Goal: Task Accomplishment & Management: Manage account settings

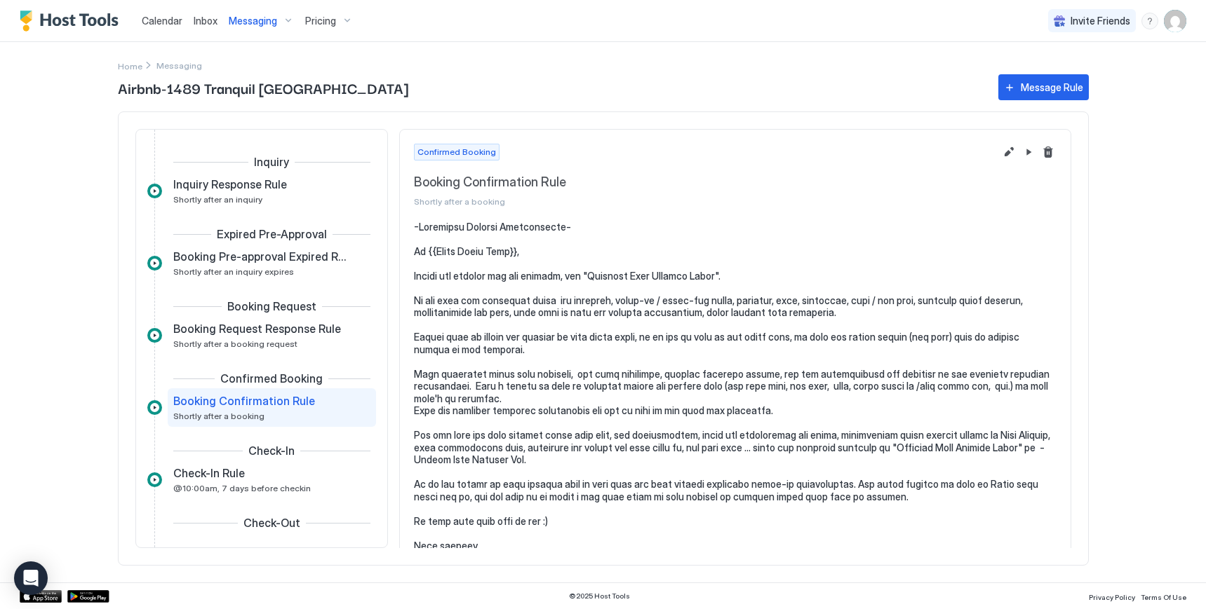
scroll to position [86, 0]
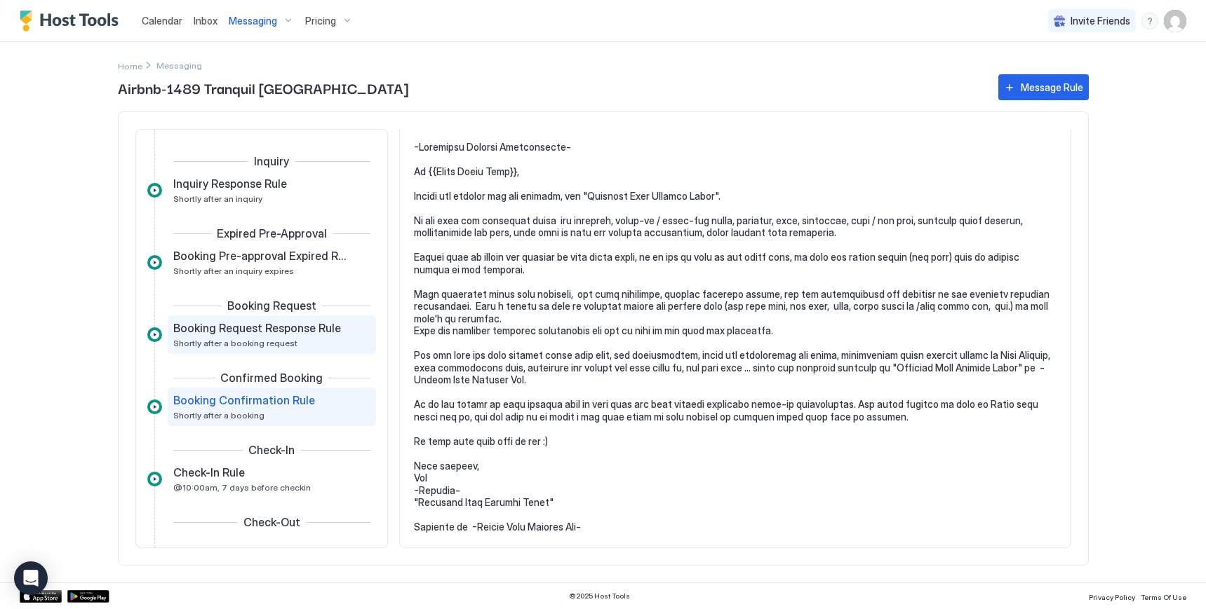
click at [299, 342] on div "Booking Request Response Rule Shortly after a booking request" at bounding box center [261, 334] width 177 height 27
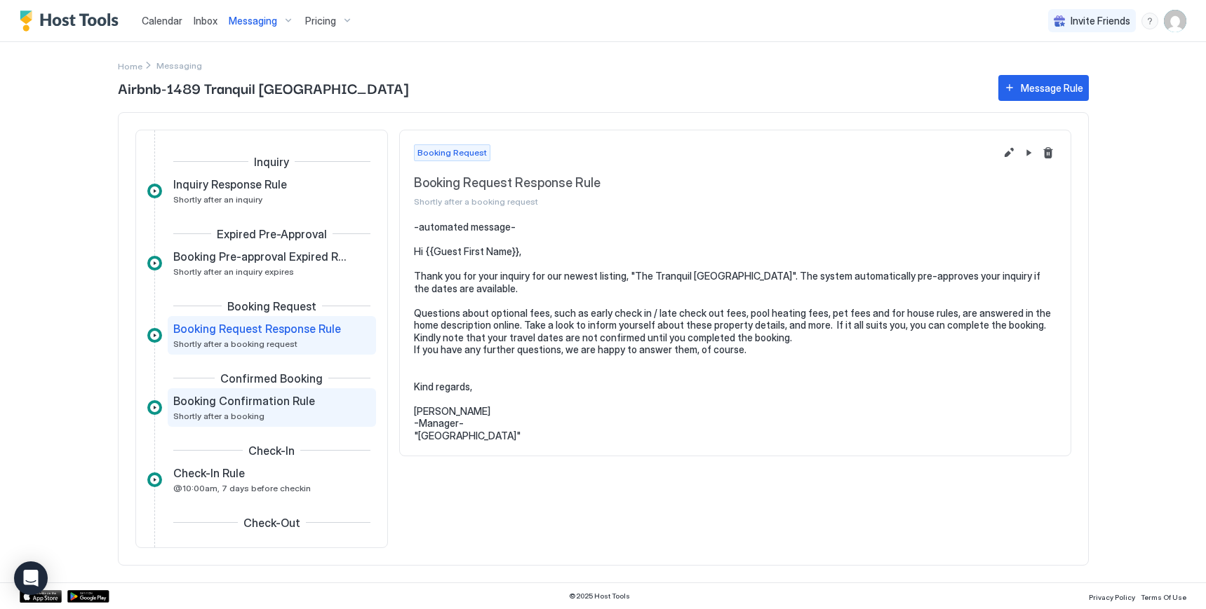
click at [277, 408] on span "Booking Confirmation Rule" at bounding box center [244, 401] width 142 height 14
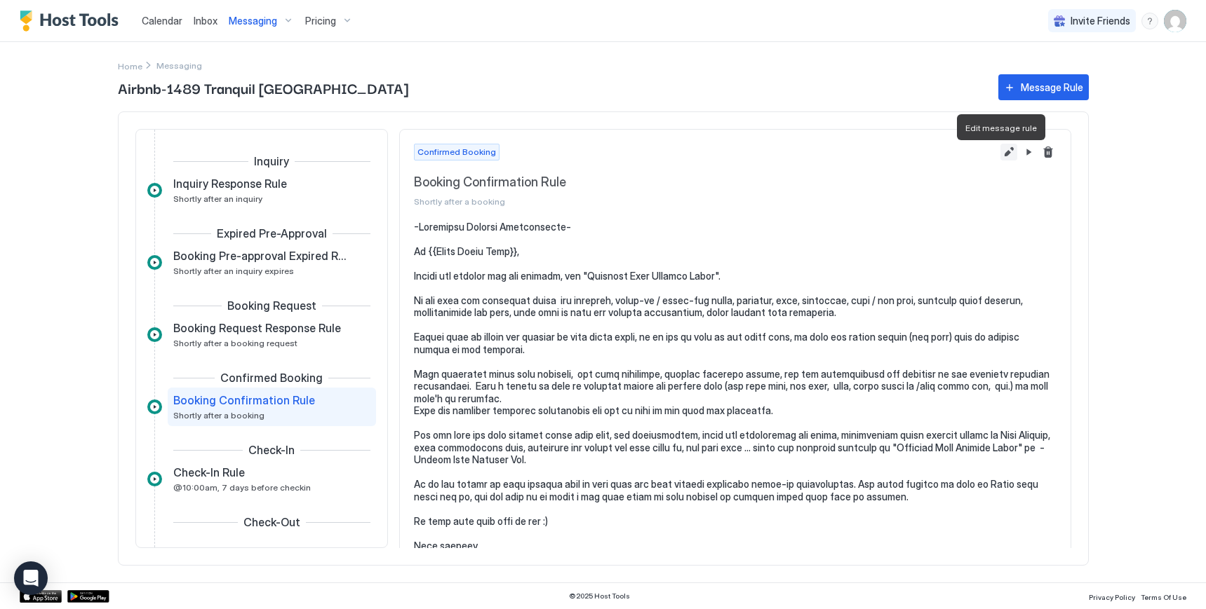
click at [1000, 156] on button "Edit message rule" at bounding box center [1008, 152] width 17 height 17
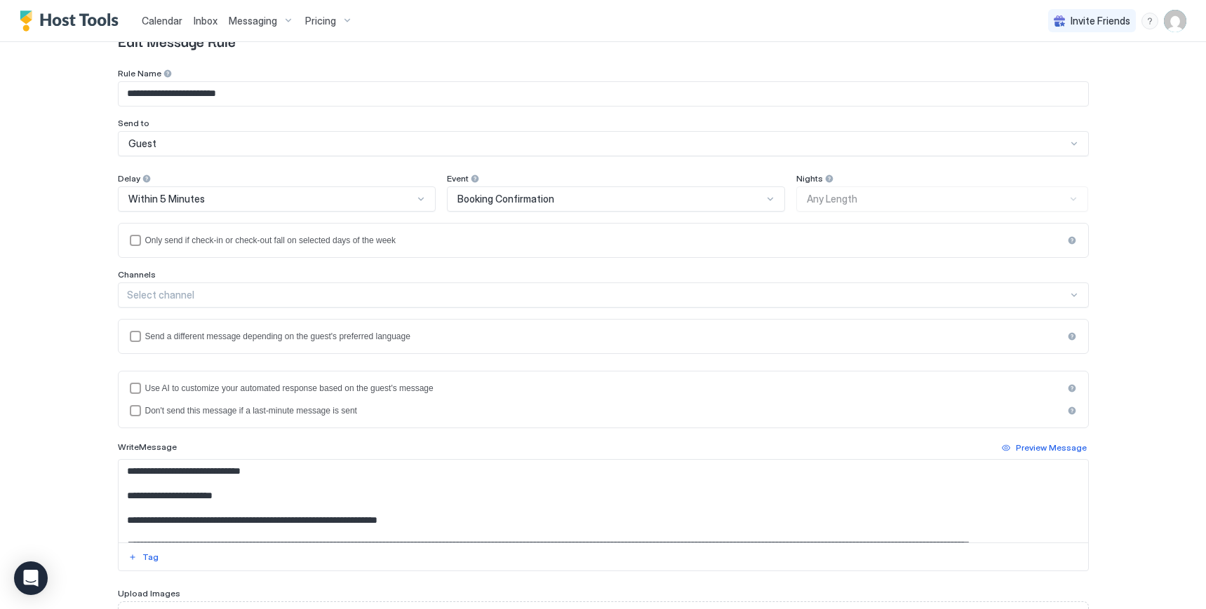
scroll to position [70, 0]
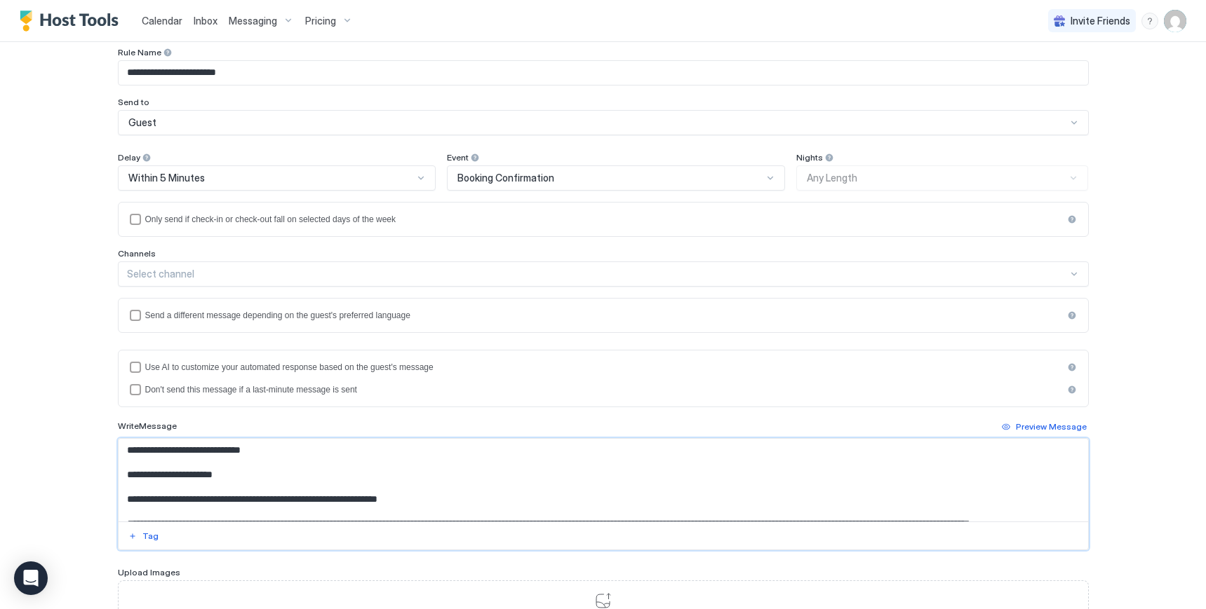
click at [1077, 466] on textarea "Input Field" at bounding box center [603, 480] width 969 height 83
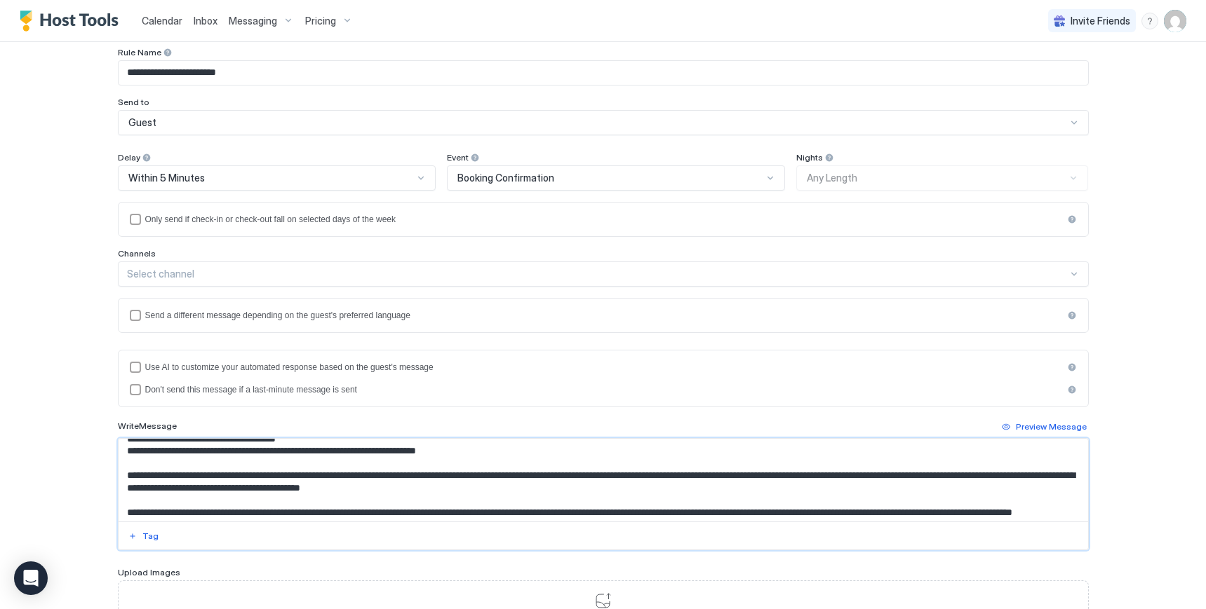
scroll to position [217, 0]
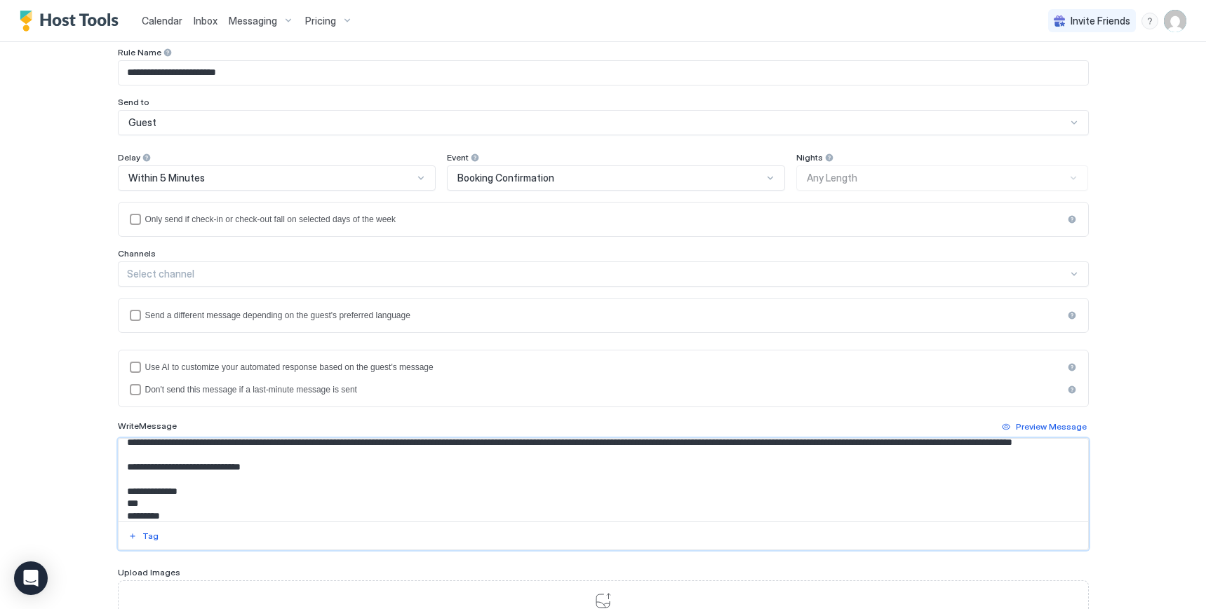
drag, startPoint x: 121, startPoint y: 500, endPoint x: 276, endPoint y: 497, distance: 154.3
click at [276, 497] on textarea "Input Field" at bounding box center [603, 480] width 969 height 83
paste textarea "**********"
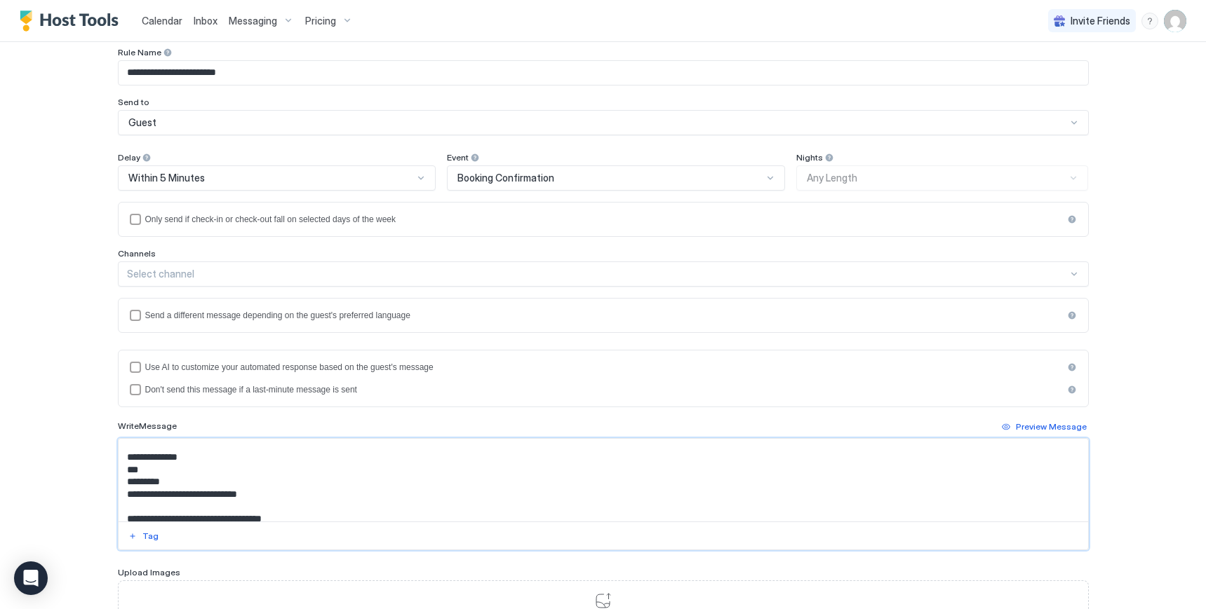
scroll to position [187, 0]
drag, startPoint x: 119, startPoint y: 511, endPoint x: 370, endPoint y: 520, distance: 251.3
click at [370, 520] on textarea "**********" at bounding box center [603, 480] width 969 height 83
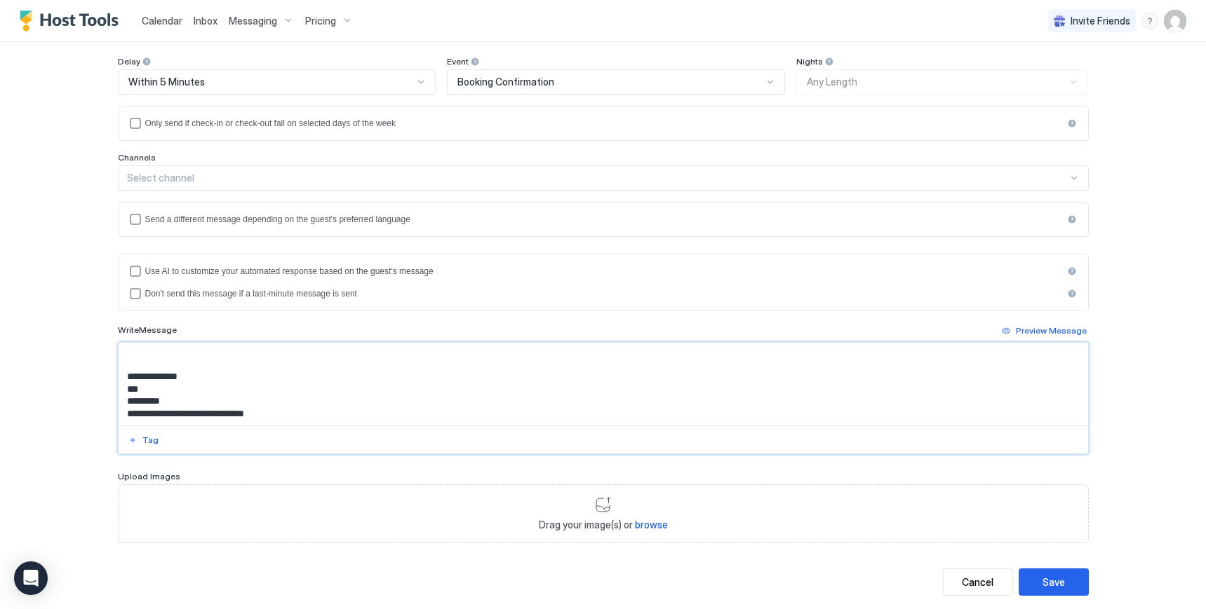
scroll to position [198, 0]
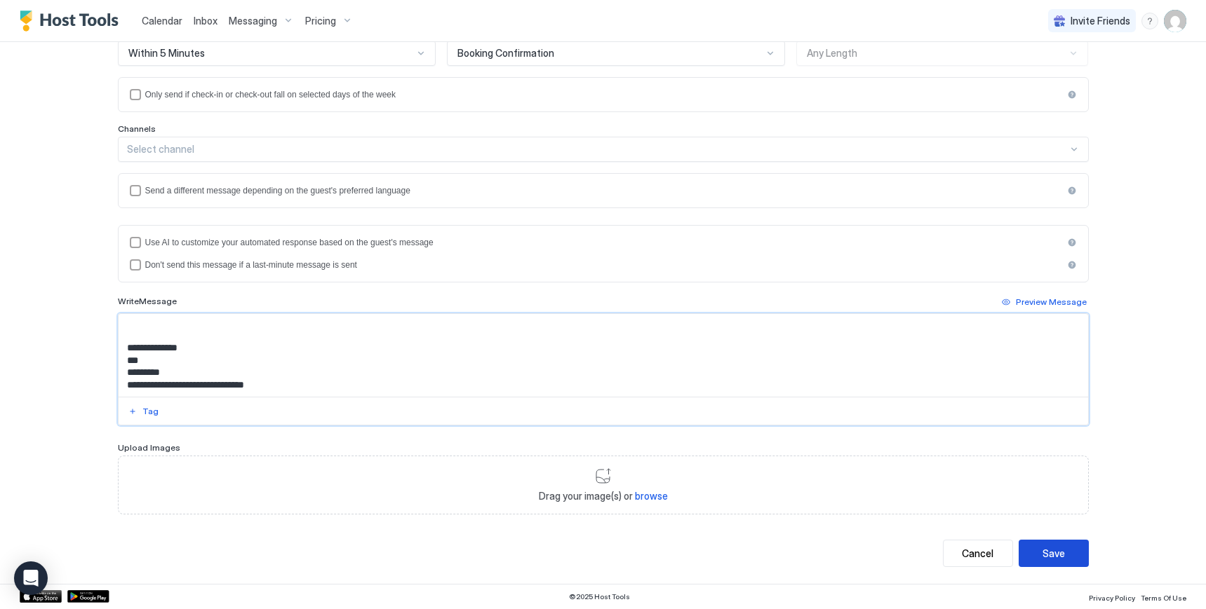
type textarea "**********"
click at [1051, 551] on div "Save" at bounding box center [1053, 553] width 22 height 15
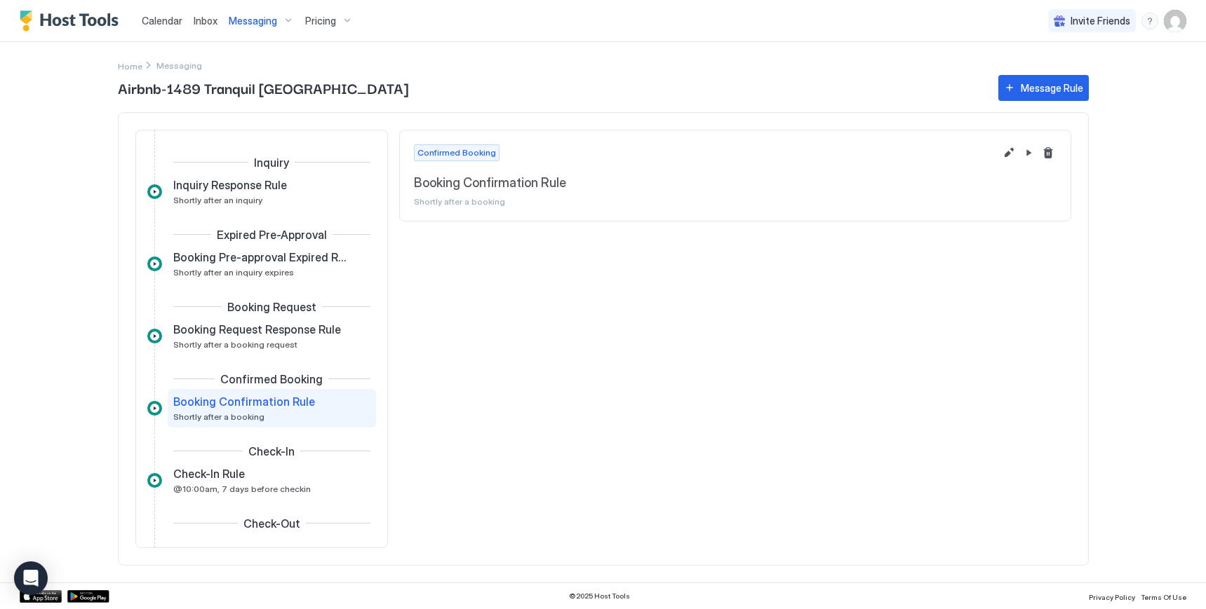
scroll to position [60, 0]
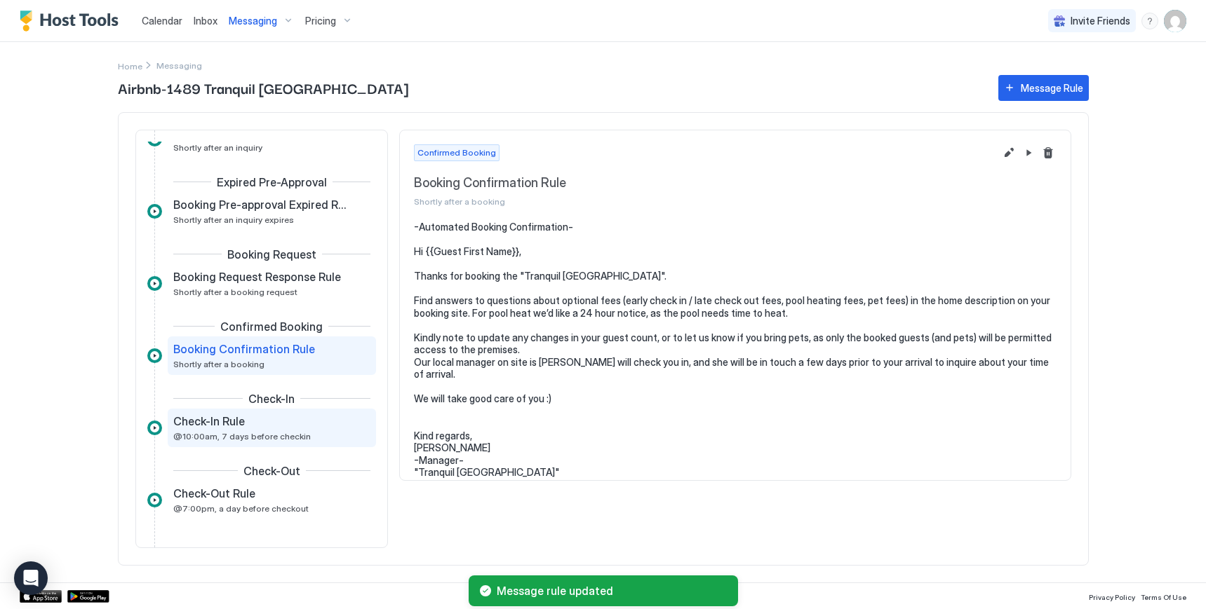
click at [234, 431] on span "@10:00am, 7 days before checkin" at bounding box center [241, 436] width 137 height 11
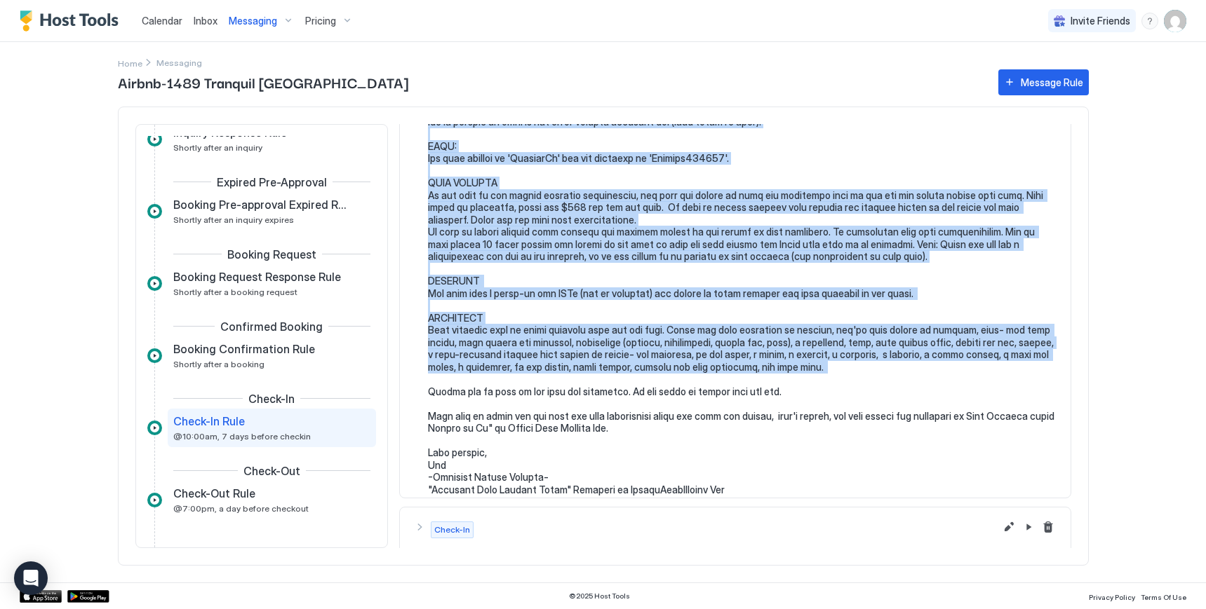
scroll to position [421, 0]
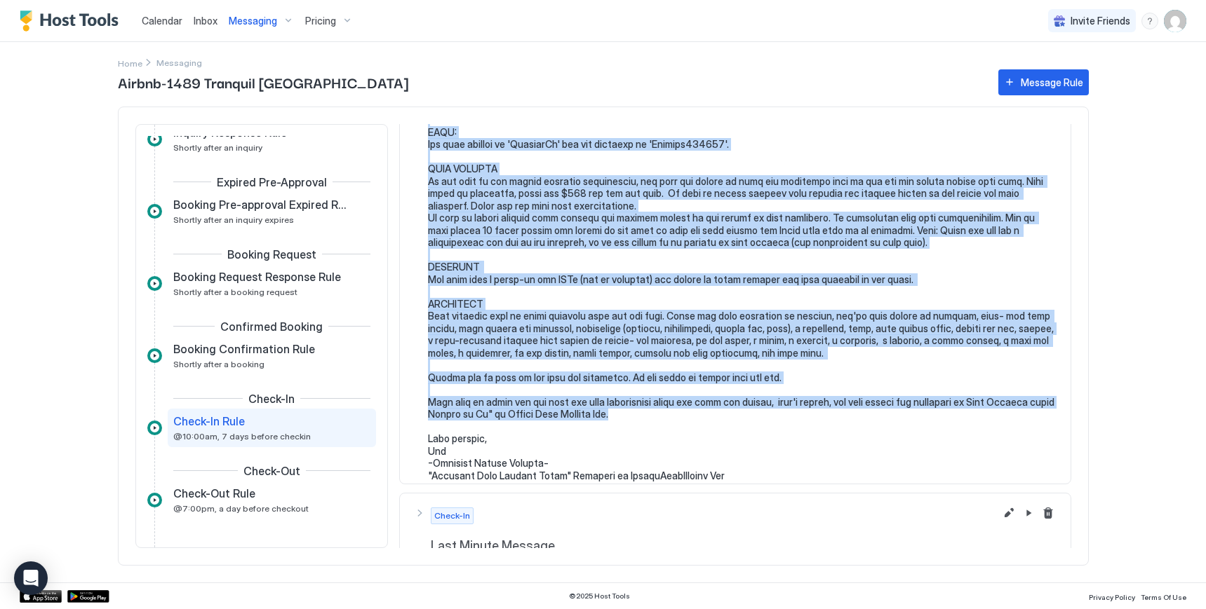
drag, startPoint x: 431, startPoint y: 276, endPoint x: 737, endPoint y: 404, distance: 332.3
click at [737, 404] on pre at bounding box center [742, 138] width 628 height 687
copy pre "ust wanted to touch base and give you some more information about your stay, as…"
click at [820, 215] on pre at bounding box center [742, 138] width 628 height 687
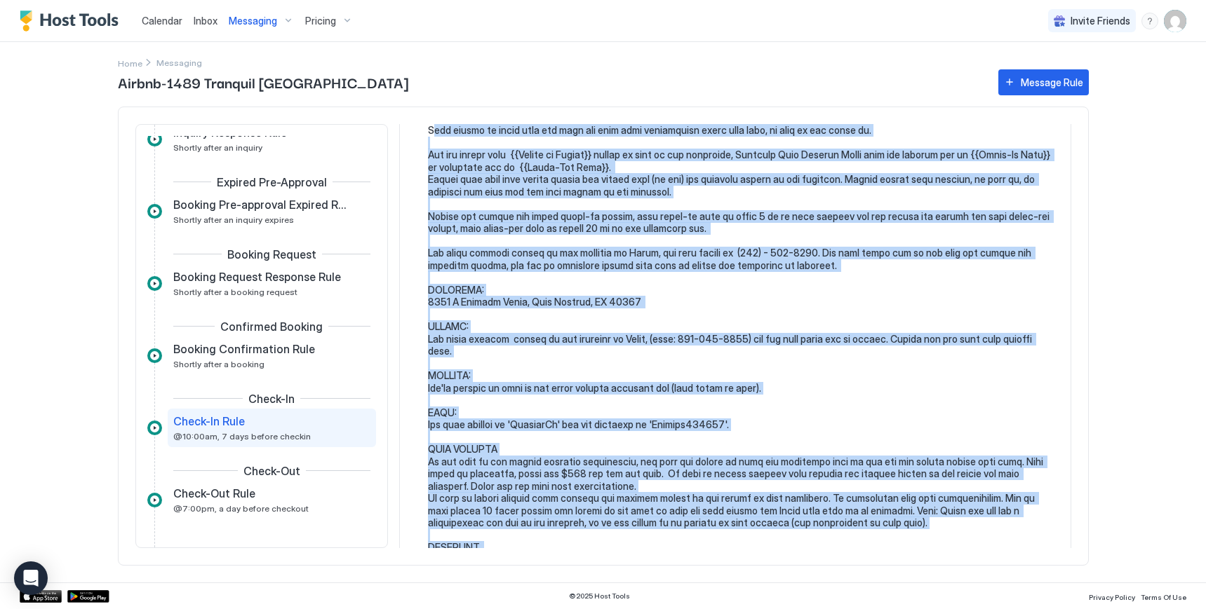
scroll to position [0, 0]
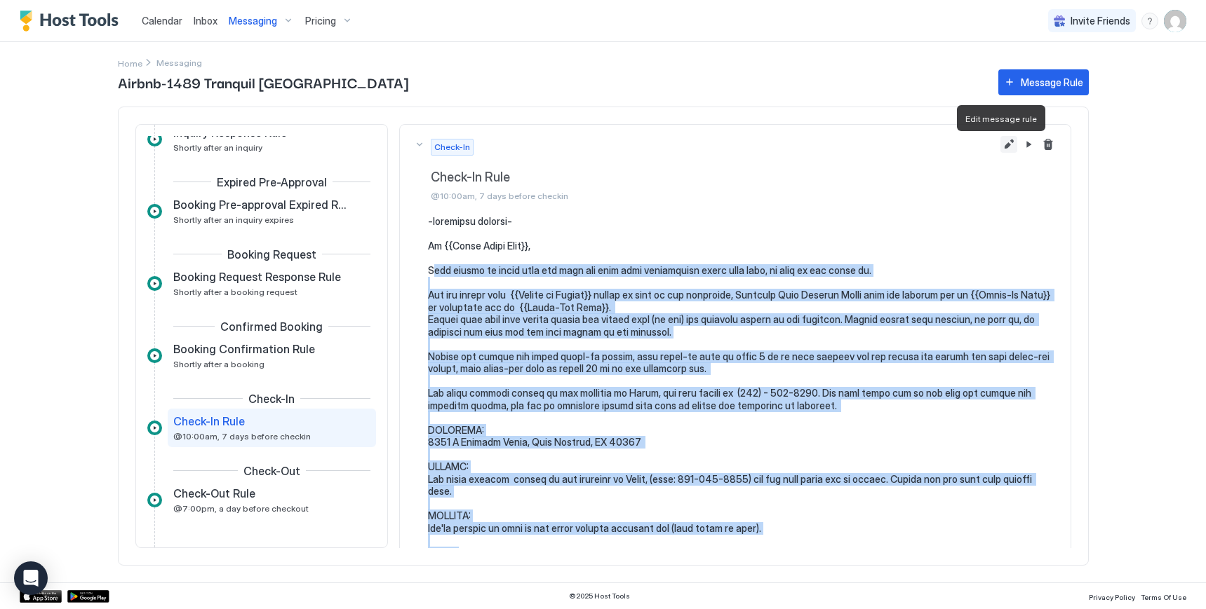
click at [1000, 149] on button "Edit message rule" at bounding box center [1008, 144] width 17 height 17
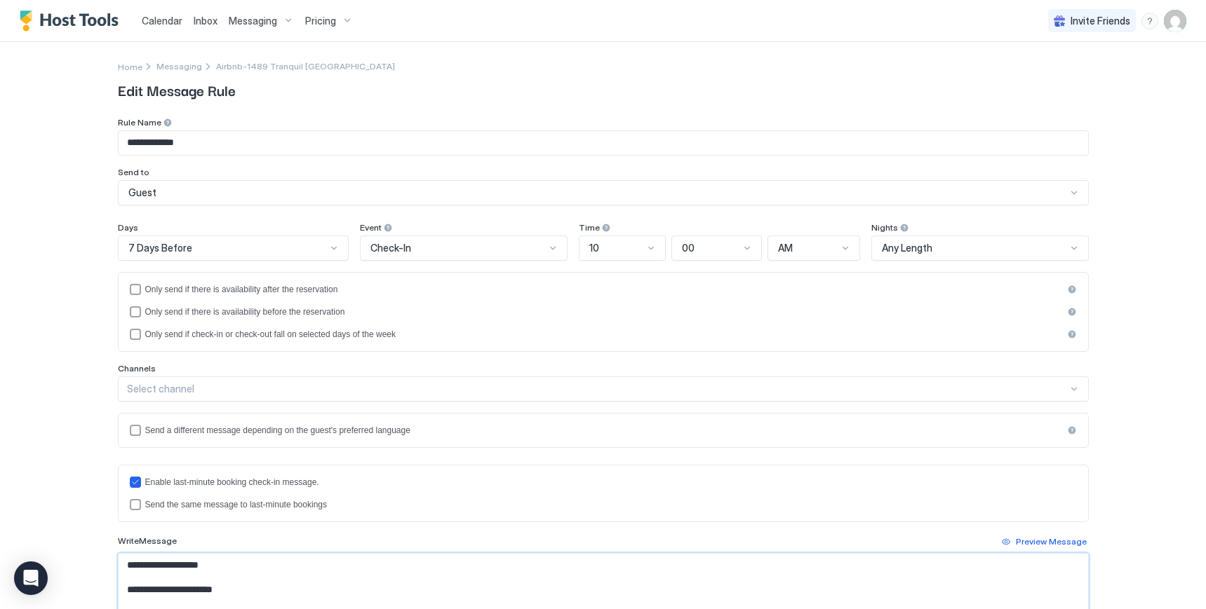
drag, startPoint x: 968, startPoint y: 285, endPoint x: 126, endPoint y: 607, distance: 901.7
click at [126, 607] on textarea "Input Field" at bounding box center [603, 595] width 969 height 83
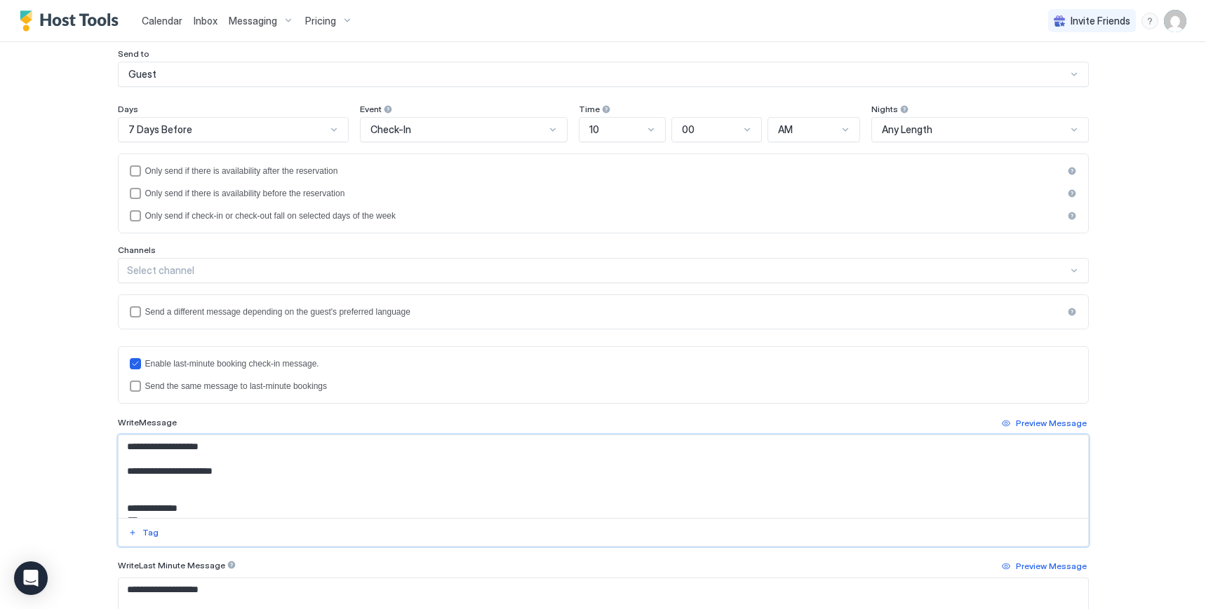
scroll to position [143, 0]
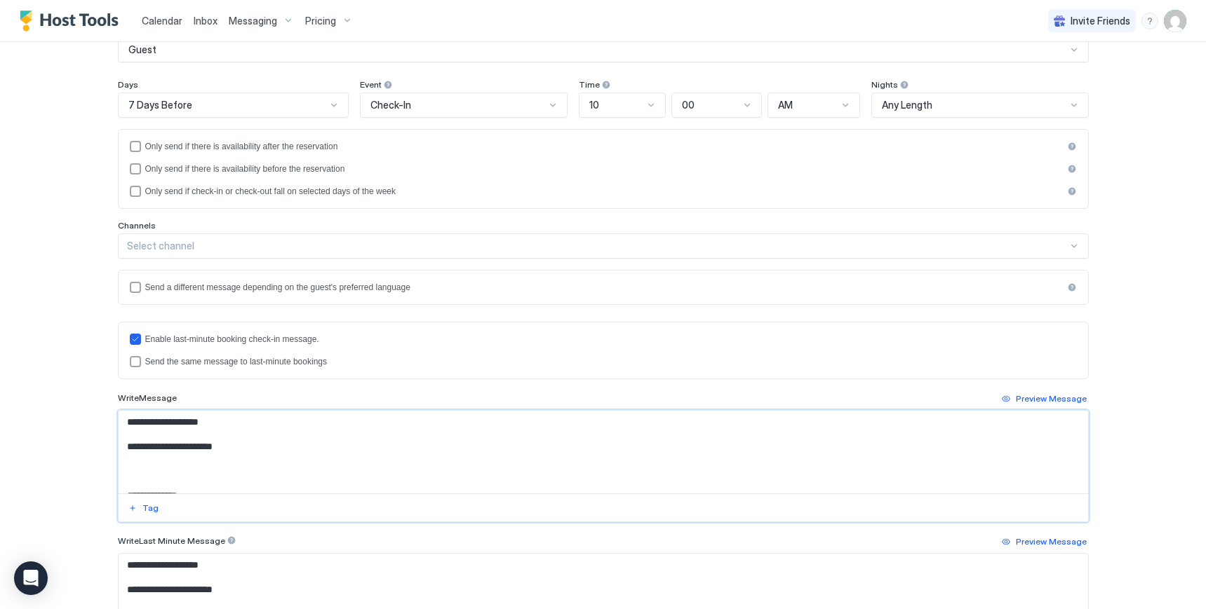
paste textarea "**********"
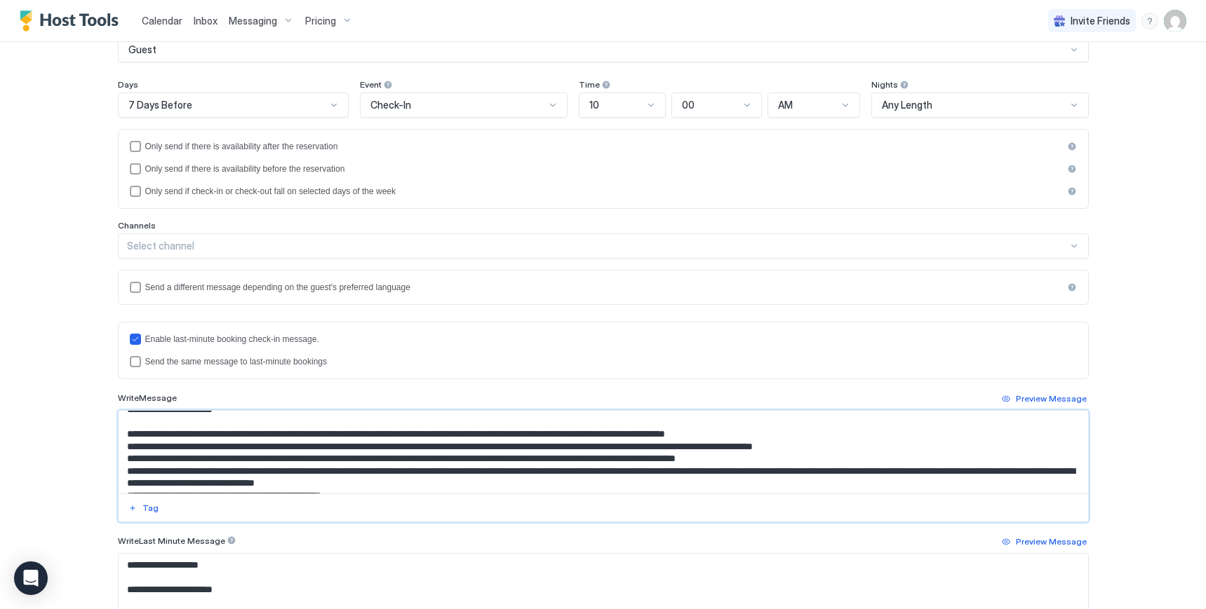
scroll to position [107, 0]
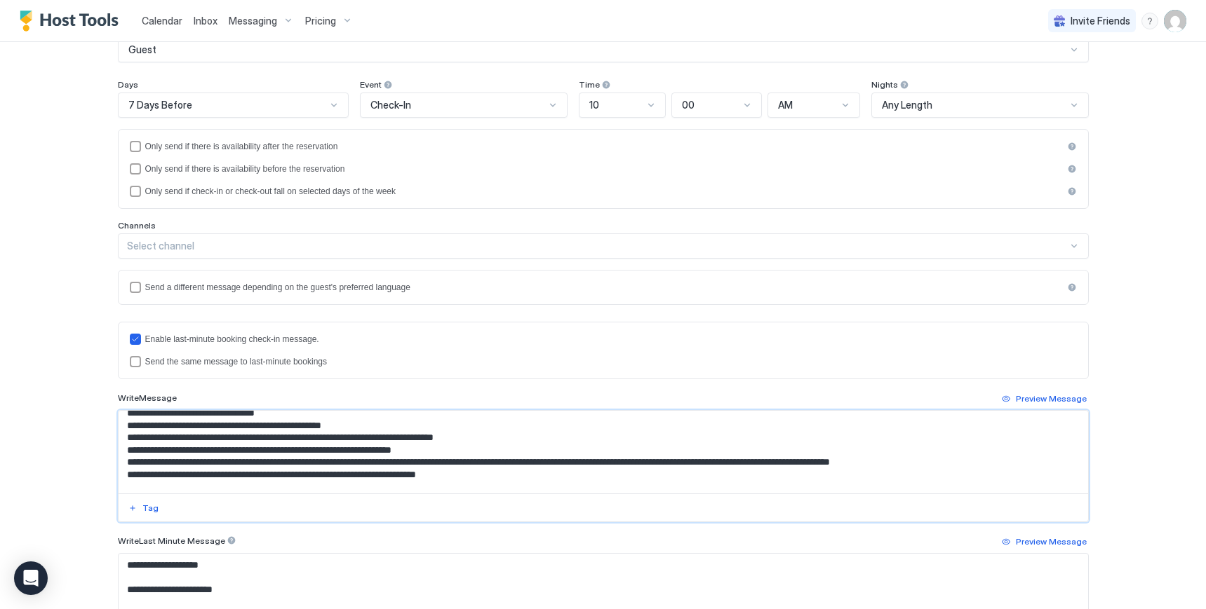
click at [122, 428] on textarea "Input Field" at bounding box center [603, 452] width 969 height 83
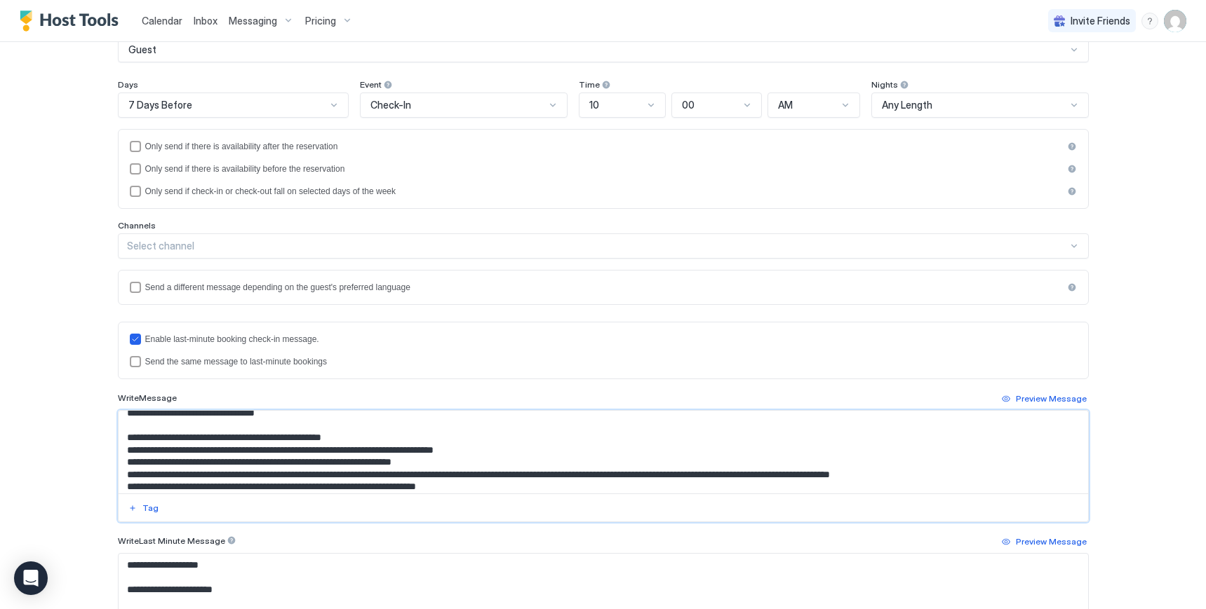
click at [119, 455] on textarea "Input Field" at bounding box center [603, 452] width 969 height 83
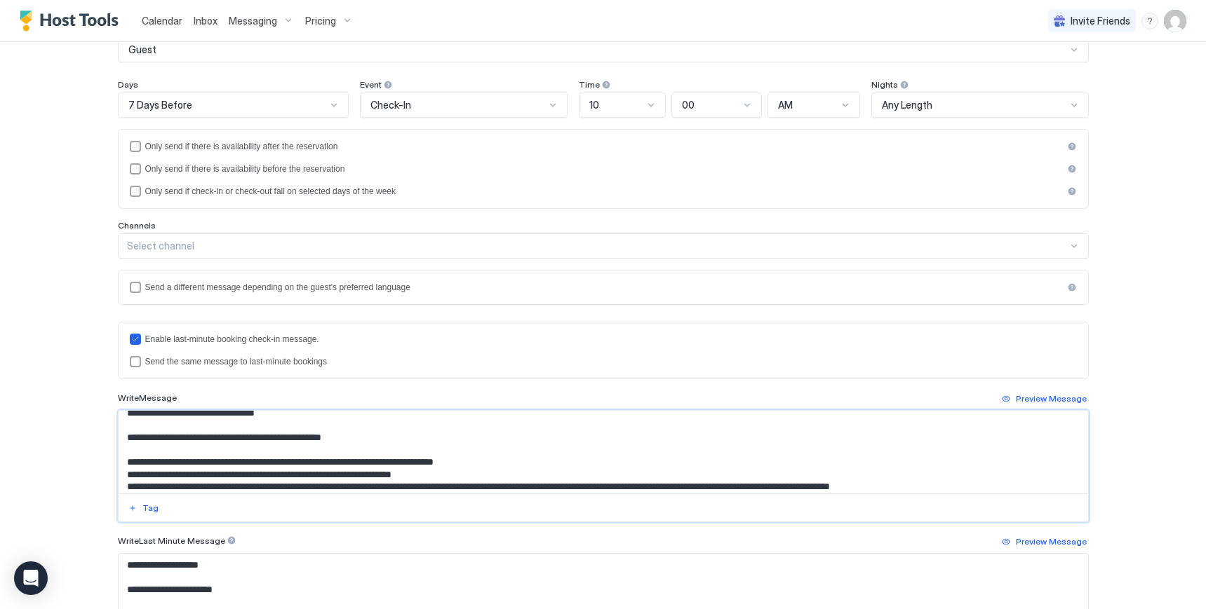
click at [121, 480] on textarea "Input Field" at bounding box center [603, 452] width 969 height 83
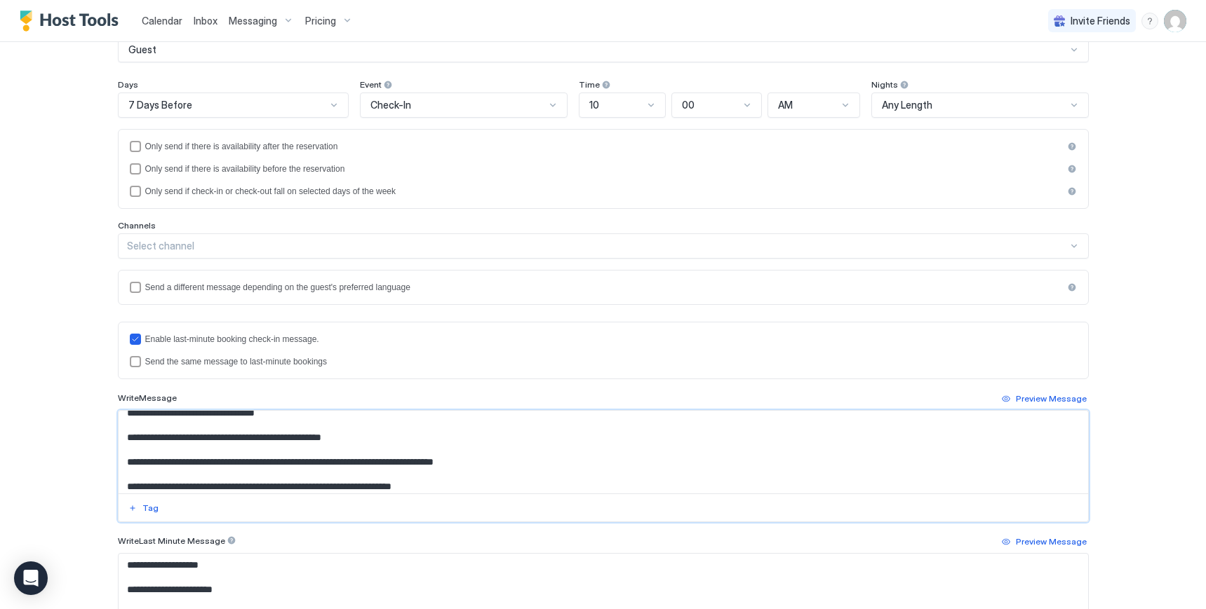
scroll to position [177, 0]
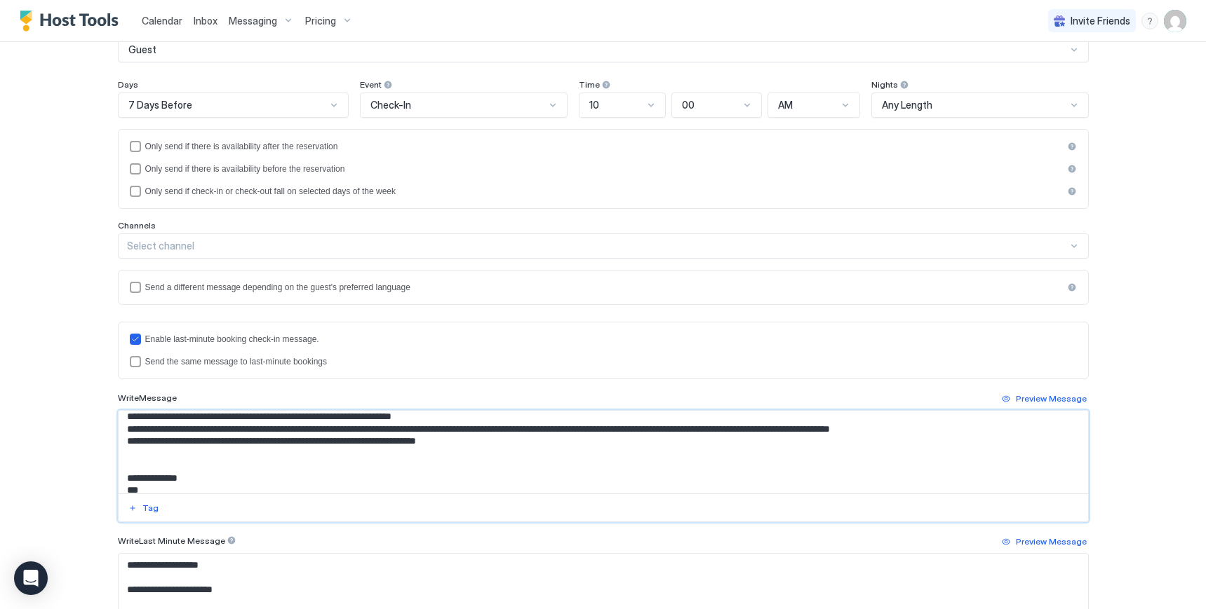
click at [121, 433] on textarea "Input Field" at bounding box center [603, 452] width 969 height 83
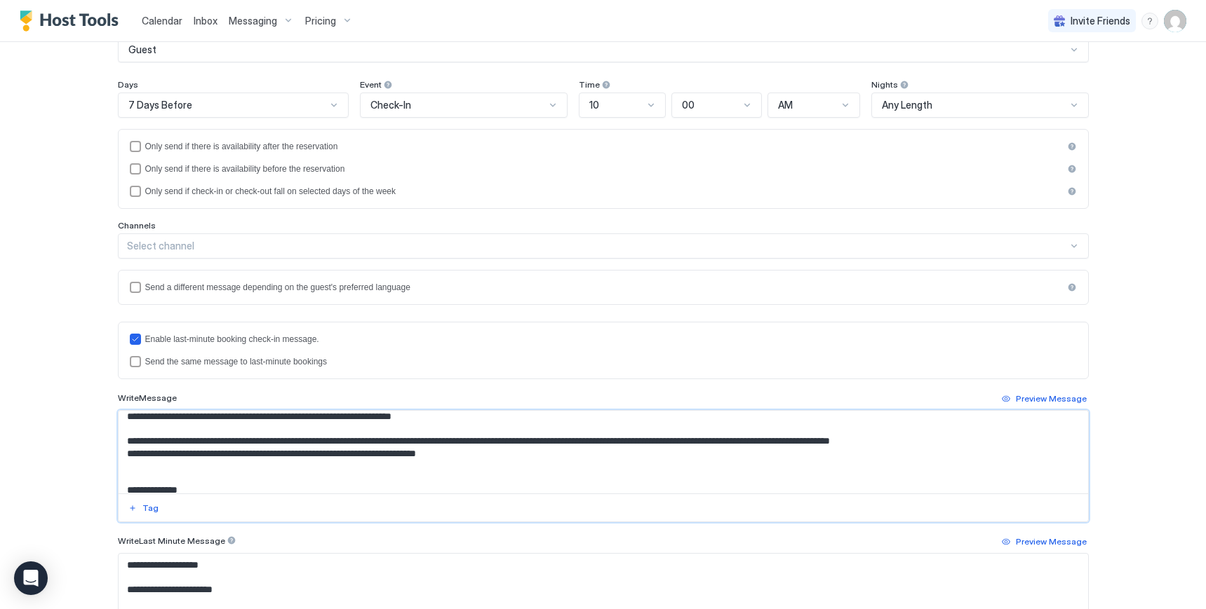
click at [121, 461] on textarea "Input Field" at bounding box center [603, 452] width 969 height 83
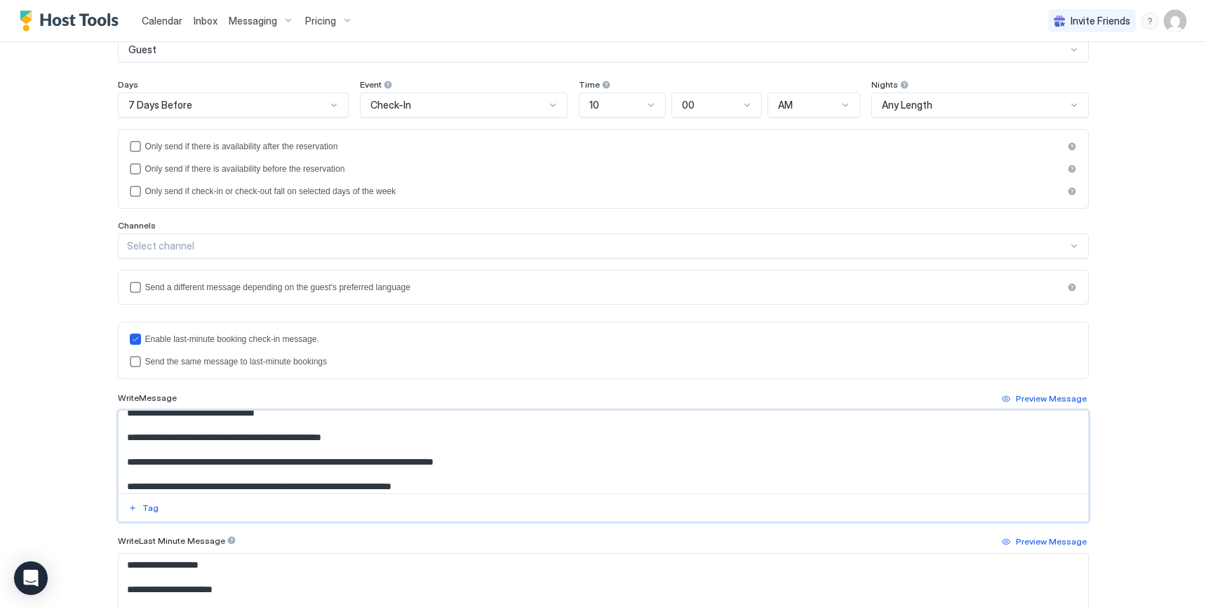
scroll to position [37, 0]
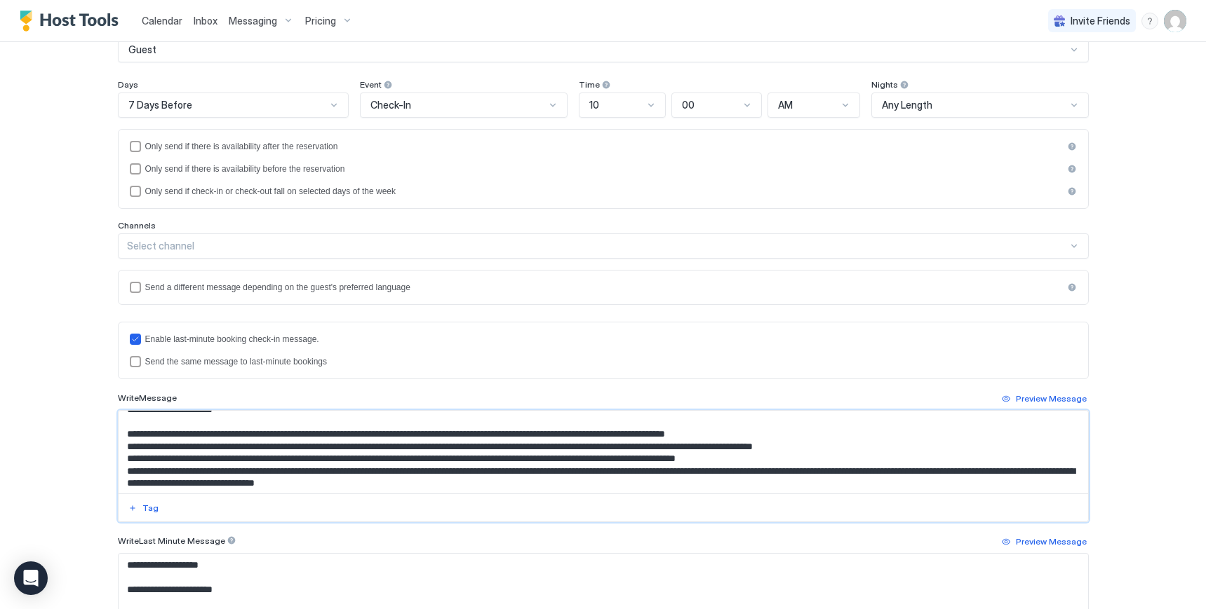
click at [119, 475] on textarea "Input Field" at bounding box center [603, 452] width 969 height 83
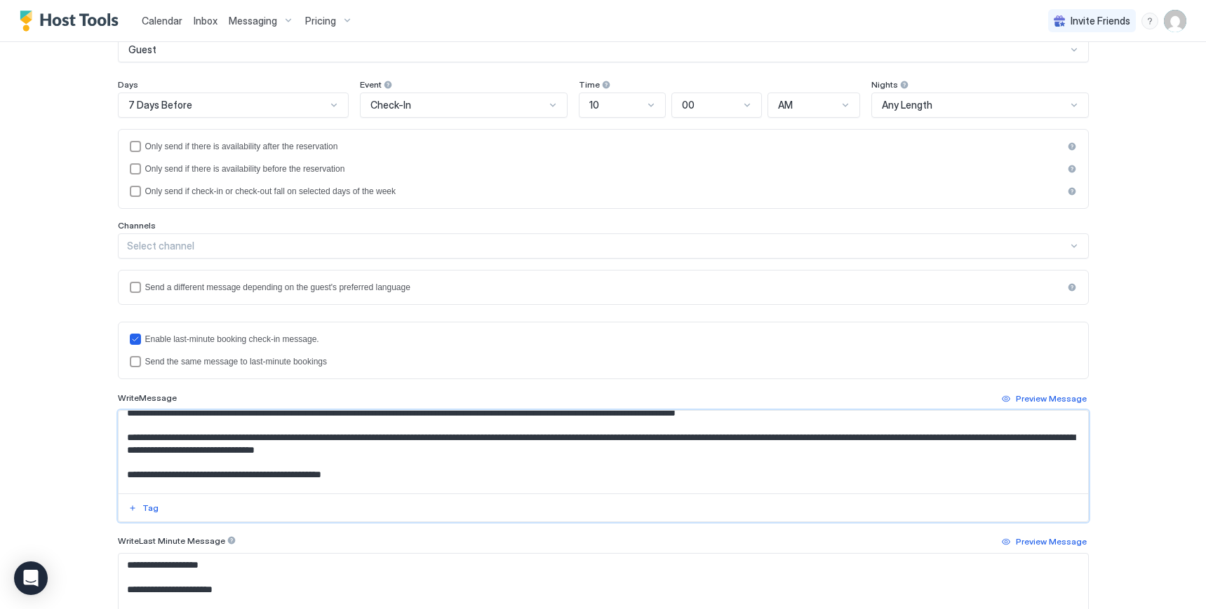
scroll to position [107, 0]
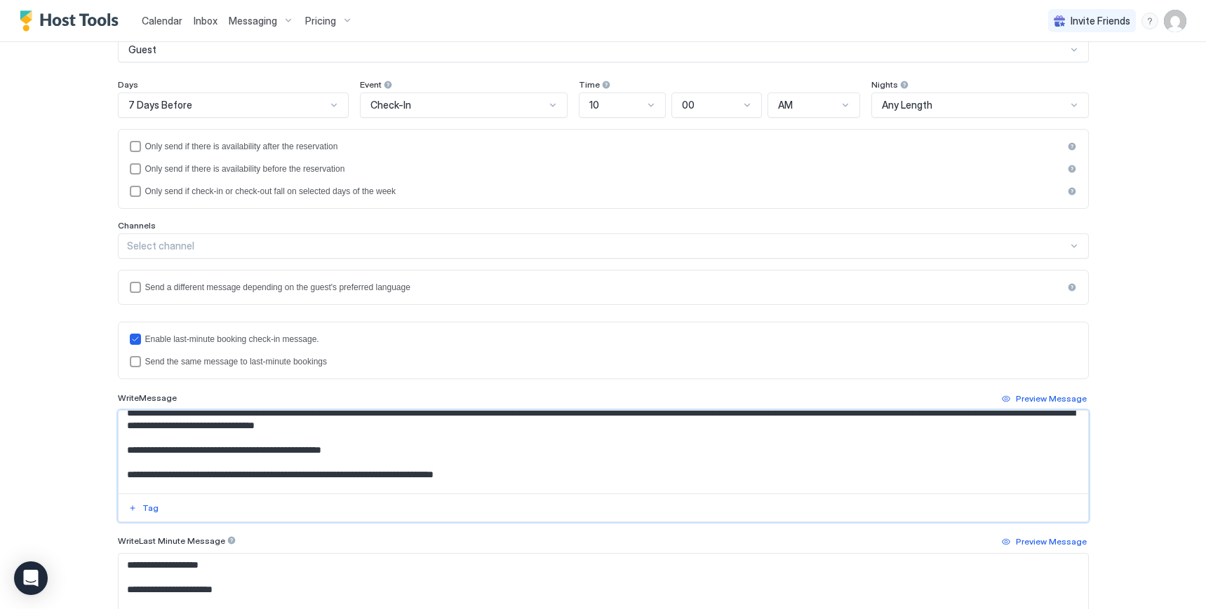
click at [659, 417] on textarea "Input Field" at bounding box center [603, 452] width 969 height 83
click at [0, 0] on lt-span "* ***" at bounding box center [0, 0] width 0 height 0
click at [688, 417] on textarea "Input Field" at bounding box center [603, 452] width 969 height 83
click at [0, 0] on lt-span "**********" at bounding box center [0, 0] width 0 height 0
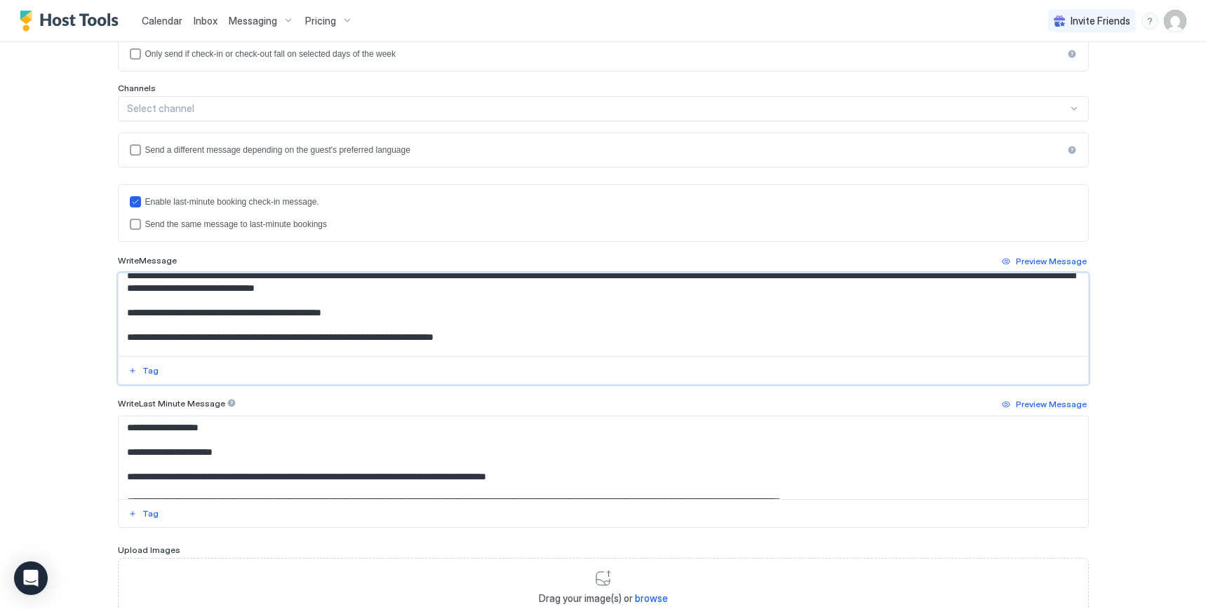
scroll to position [386, 0]
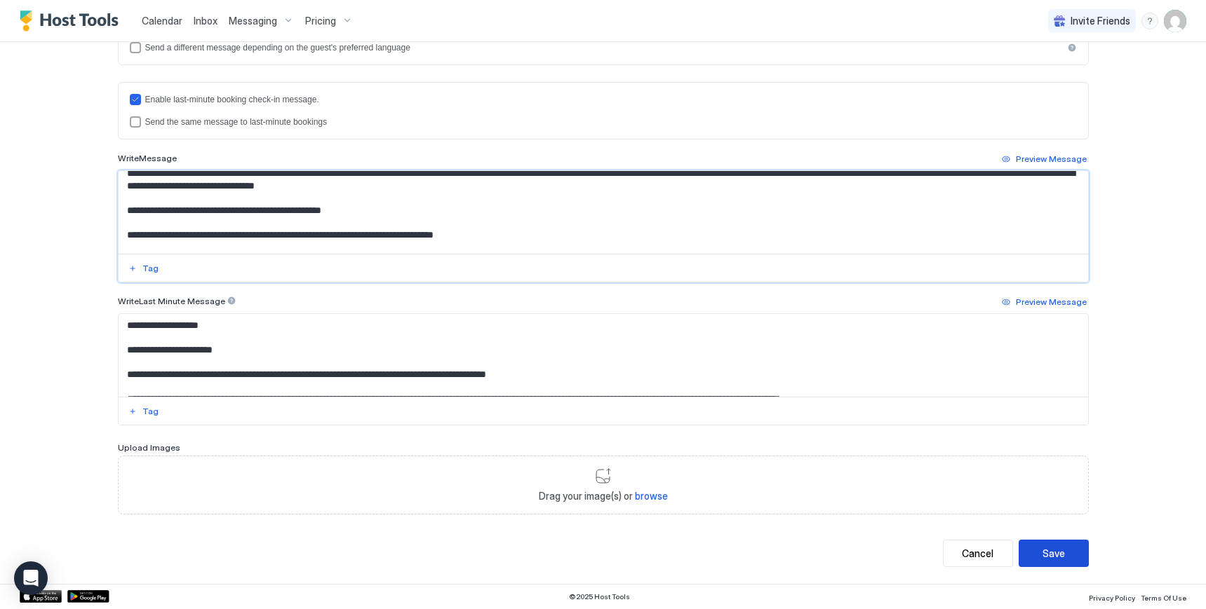
type textarea "**********"
click at [1048, 556] on div "Save" at bounding box center [1053, 553] width 22 height 15
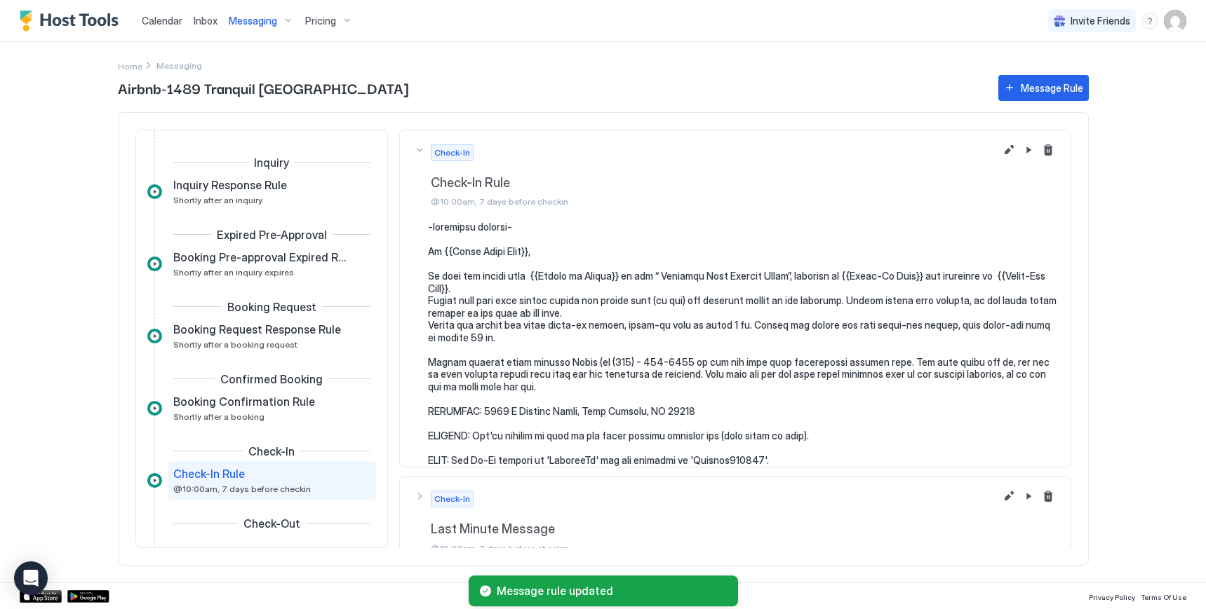
scroll to position [57, 0]
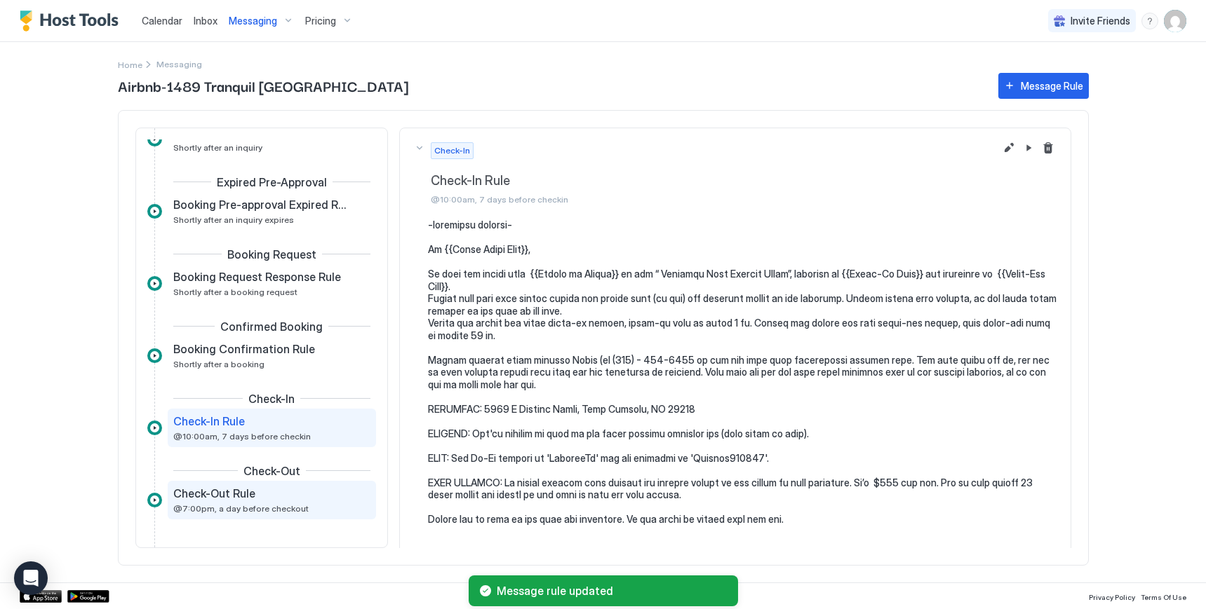
click at [229, 496] on span "Check-Out Rule" at bounding box center [214, 494] width 82 height 14
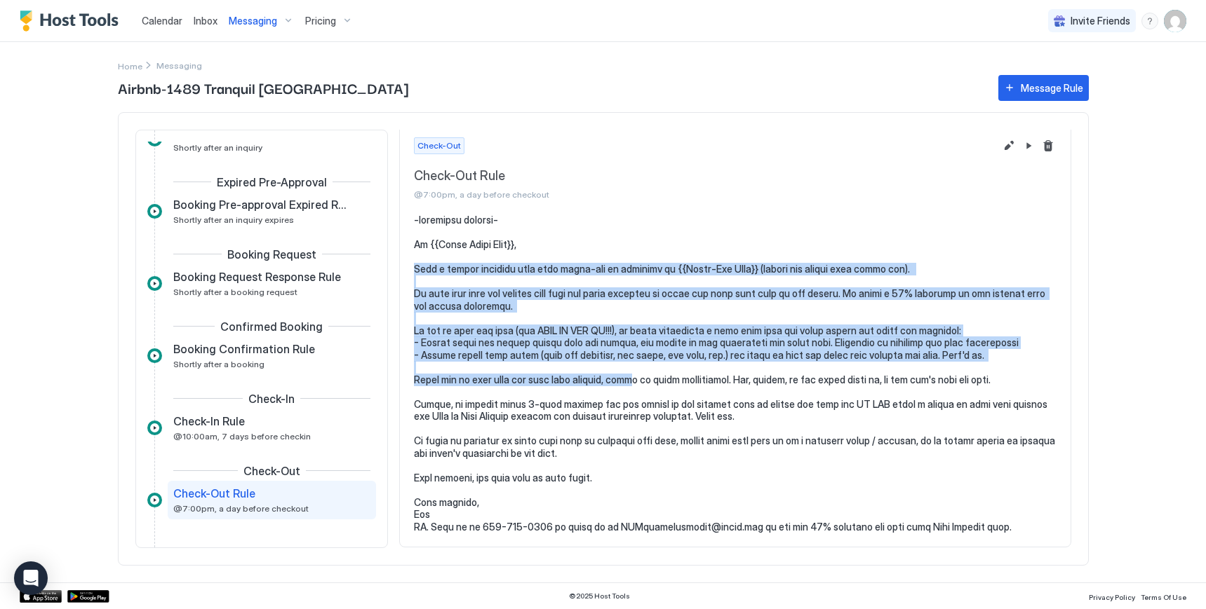
scroll to position [13, 0]
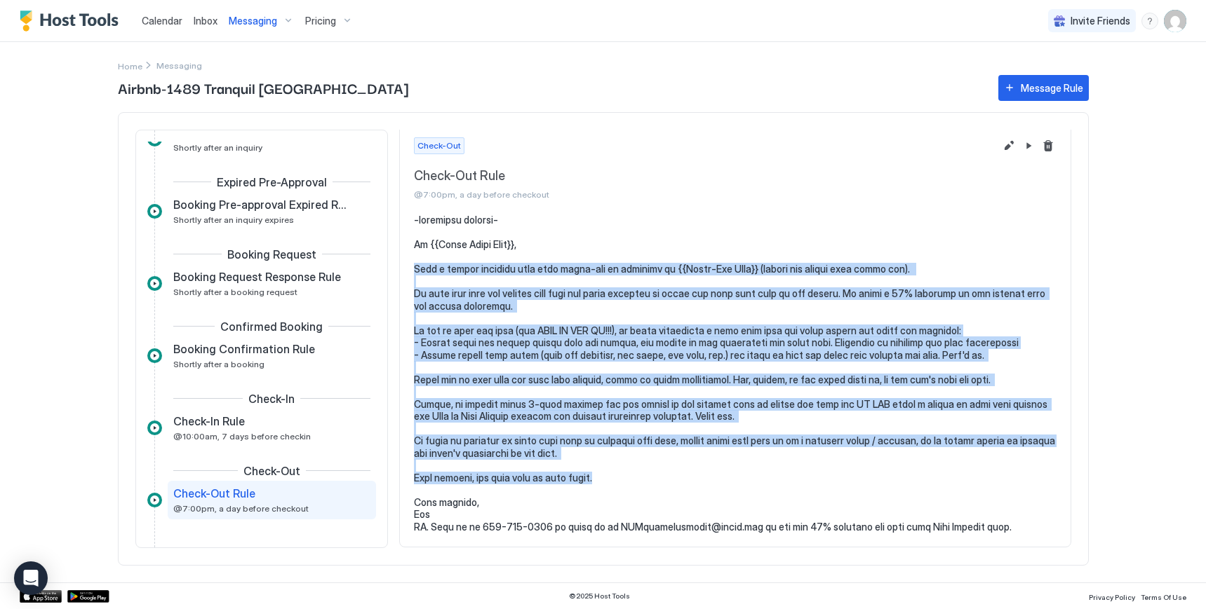
drag, startPoint x: 416, startPoint y: 284, endPoint x: 645, endPoint y: 471, distance: 295.6
click at [645, 471] on pre at bounding box center [735, 373] width 642 height 319
copy pre "Just a gentle reminder that your check-out is [DATE] at {{Check-Out Time}} (unl…"
click at [1000, 146] on button "Edit message rule" at bounding box center [1008, 145] width 17 height 17
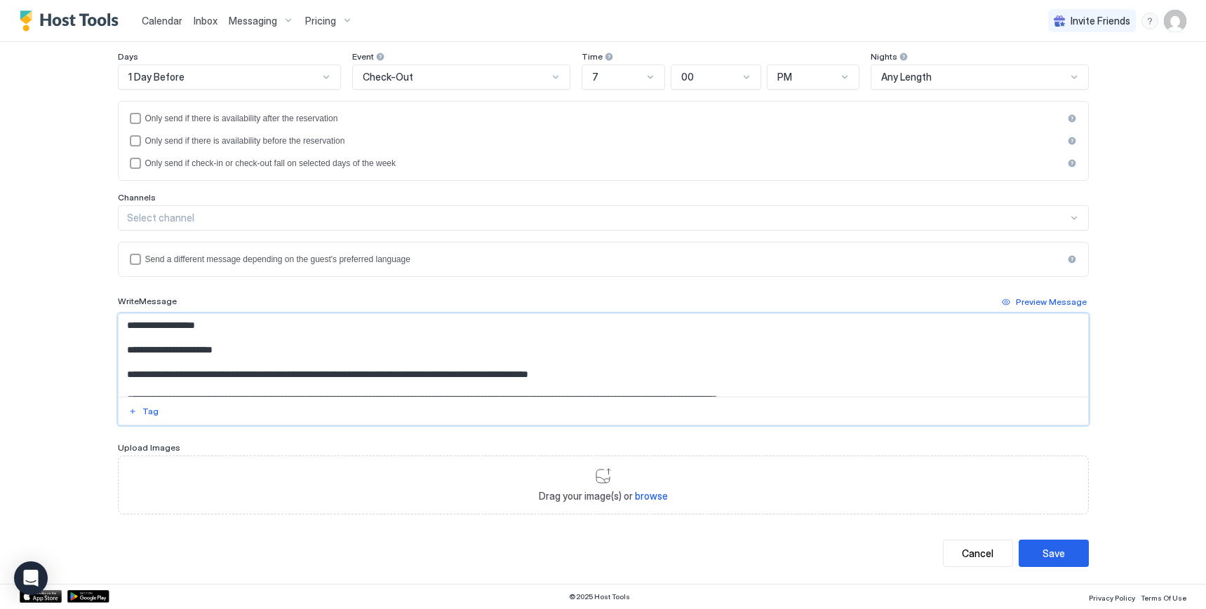
drag, startPoint x: 304, startPoint y: 338, endPoint x: 121, endPoint y: 372, distance: 186.1
click at [121, 372] on textarea "Input Field" at bounding box center [603, 355] width 969 height 83
paste textarea "**********"
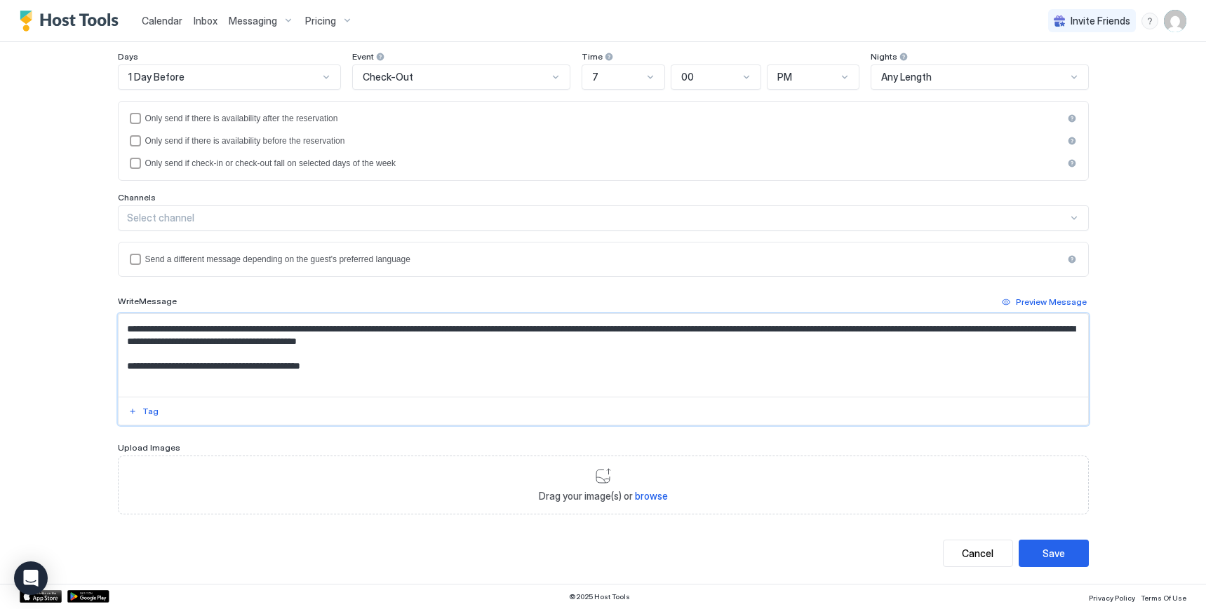
scroll to position [223, 0]
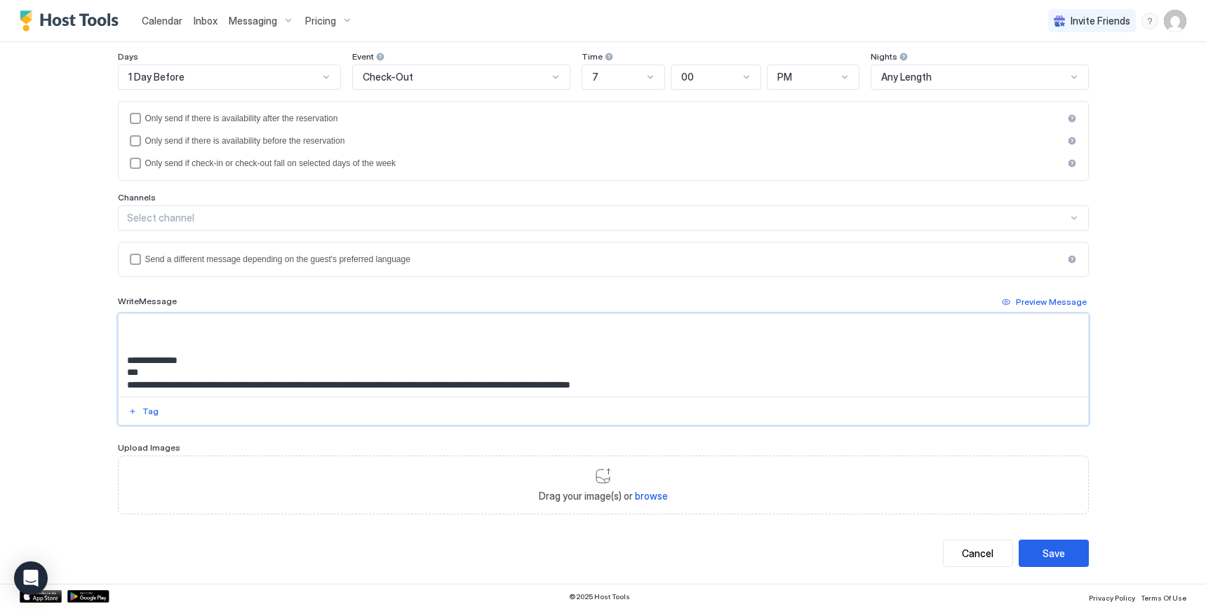
click at [141, 388] on textarea "Input Field" at bounding box center [603, 355] width 969 height 83
click at [139, 386] on textarea "Input Field" at bounding box center [603, 355] width 969 height 83
drag, startPoint x: 121, startPoint y: 390, endPoint x: 733, endPoint y: 390, distance: 612.3
click at [735, 390] on textarea "Input Field" at bounding box center [603, 355] width 969 height 83
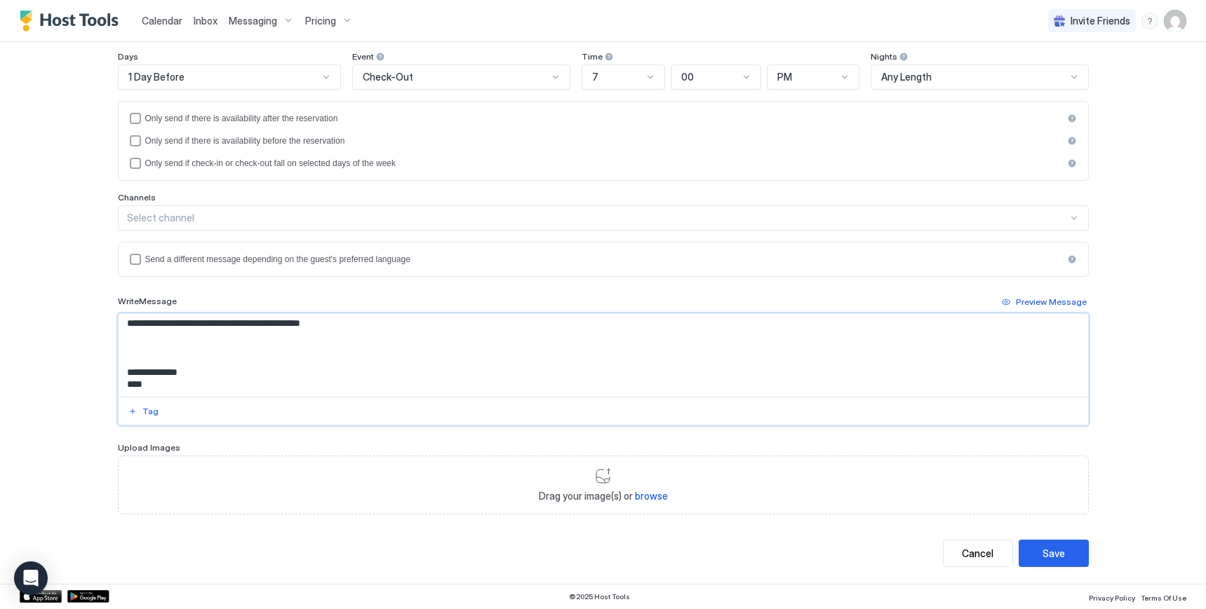
click at [124, 344] on textarea "Input Field" at bounding box center [603, 355] width 969 height 83
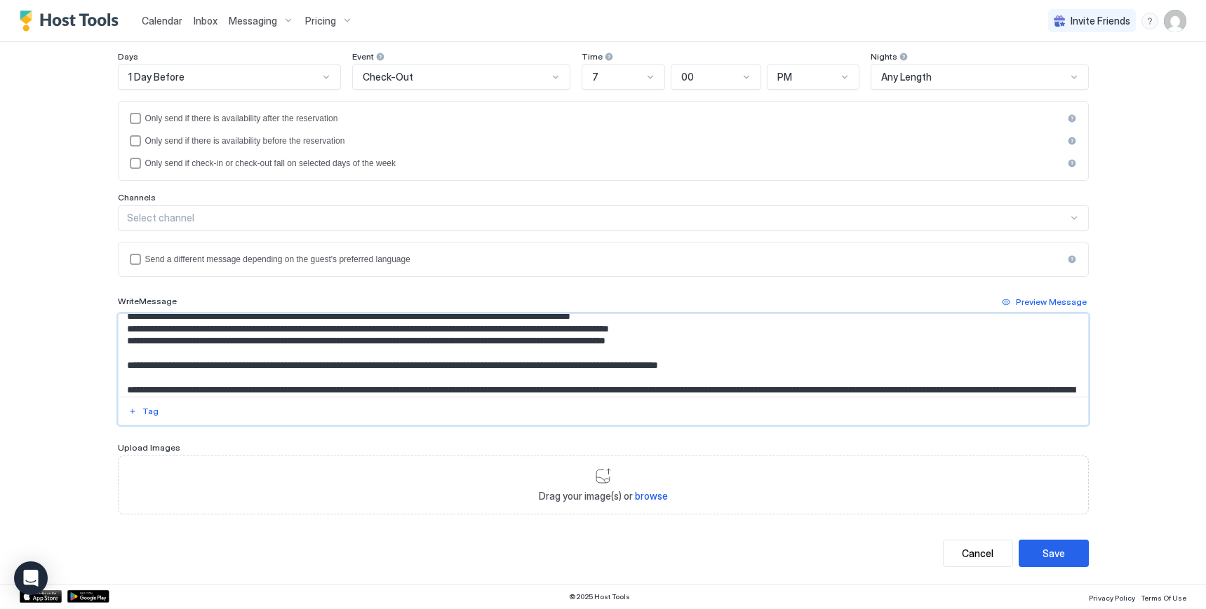
scroll to position [141, 0]
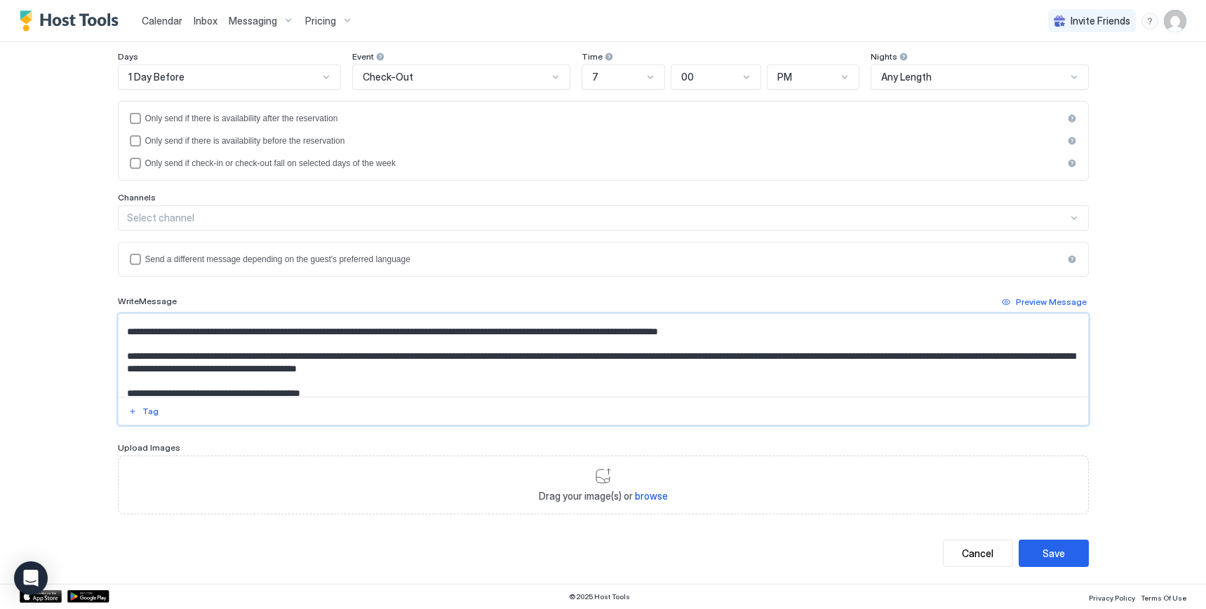
drag, startPoint x: 455, startPoint y: 333, endPoint x: 483, endPoint y: 332, distance: 27.4
click at [483, 332] on textarea "Input Field" at bounding box center [603, 355] width 969 height 83
click at [782, 328] on textarea "Input Field" at bounding box center [603, 355] width 969 height 83
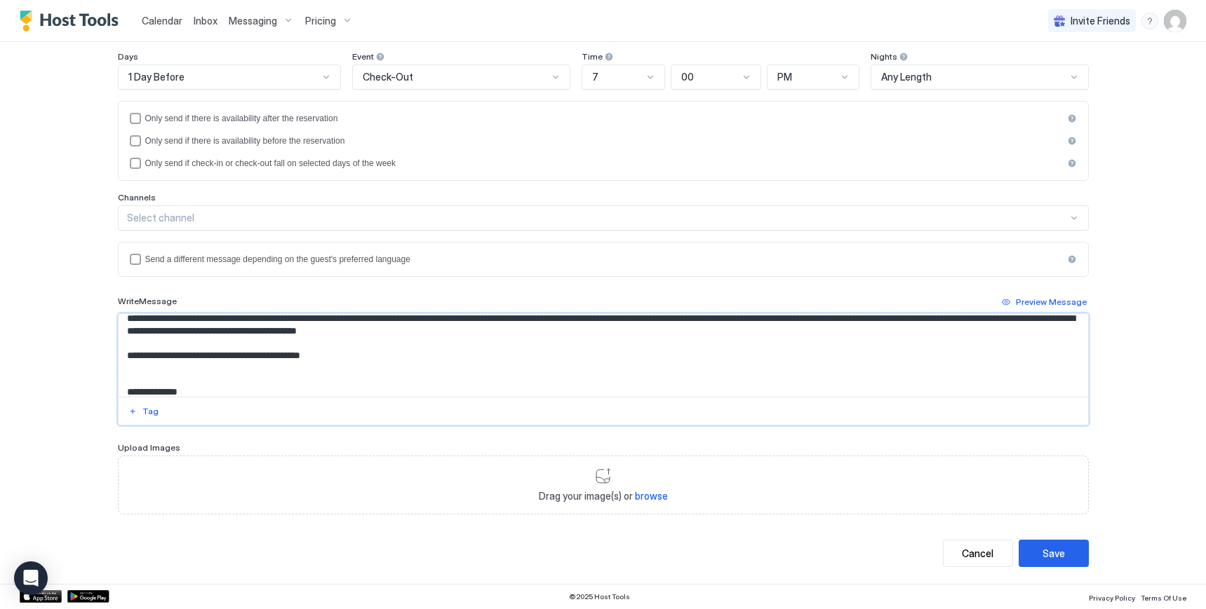
scroll to position [211, 0]
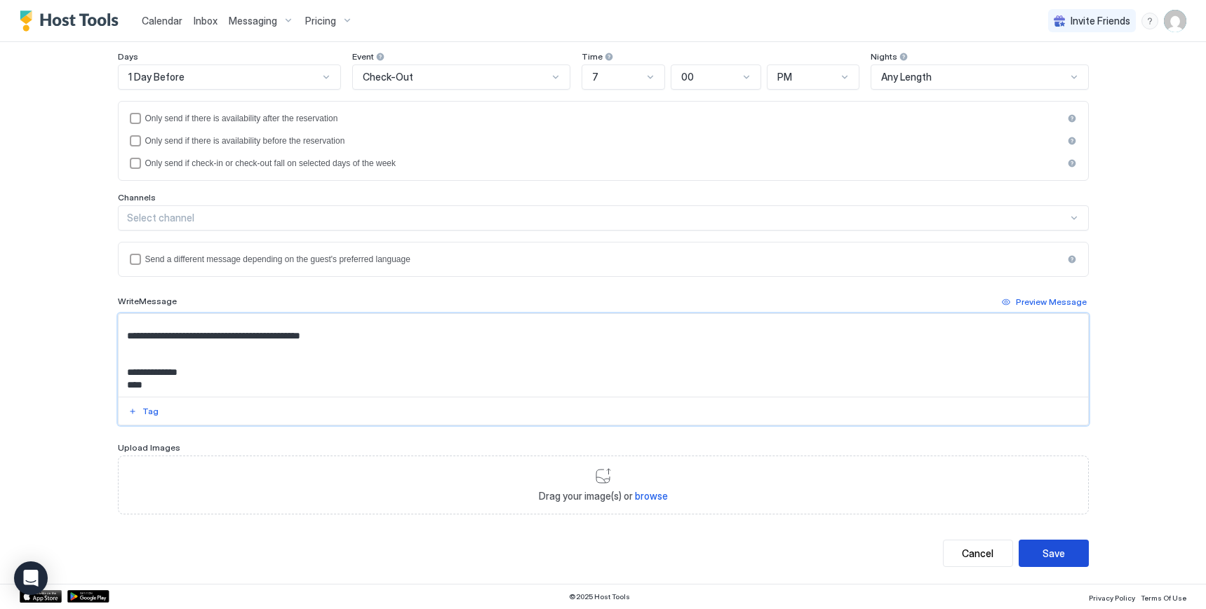
type textarea "**********"
click at [1059, 556] on button "Save" at bounding box center [1053, 553] width 70 height 27
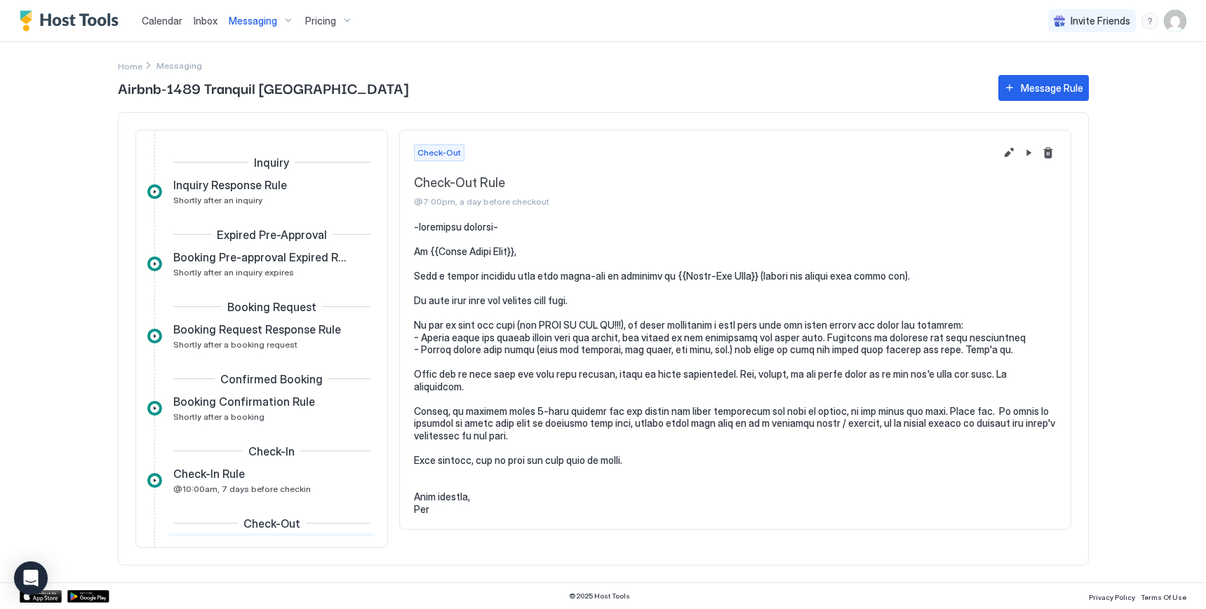
click at [255, 20] on span "Messaging" at bounding box center [253, 21] width 48 height 13
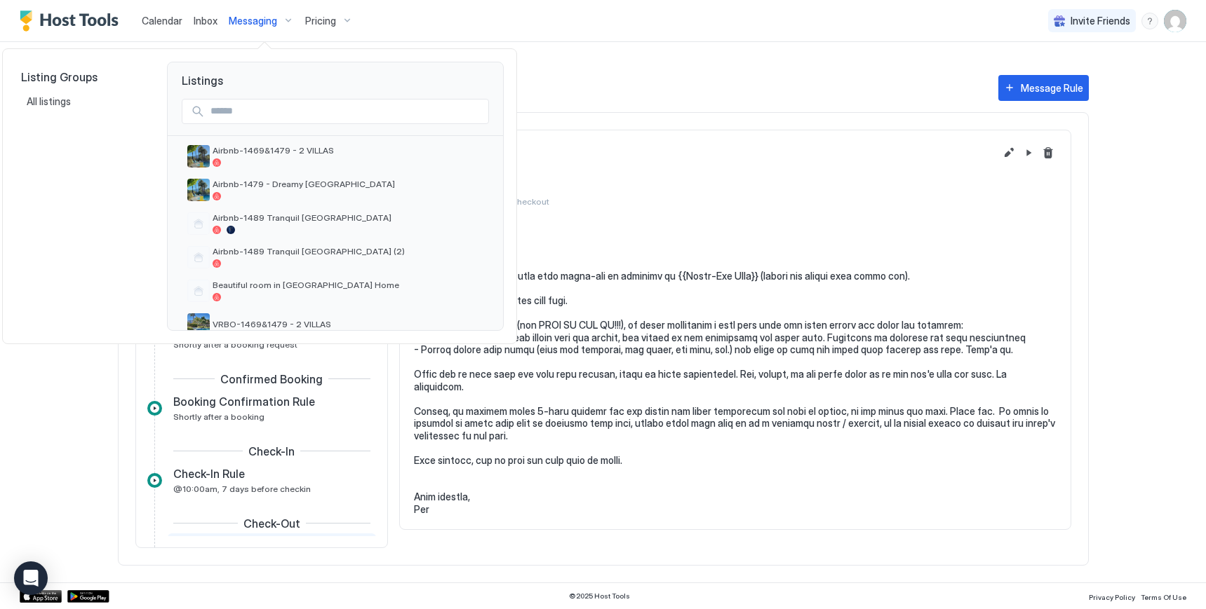
scroll to position [279, 0]
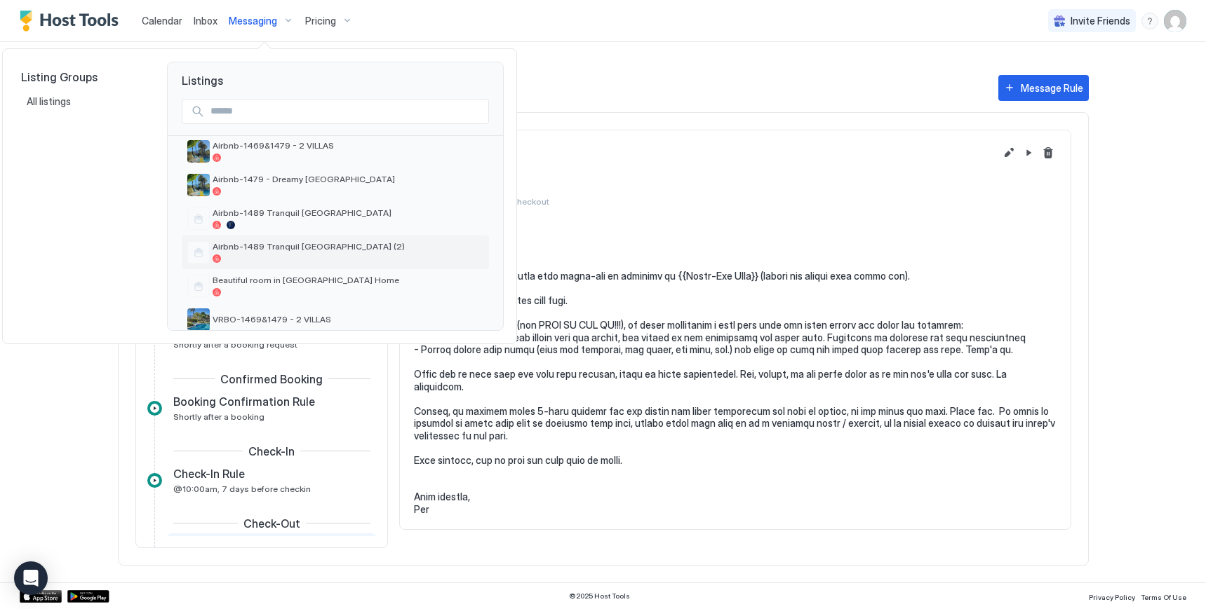
click at [285, 246] on span "Airbnb-1489 Tranquil [GEOGRAPHIC_DATA] (2)" at bounding box center [348, 246] width 271 height 11
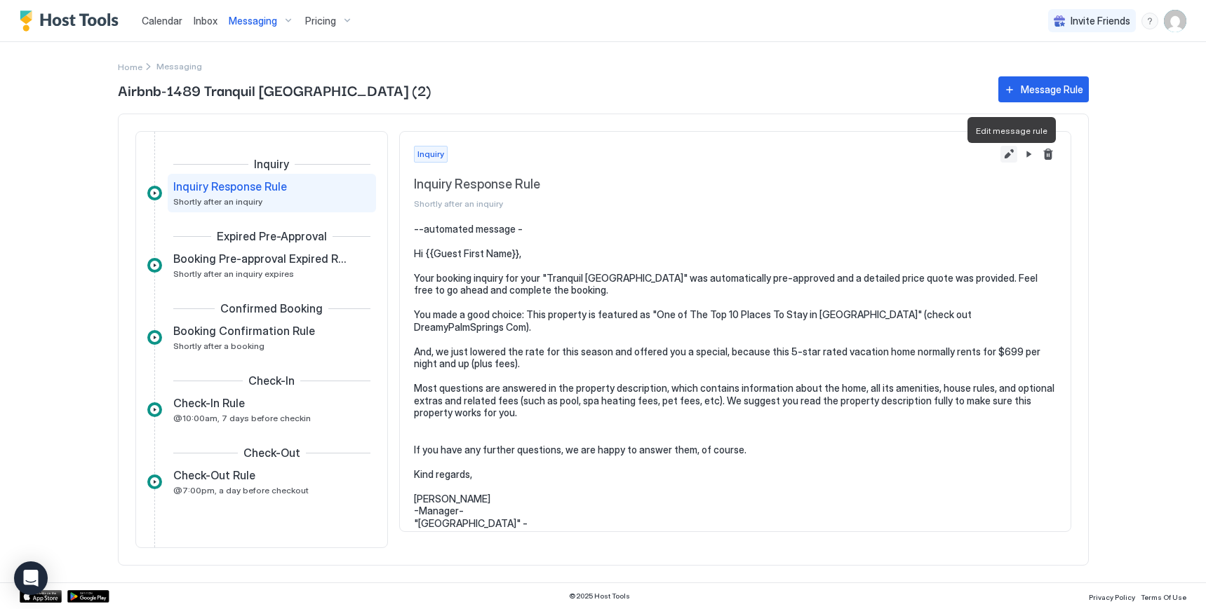
click at [1009, 161] on button "Edit message rule" at bounding box center [1008, 154] width 17 height 17
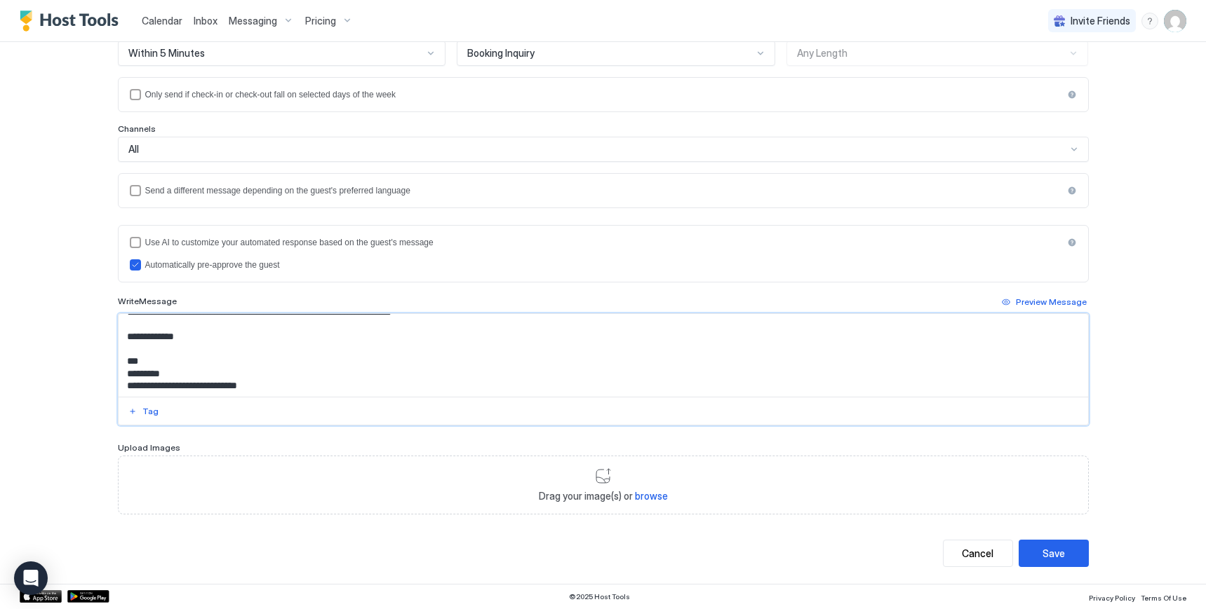
scroll to position [187, 0]
drag, startPoint x: 121, startPoint y: 377, endPoint x: 438, endPoint y: 329, distance: 320.6
click at [438, 329] on textarea "**********" at bounding box center [603, 355] width 969 height 83
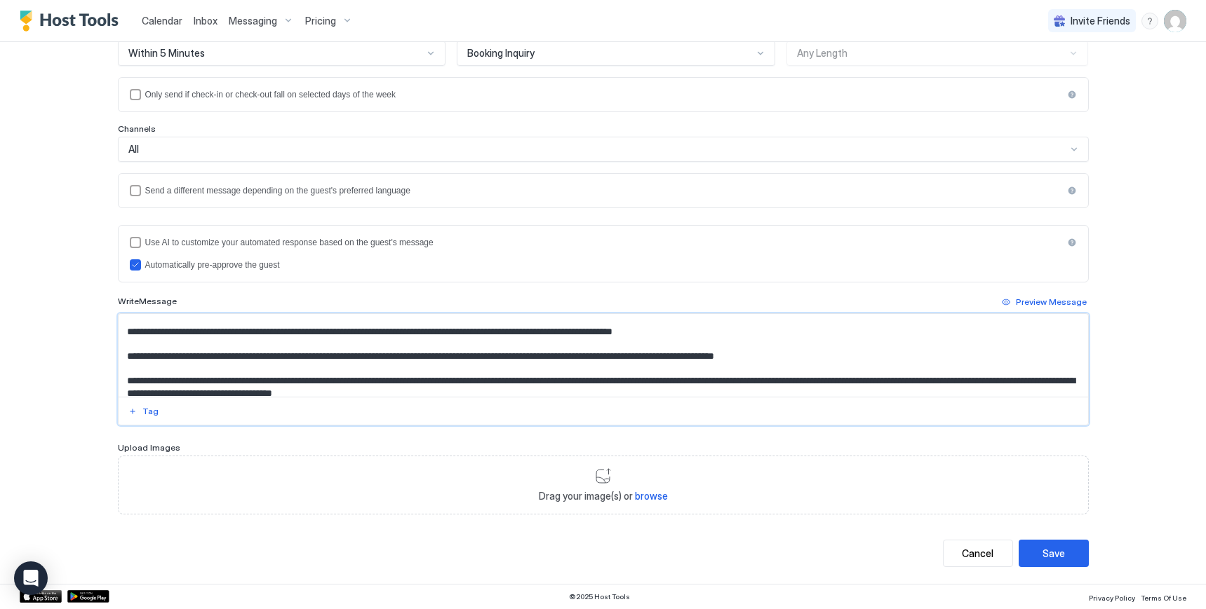
scroll to position [46, 0]
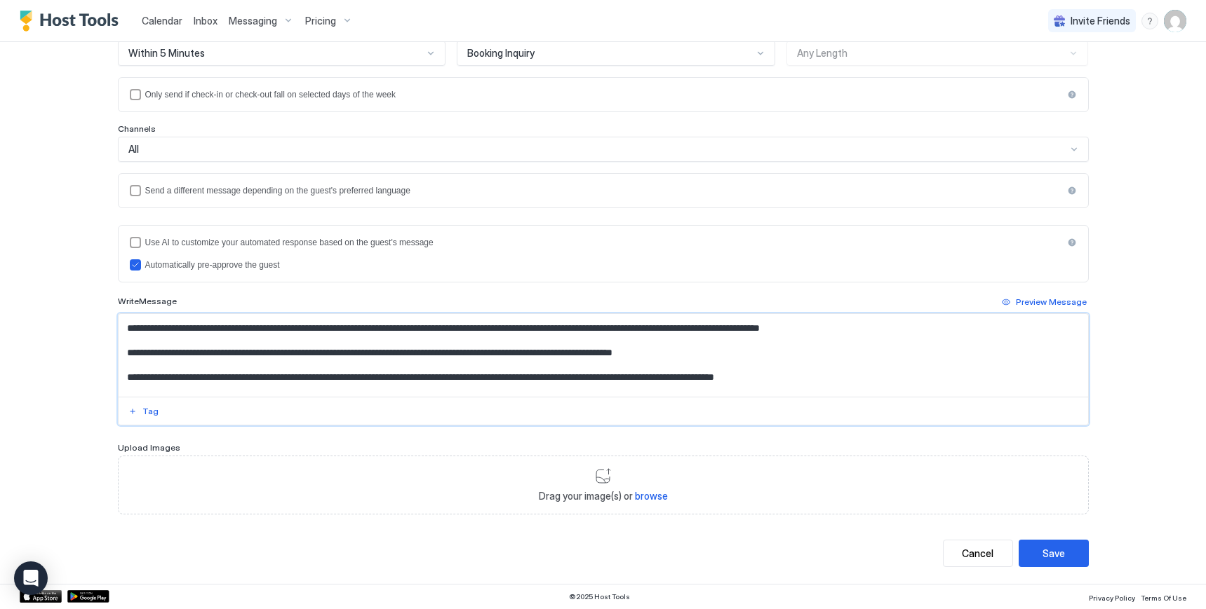
paste textarea "**********"
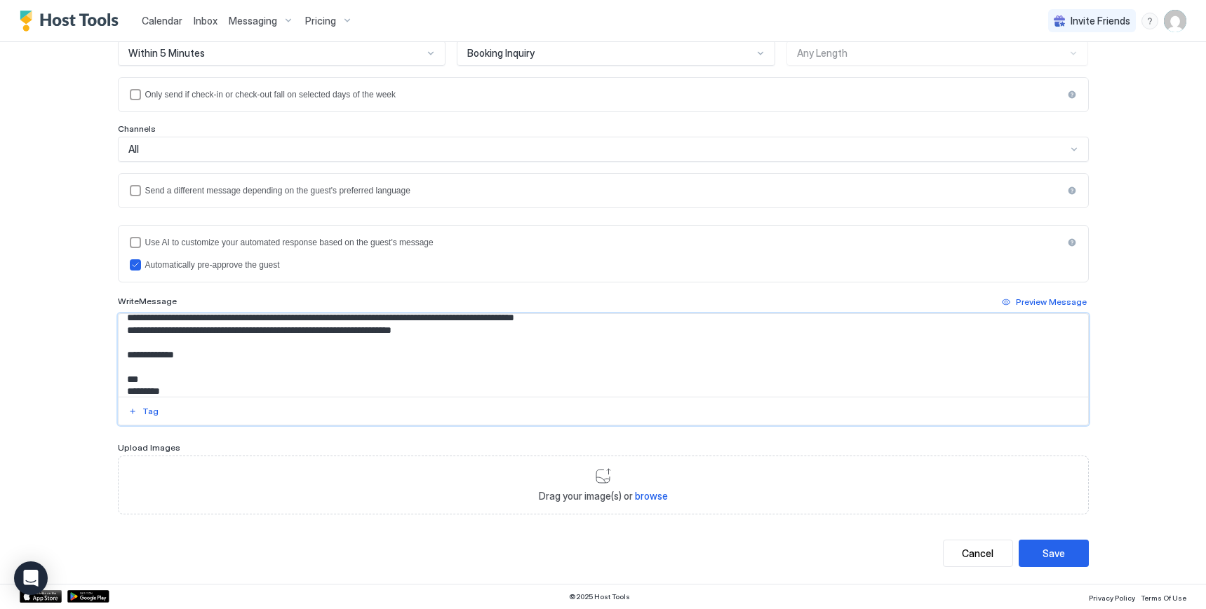
scroll to position [100, 0]
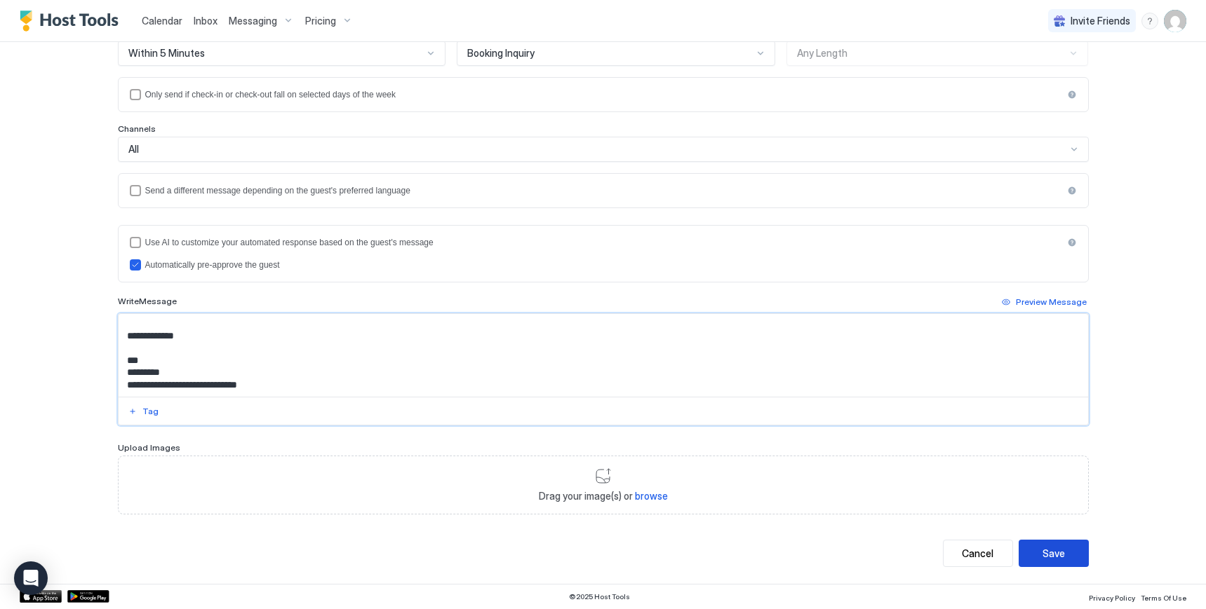
type textarea "**********"
click at [1048, 557] on div "Save" at bounding box center [1053, 553] width 22 height 15
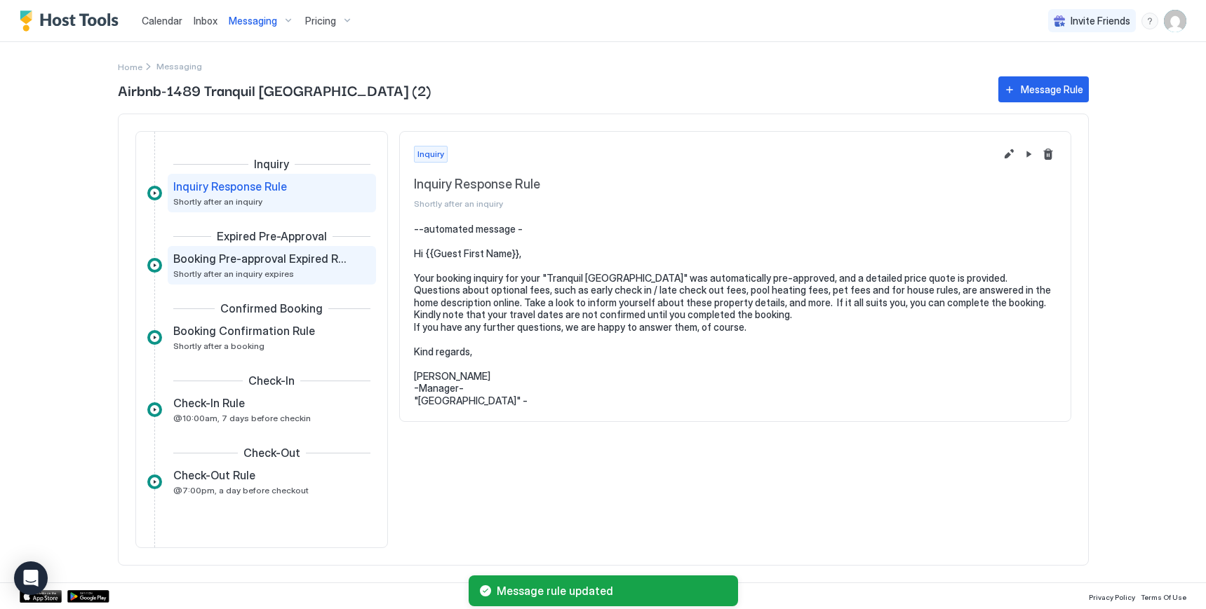
click at [259, 266] on span "Booking Pre-approval Expired Rule" at bounding box center [260, 259] width 175 height 14
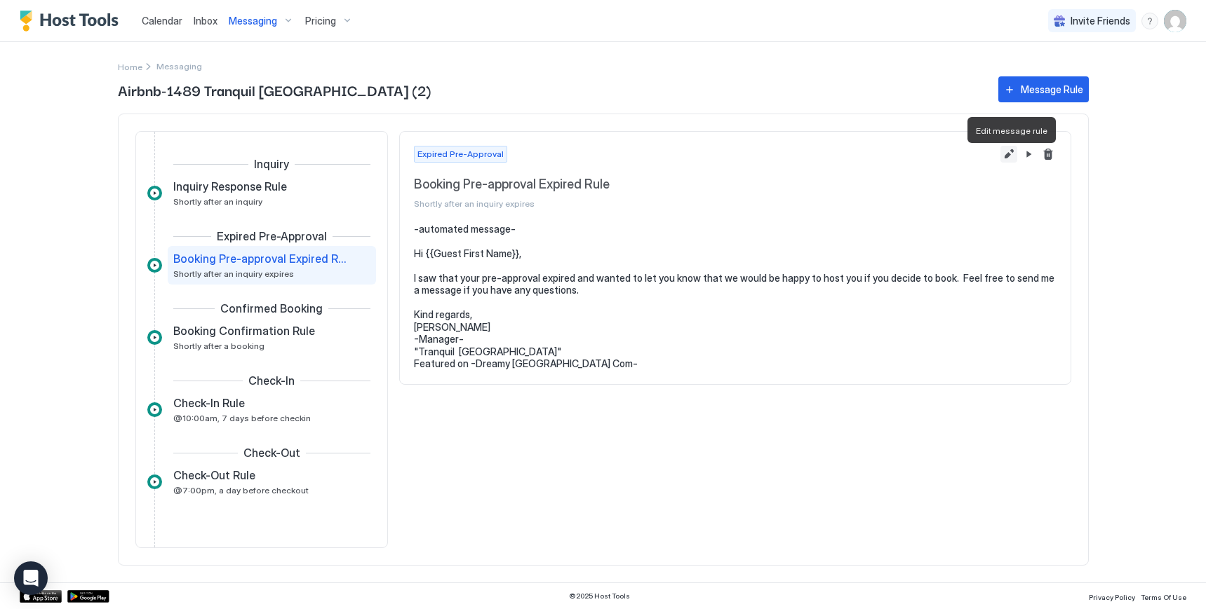
click at [1006, 162] on button "Edit message rule" at bounding box center [1008, 154] width 17 height 17
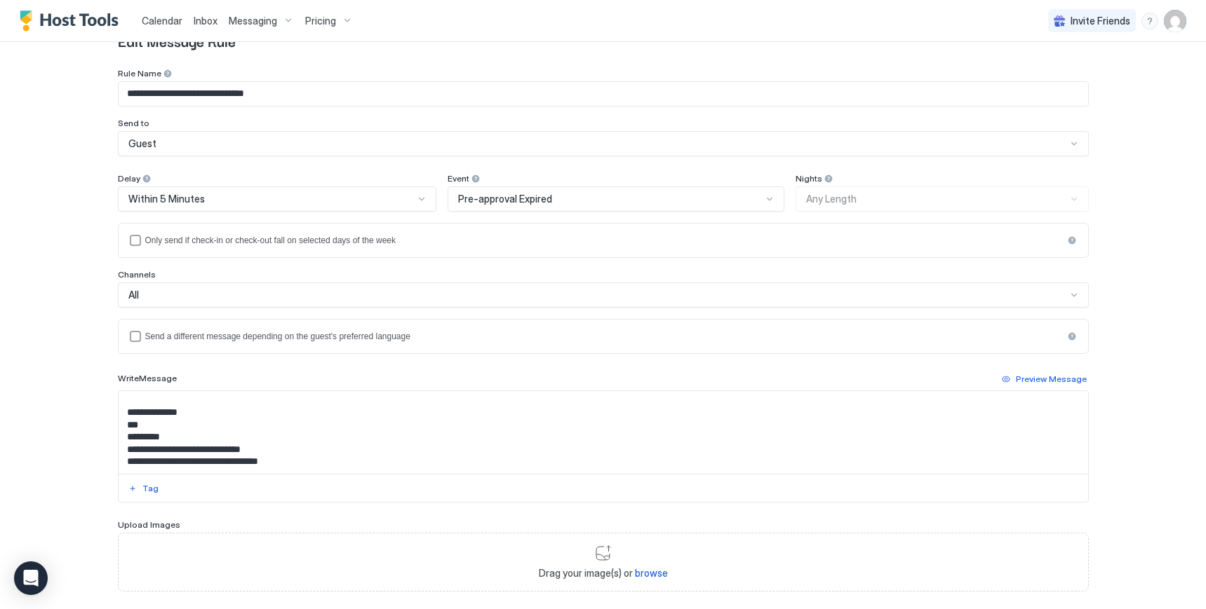
scroll to position [70, 0]
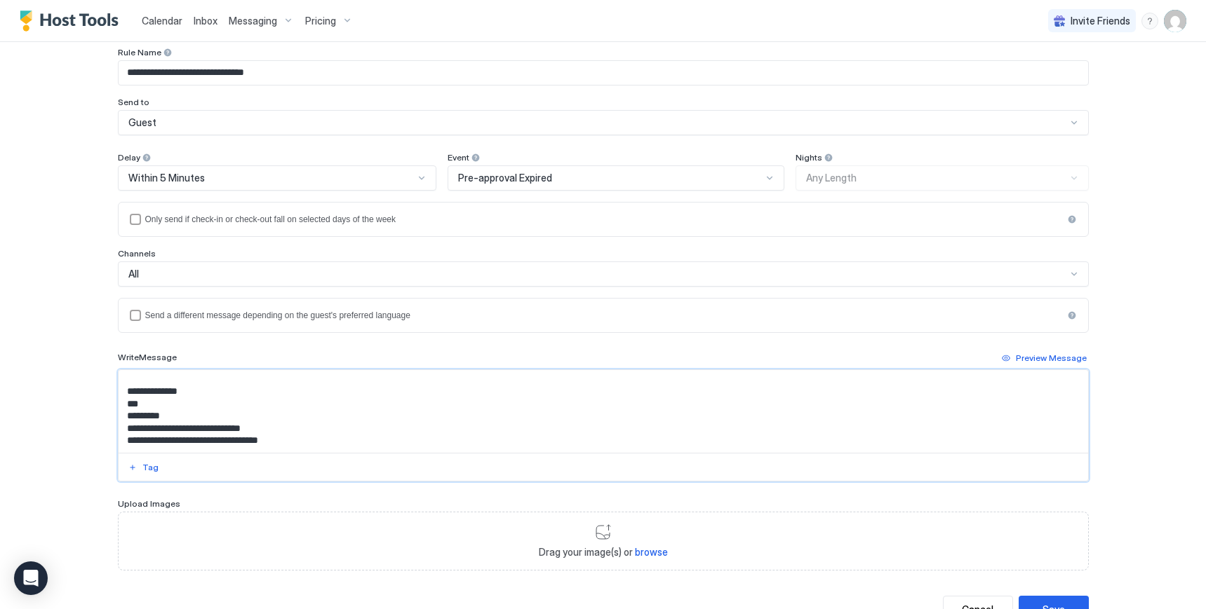
drag, startPoint x: 118, startPoint y: 447, endPoint x: 322, endPoint y: 443, distance: 204.1
click at [322, 443] on textarea "**********" at bounding box center [603, 411] width 969 height 83
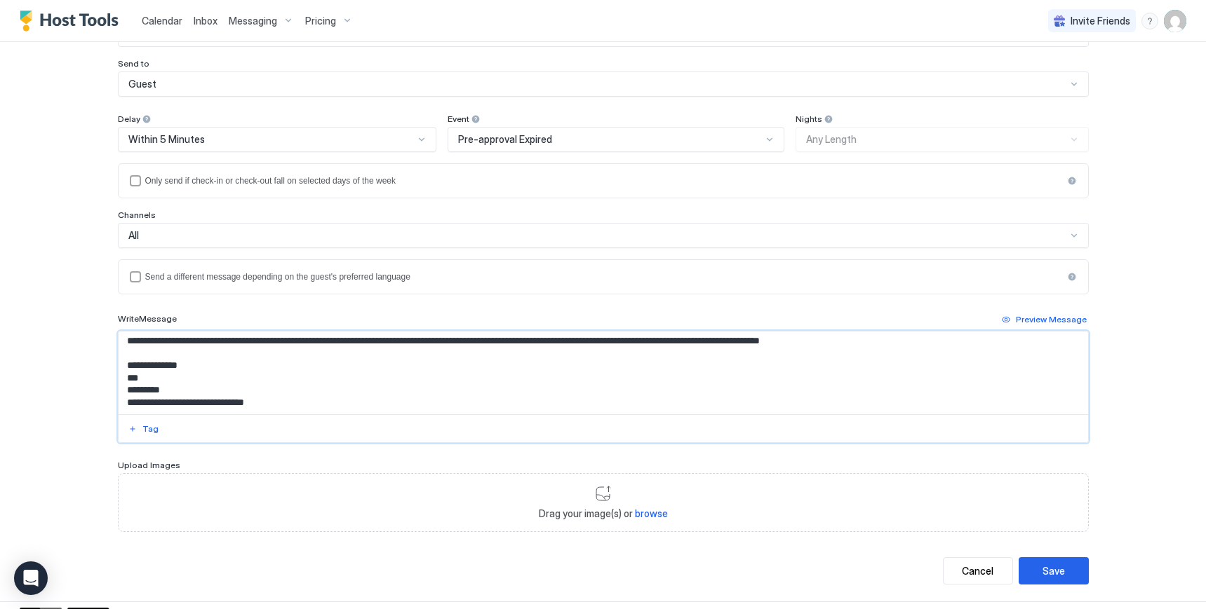
scroll to position [130, 0]
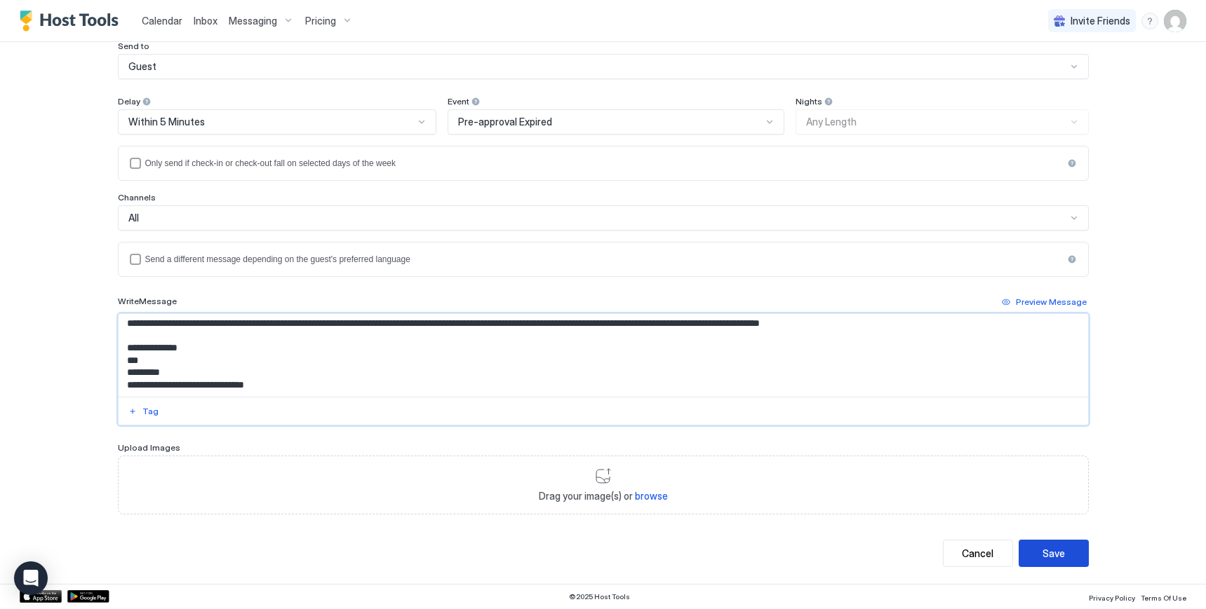
type textarea "**********"
click at [1051, 551] on div "Save" at bounding box center [1053, 553] width 22 height 15
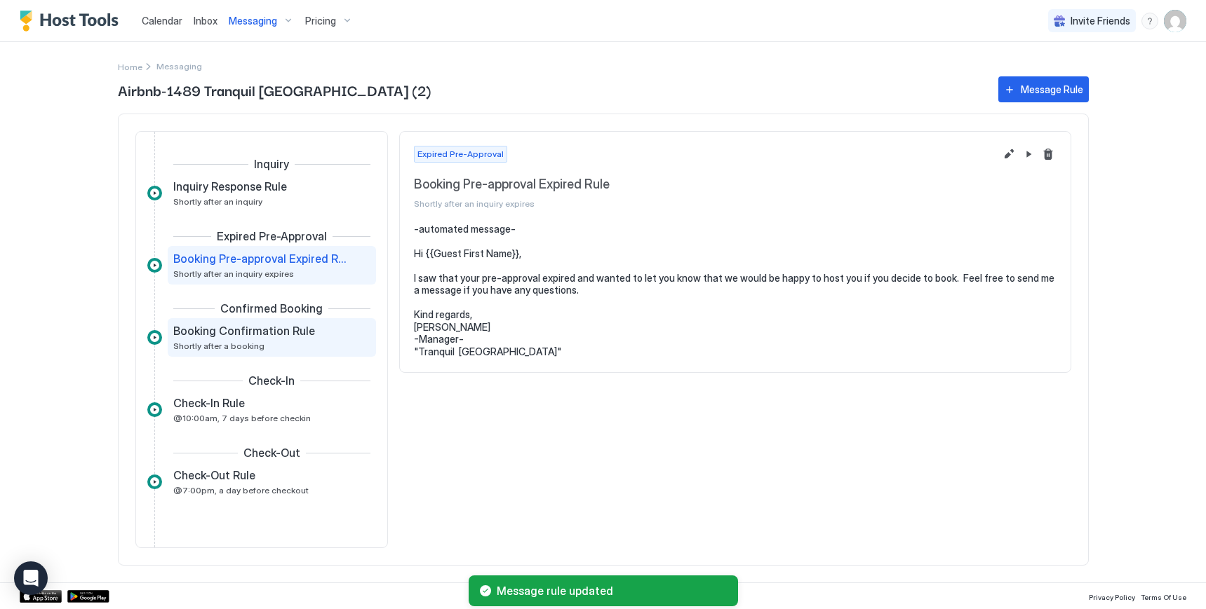
click at [272, 343] on div "Booking Confirmation Rule Shortly after a booking" at bounding box center [261, 337] width 177 height 27
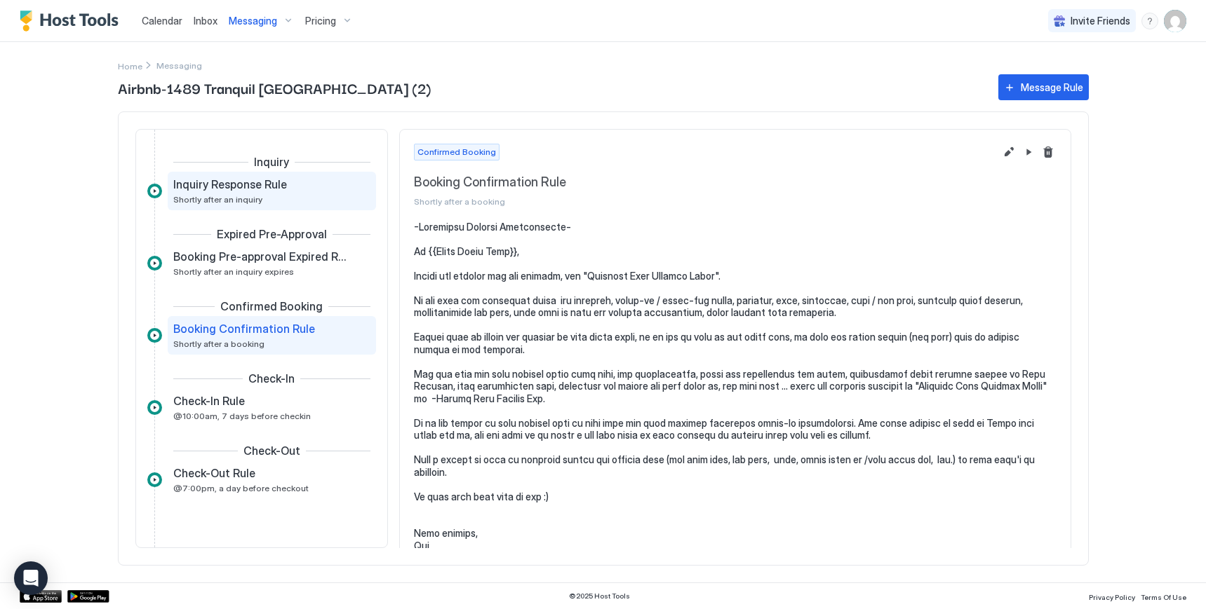
click at [212, 200] on span "Shortly after an inquiry" at bounding box center [217, 199] width 89 height 11
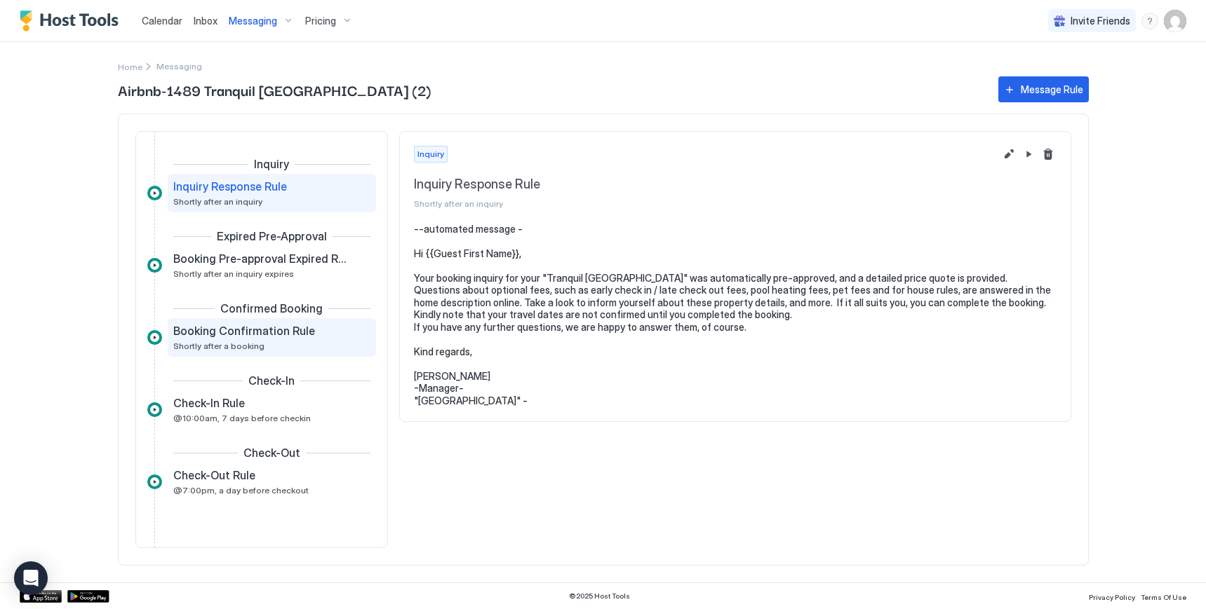
click at [257, 342] on div "Booking Confirmation Rule Shortly after a booking" at bounding box center [261, 337] width 177 height 27
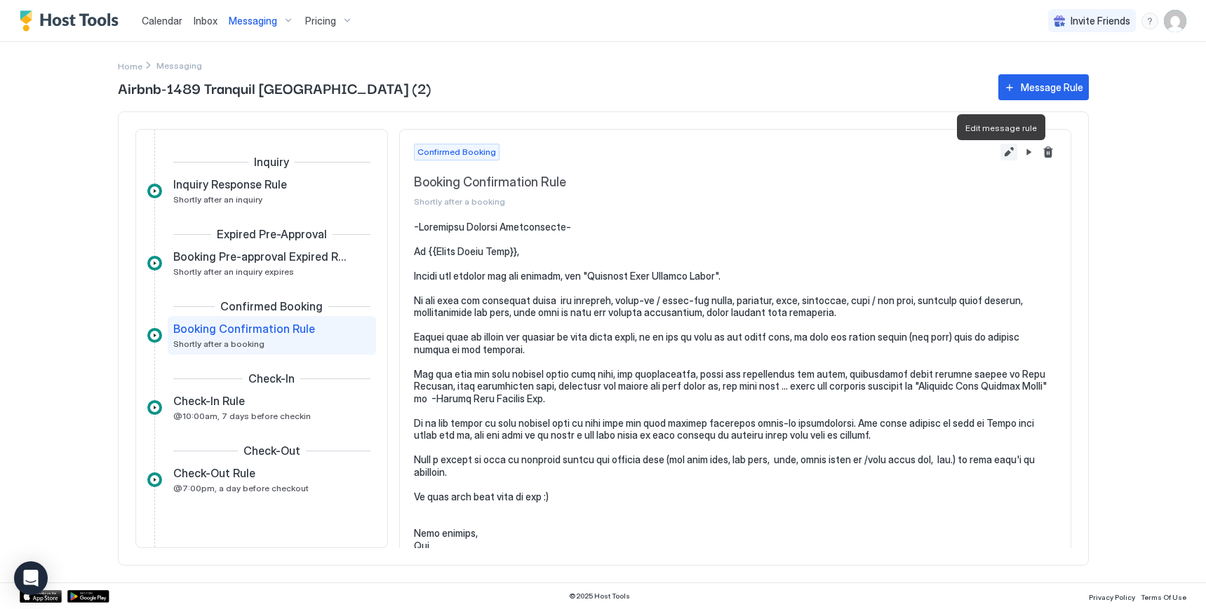
click at [1000, 160] on button "Edit message rule" at bounding box center [1008, 152] width 17 height 17
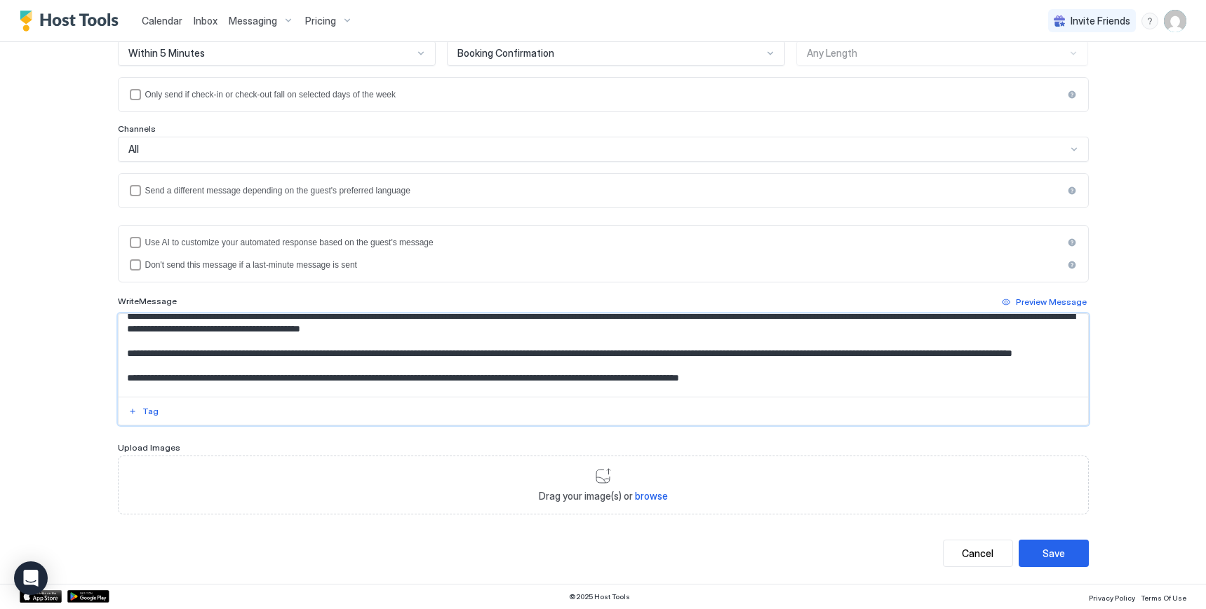
scroll to position [202, 0]
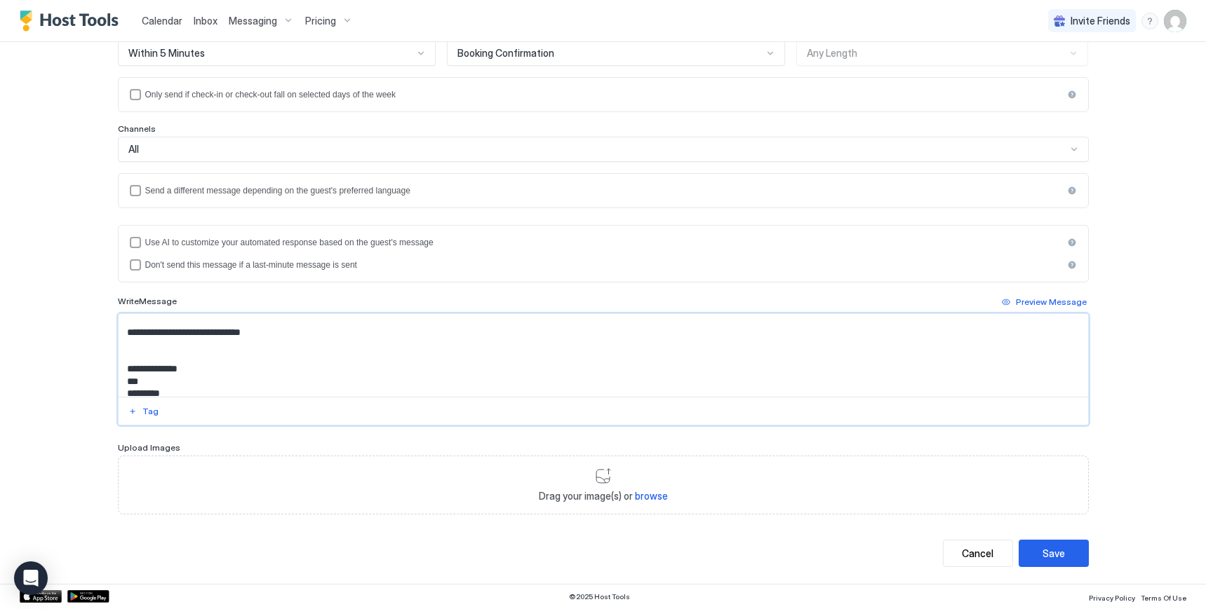
drag, startPoint x: 122, startPoint y: 377, endPoint x: 759, endPoint y: 353, distance: 637.2
click at [759, 353] on textarea "Input Field" at bounding box center [603, 355] width 969 height 83
paste textarea "**********"
drag, startPoint x: 118, startPoint y: 384, endPoint x: 346, endPoint y: 380, distance: 228.0
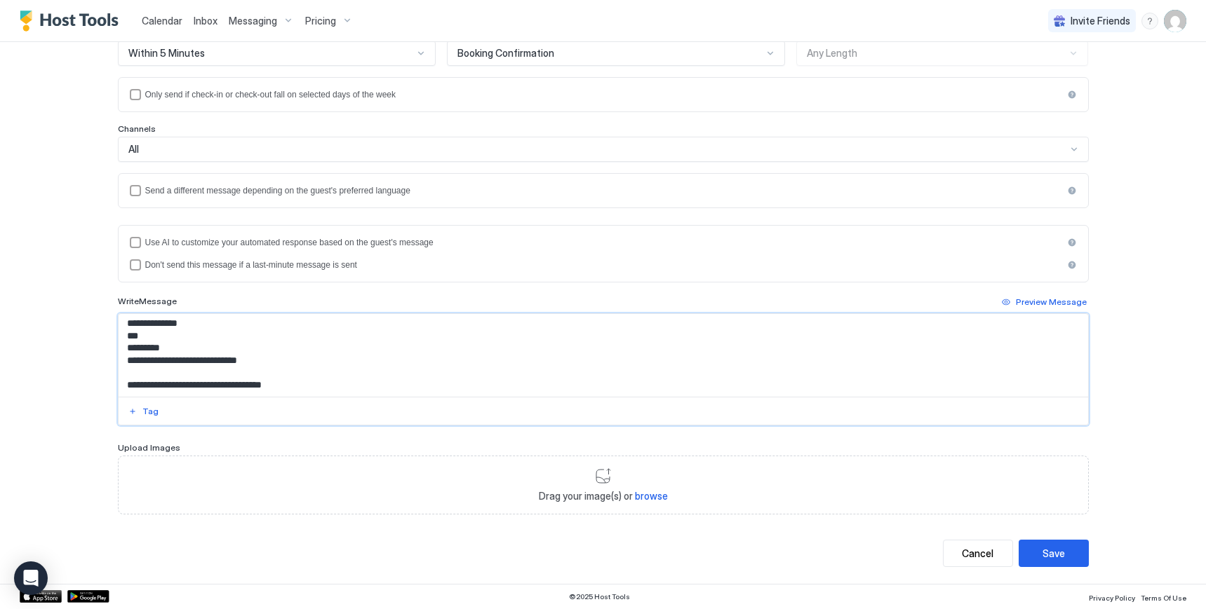
click at [346, 380] on textarea "**********" at bounding box center [603, 355] width 969 height 83
type textarea "**********"
click at [1050, 556] on div "Save" at bounding box center [1053, 553] width 22 height 15
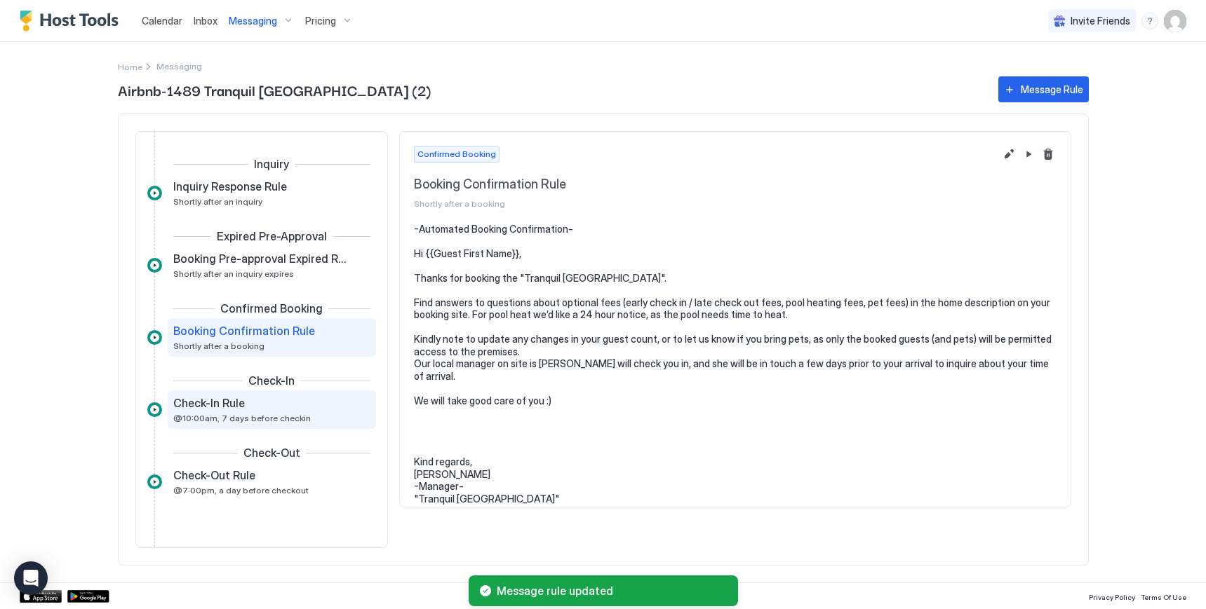
click at [283, 429] on div "Check-In Rule @10:00am, 7 days before checkin" at bounding box center [272, 410] width 208 height 39
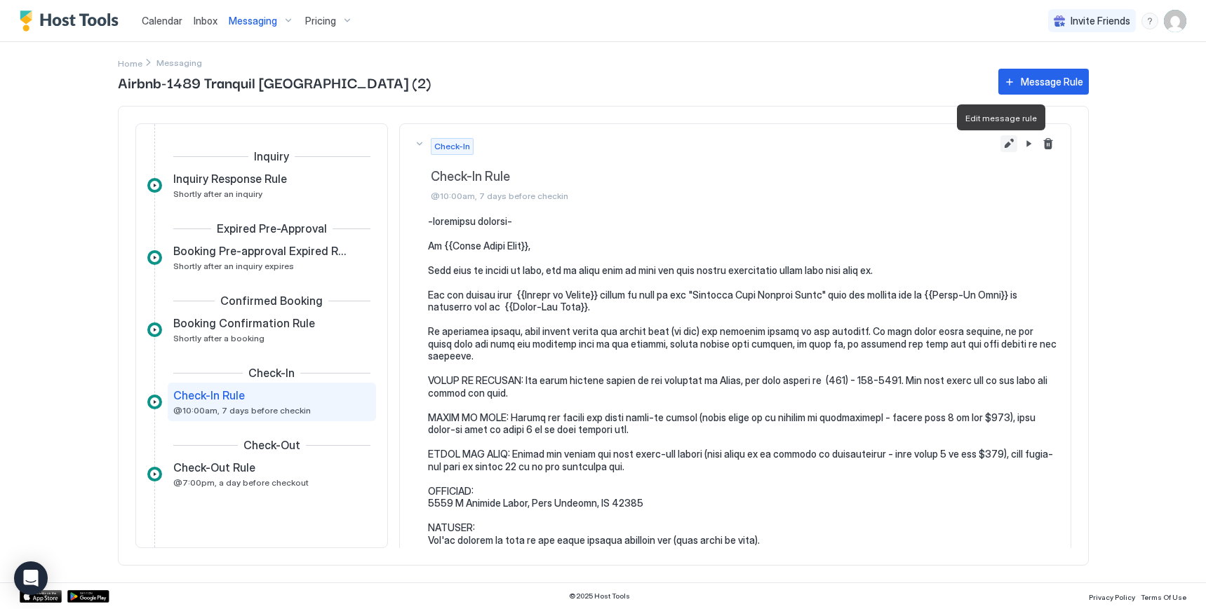
click at [1000, 146] on button "Edit message rule" at bounding box center [1008, 143] width 17 height 17
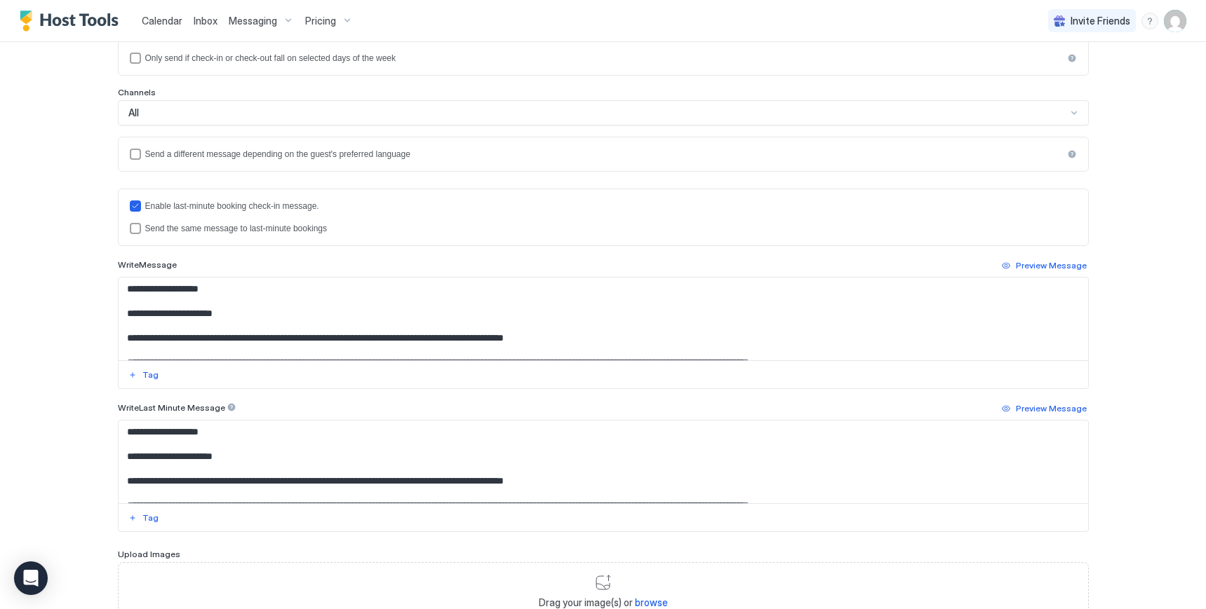
scroll to position [281, 0]
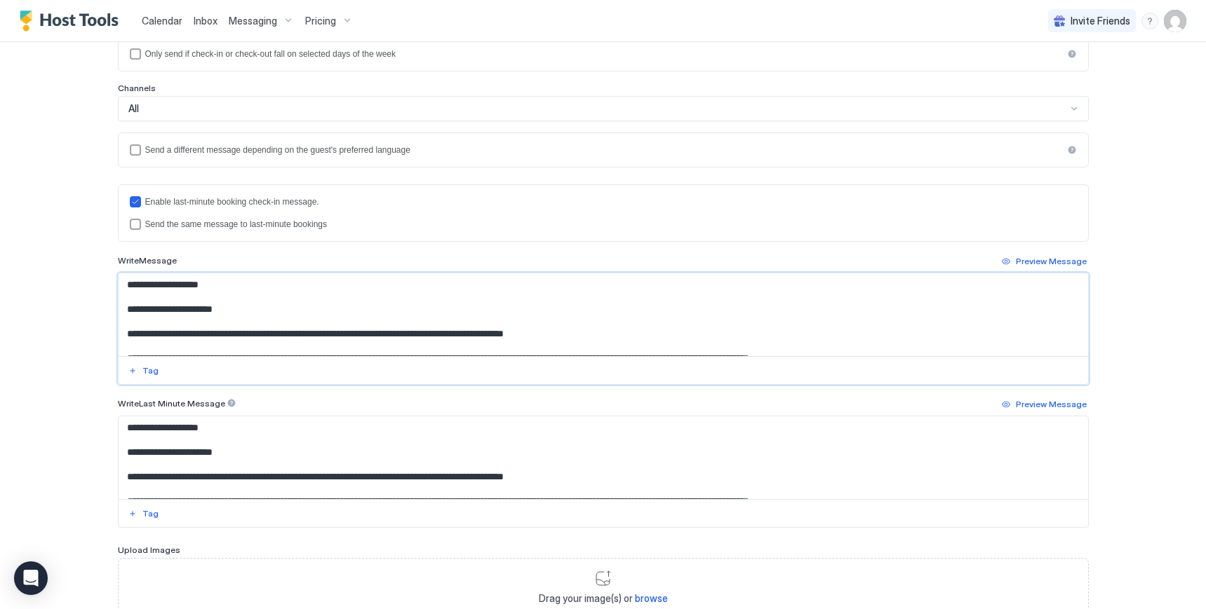
click at [124, 342] on textarea "Input Field" at bounding box center [603, 315] width 969 height 83
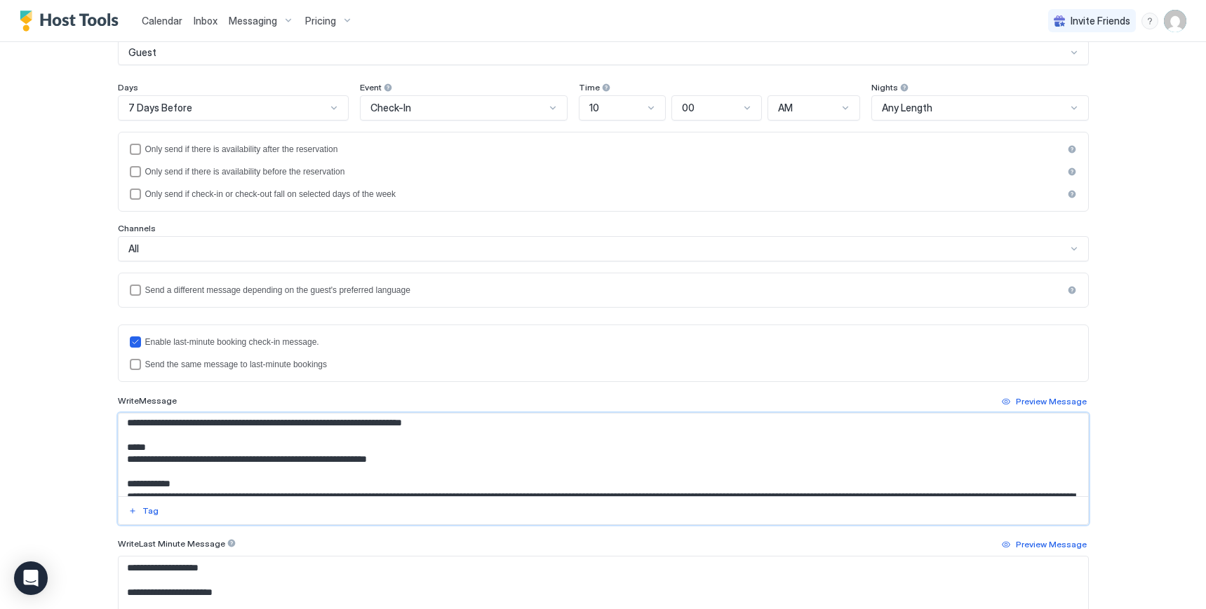
scroll to position [412, 0]
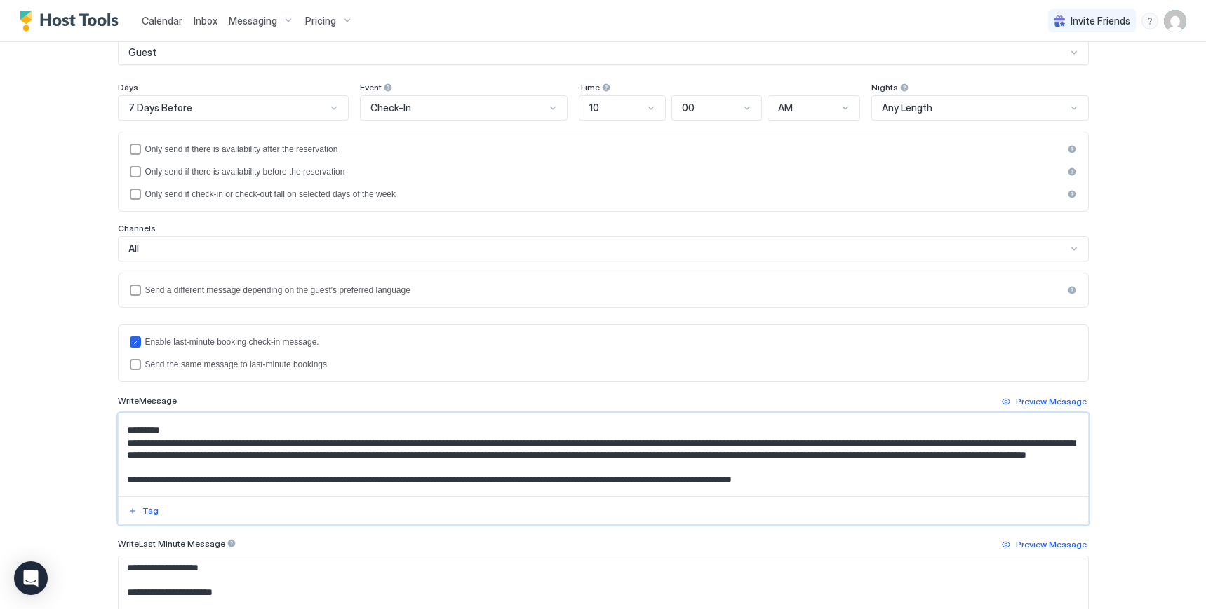
drag, startPoint x: 119, startPoint y: 342, endPoint x: 561, endPoint y: 458, distance: 456.9
click at [561, 458] on textarea "Input Field" at bounding box center [603, 455] width 969 height 83
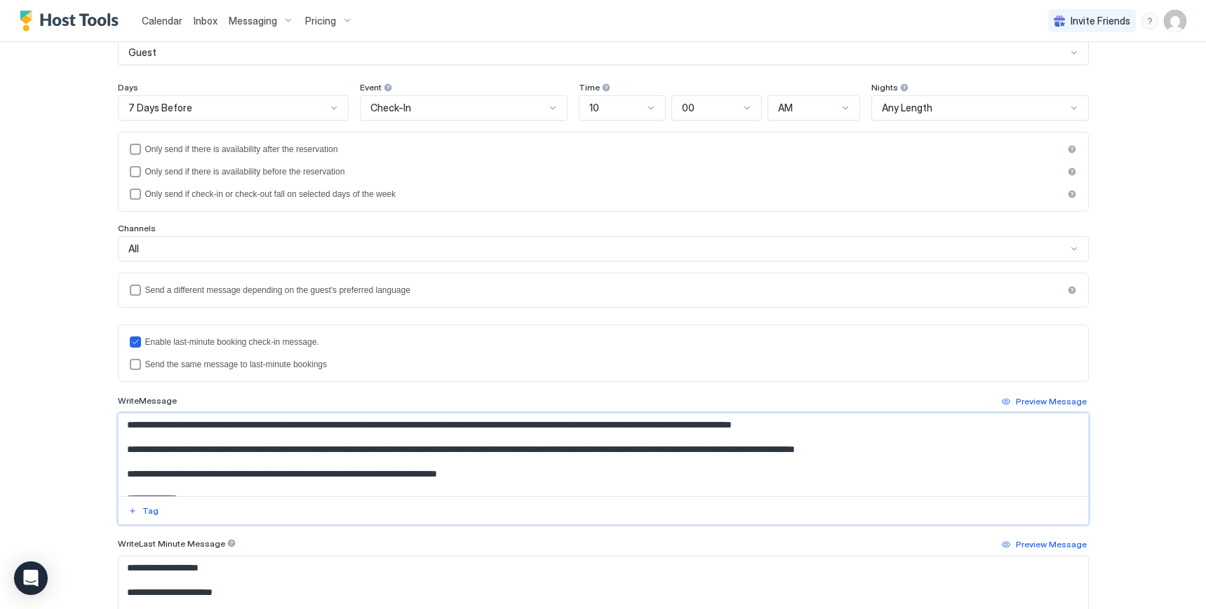
scroll to position [491, 0]
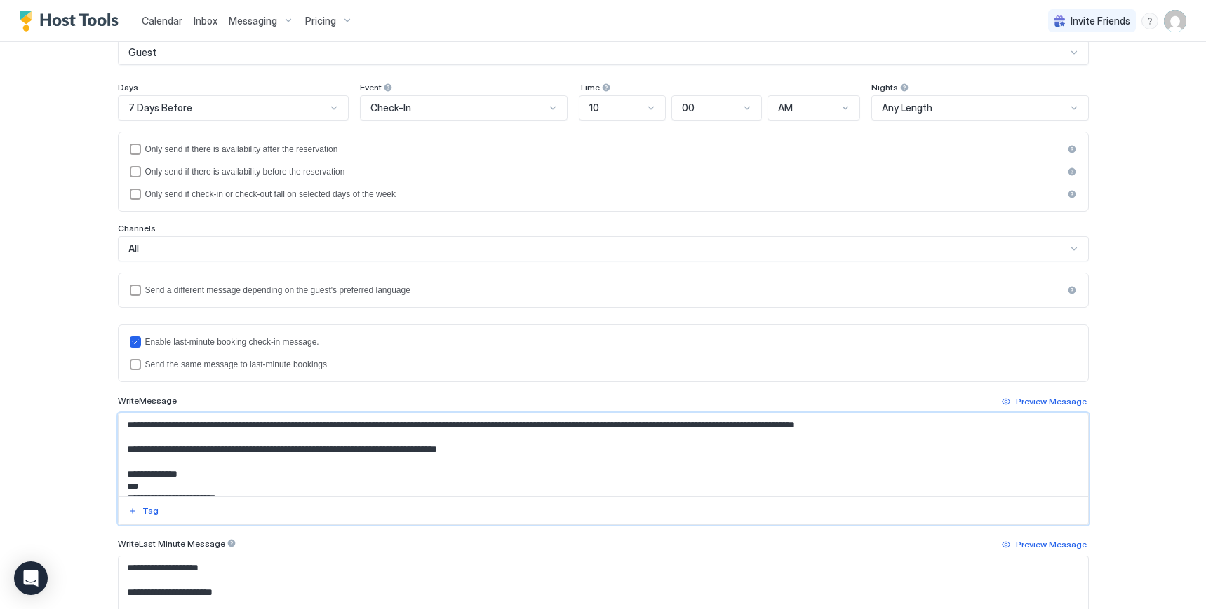
drag, startPoint x: 516, startPoint y: 475, endPoint x: 368, endPoint y: 457, distance: 149.1
click at [368, 457] on textarea "Input Field" at bounding box center [603, 455] width 969 height 83
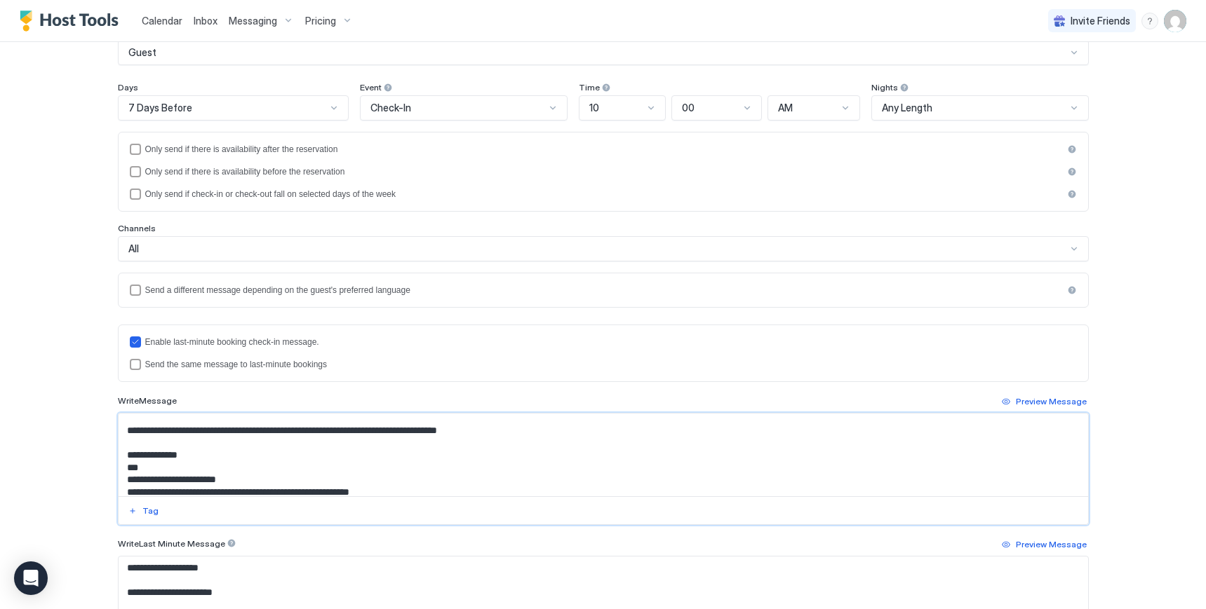
scroll to position [542, 0]
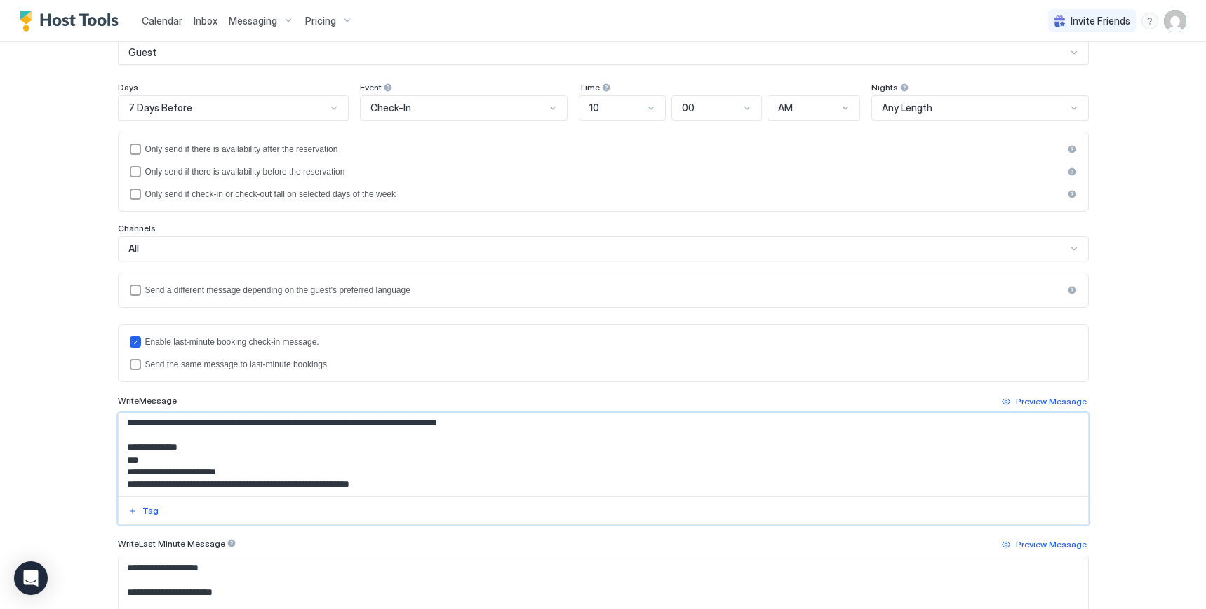
click at [492, 460] on textarea "Input Field" at bounding box center [603, 455] width 969 height 83
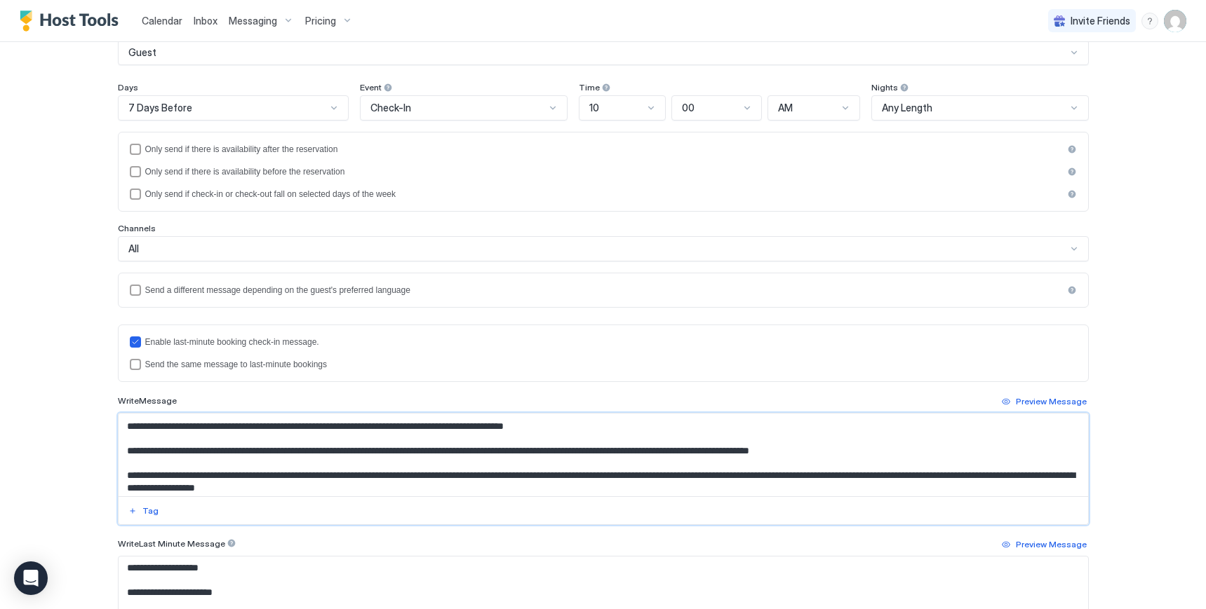
scroll to position [0, 0]
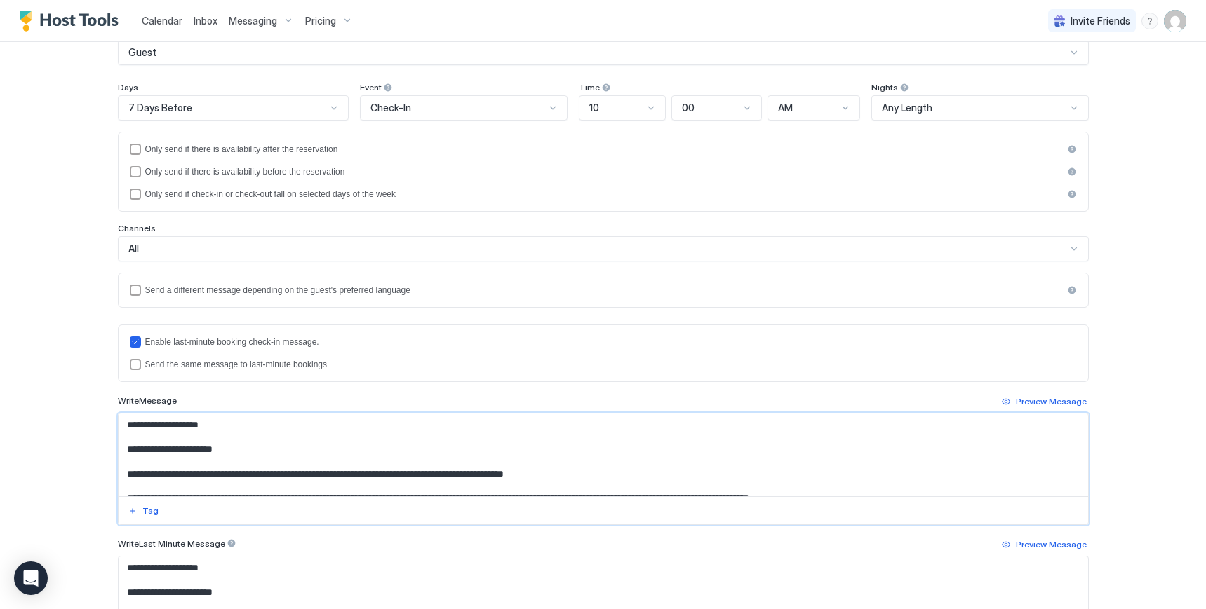
drag, startPoint x: 499, startPoint y: 428, endPoint x: 119, endPoint y: 480, distance: 384.4
click at [119, 480] on textarea "Input Field" at bounding box center [603, 455] width 969 height 83
paste textarea "**********"
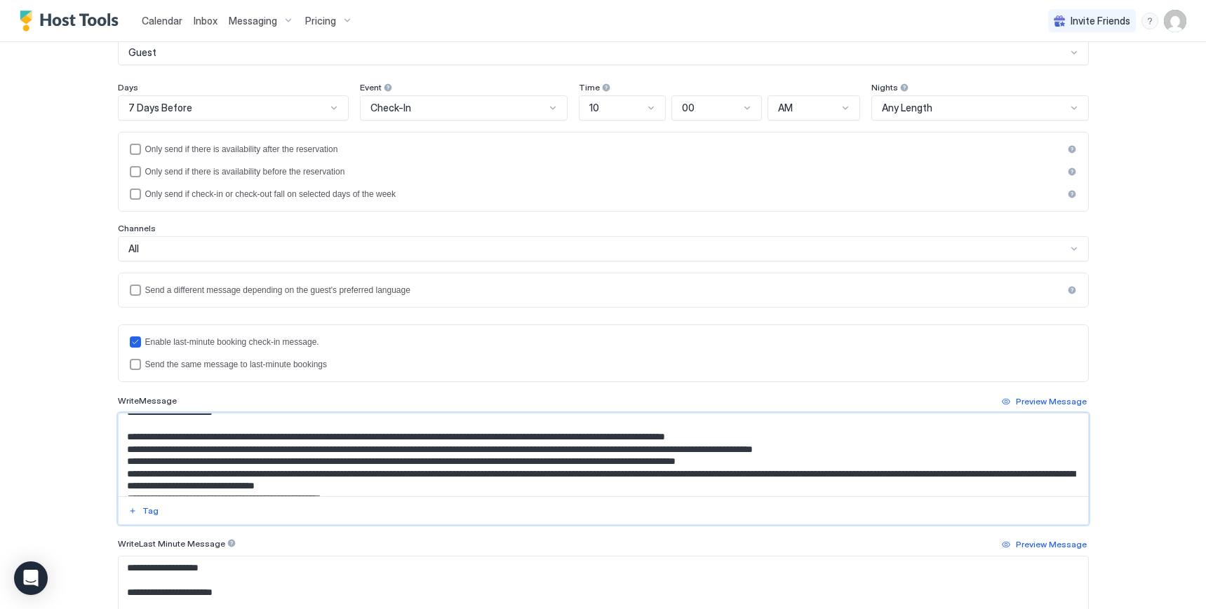
scroll to position [107, 0]
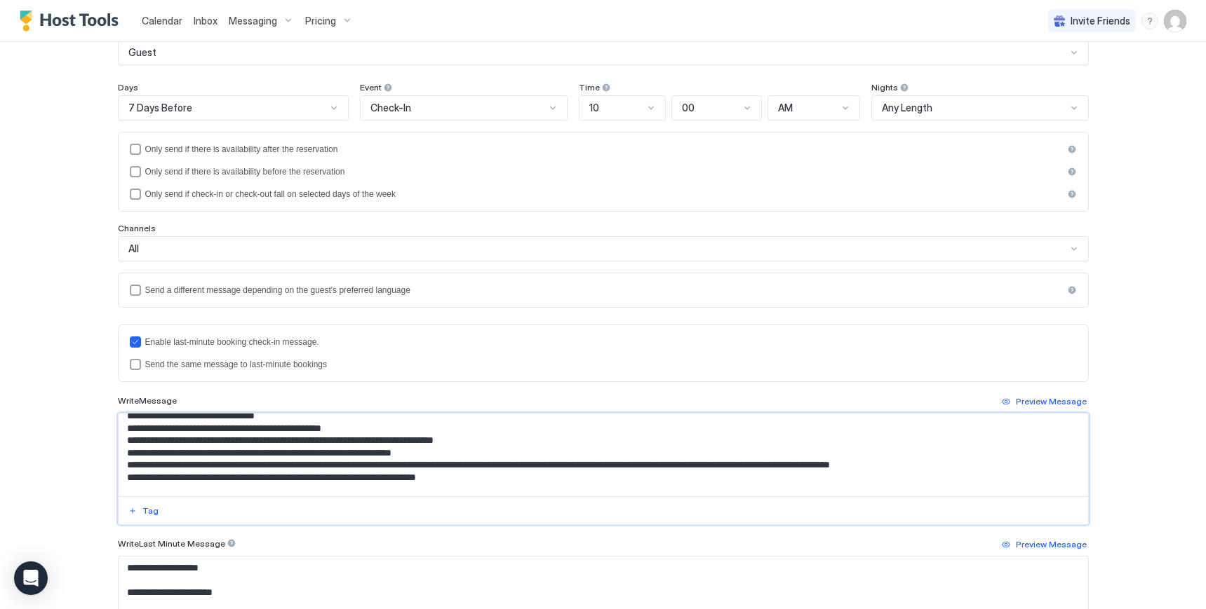
click at [121, 430] on textarea "Input Field" at bounding box center [603, 455] width 969 height 83
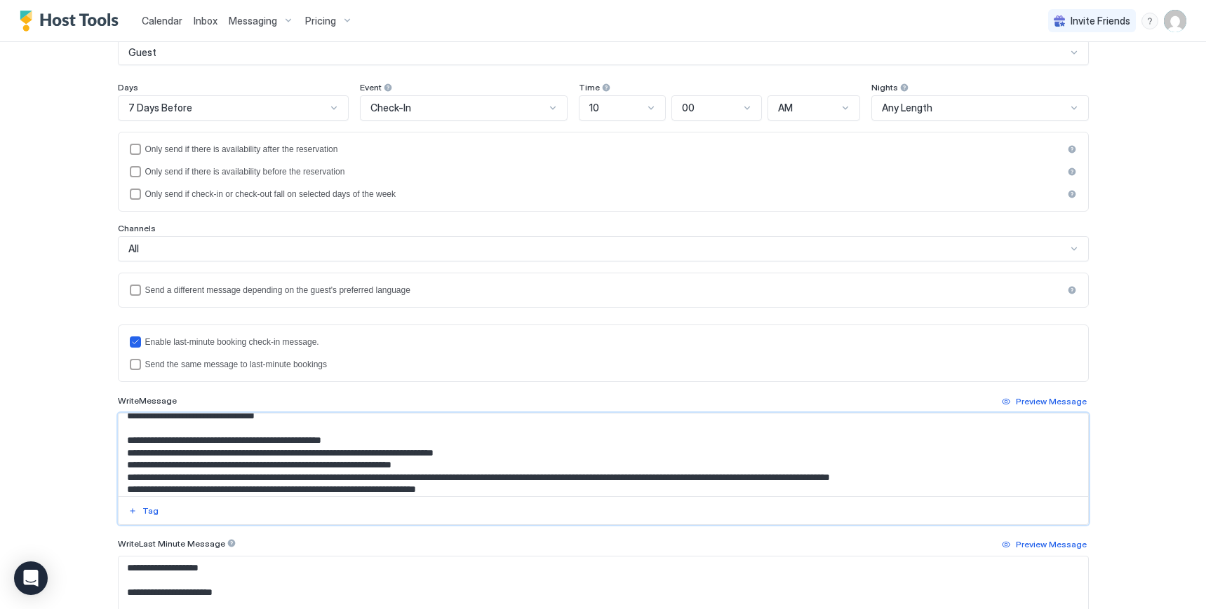
click at [120, 457] on textarea "Input Field" at bounding box center [603, 455] width 969 height 83
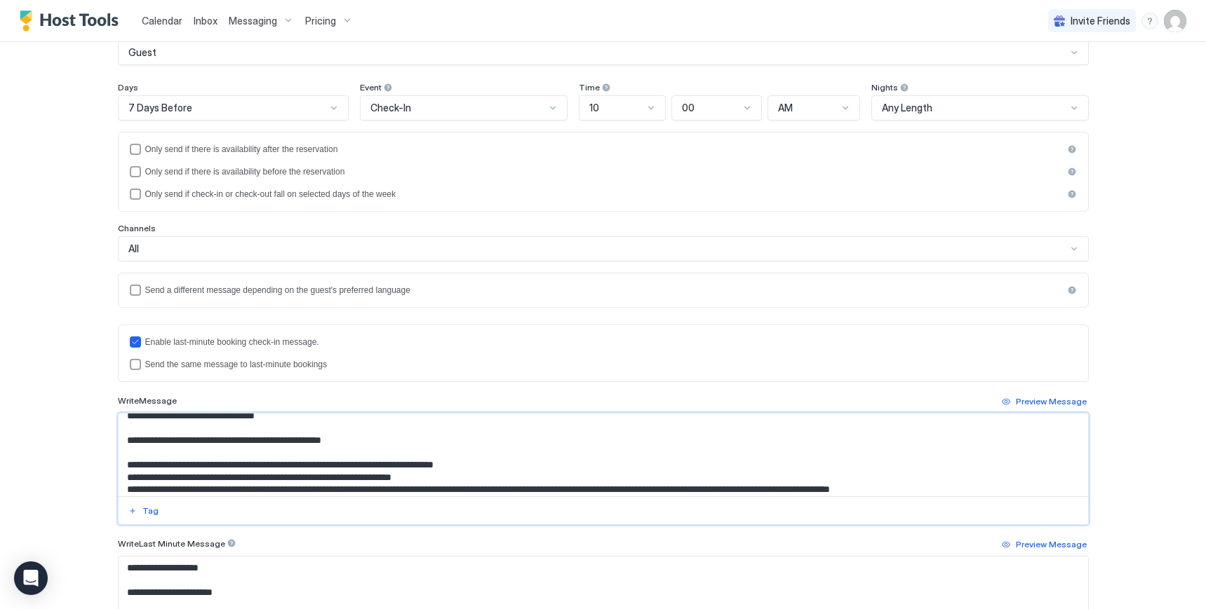
click at [121, 487] on textarea "Input Field" at bounding box center [603, 455] width 969 height 83
click at [119, 480] on textarea "Input Field" at bounding box center [603, 455] width 969 height 83
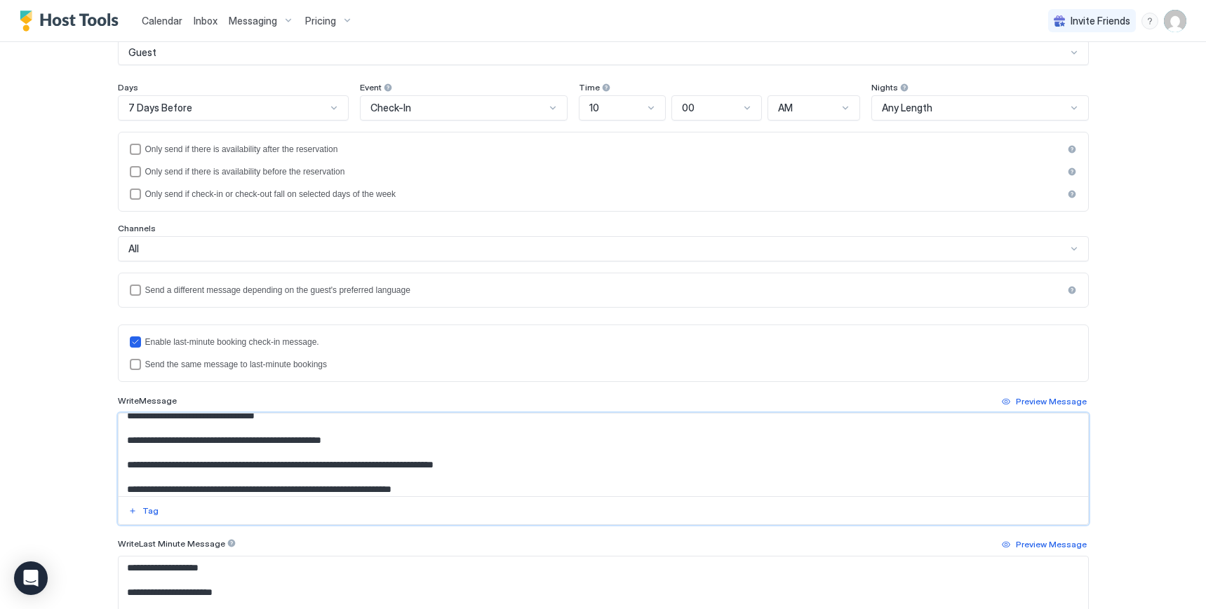
scroll to position [177, 0]
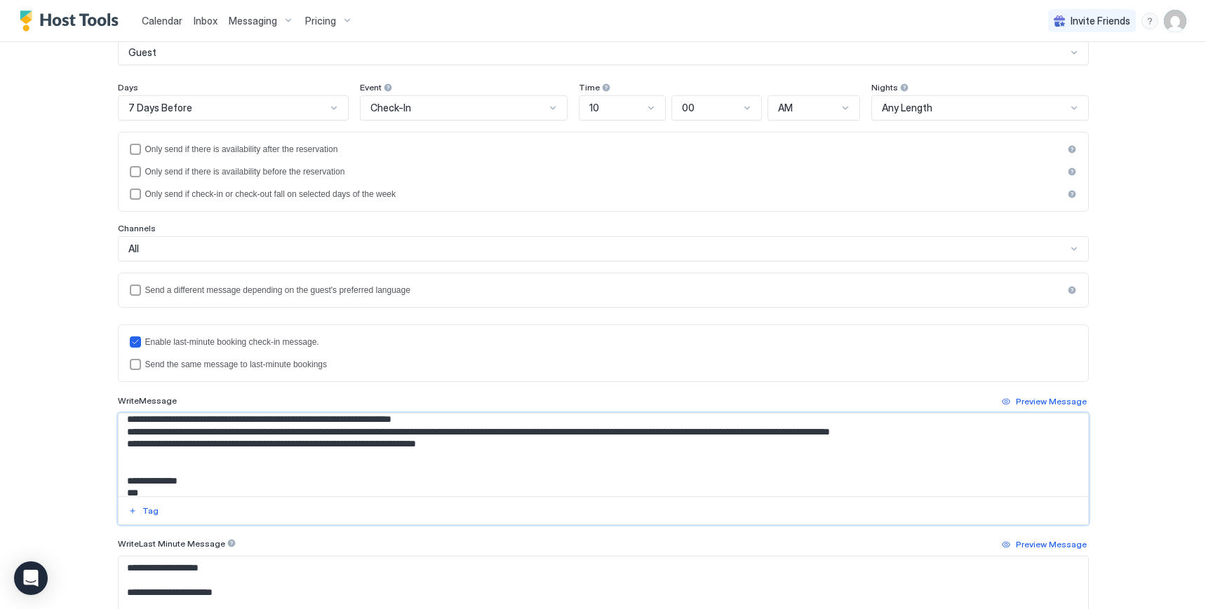
click at [119, 437] on textarea "Input Field" at bounding box center [603, 455] width 969 height 83
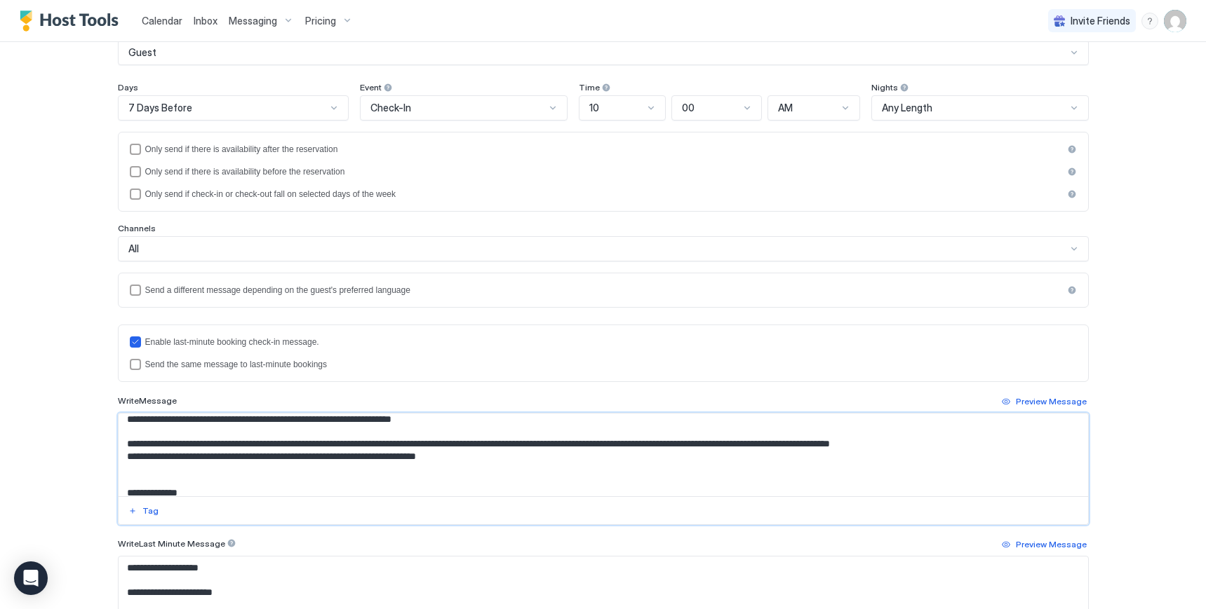
click at [121, 459] on textarea "Input Field" at bounding box center [603, 455] width 969 height 83
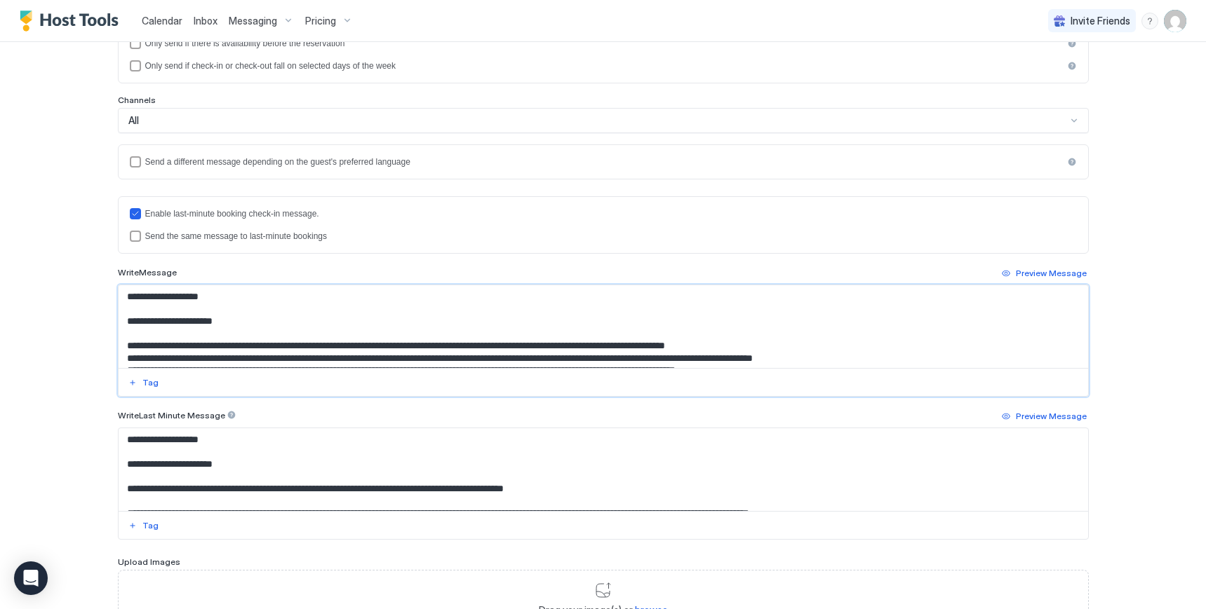
scroll to position [386, 0]
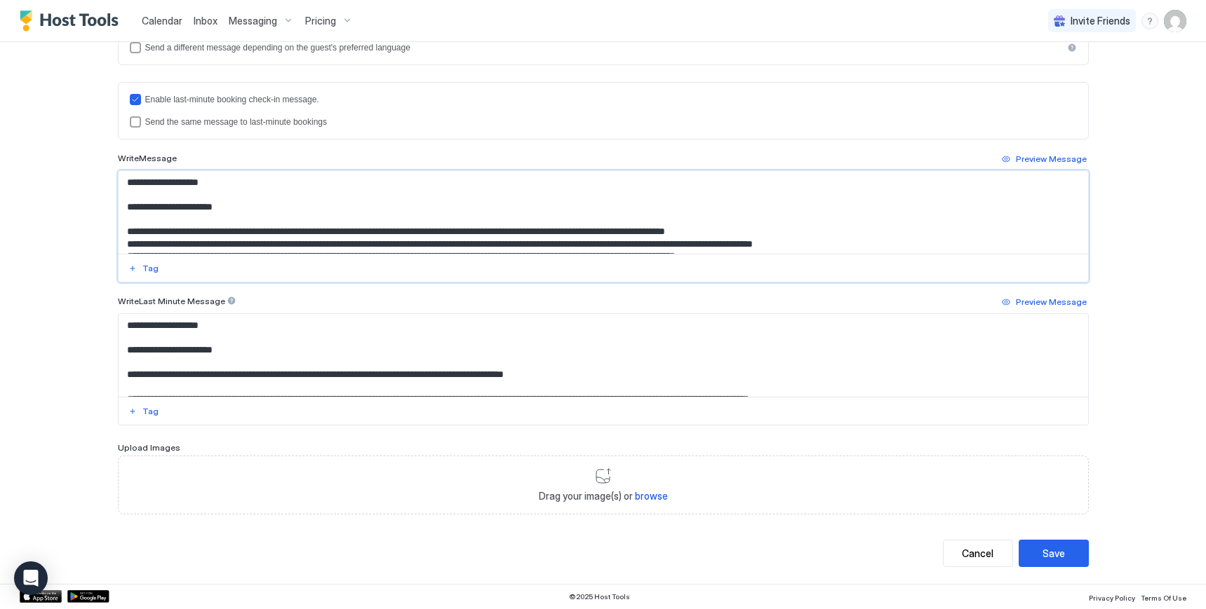
type textarea "**********"
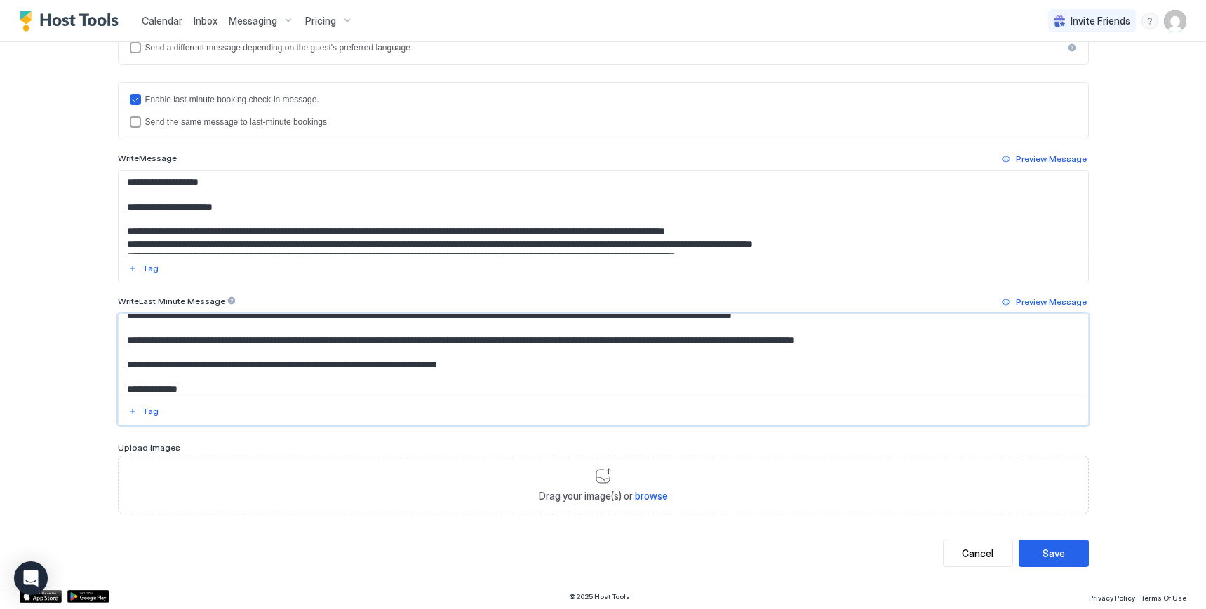
scroll to position [542, 0]
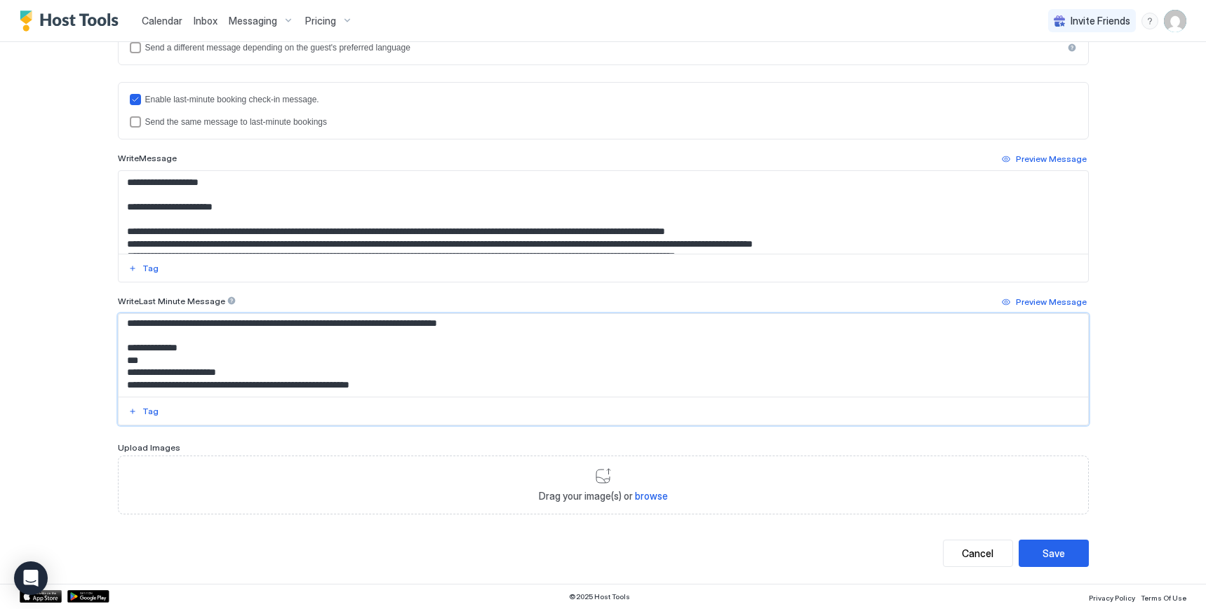
drag, startPoint x: 121, startPoint y: 377, endPoint x: 539, endPoint y: 335, distance: 420.2
click at [539, 335] on textarea "Input Field" at bounding box center [603, 355] width 969 height 83
paste textarea "**********"
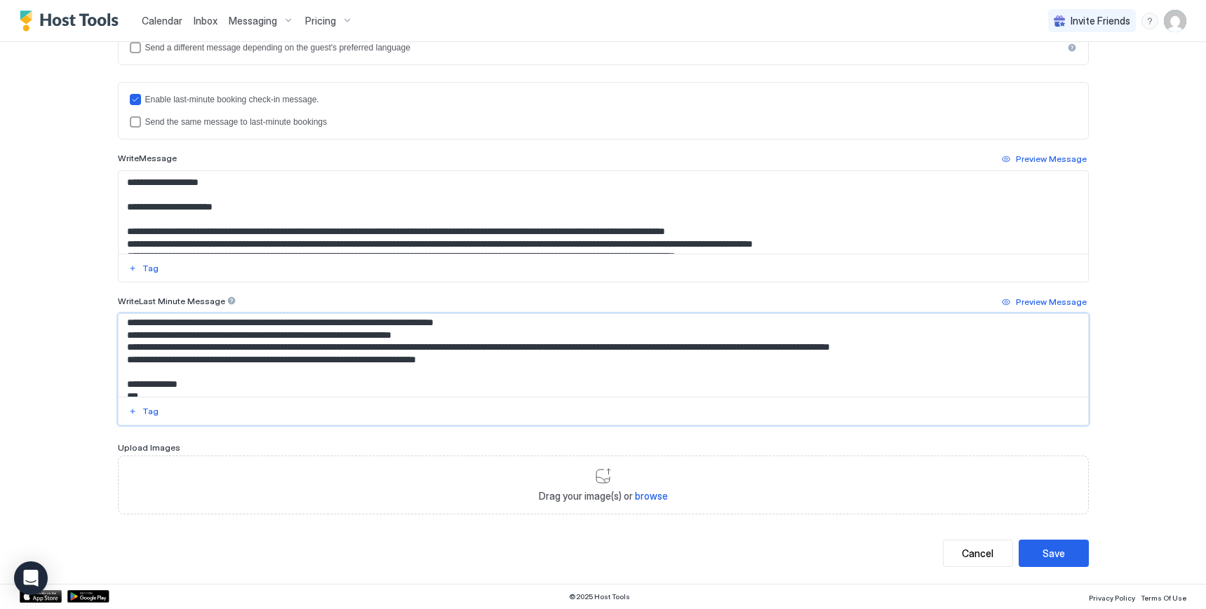
scroll to position [92, 0]
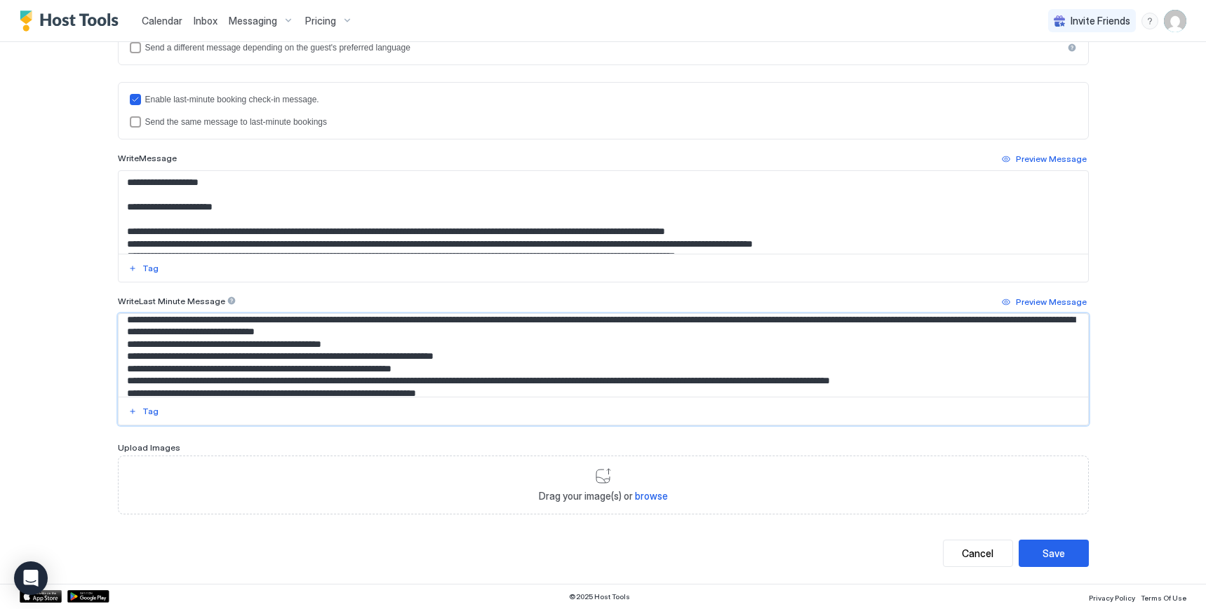
click at [120, 341] on textarea "Input Field" at bounding box center [603, 355] width 969 height 83
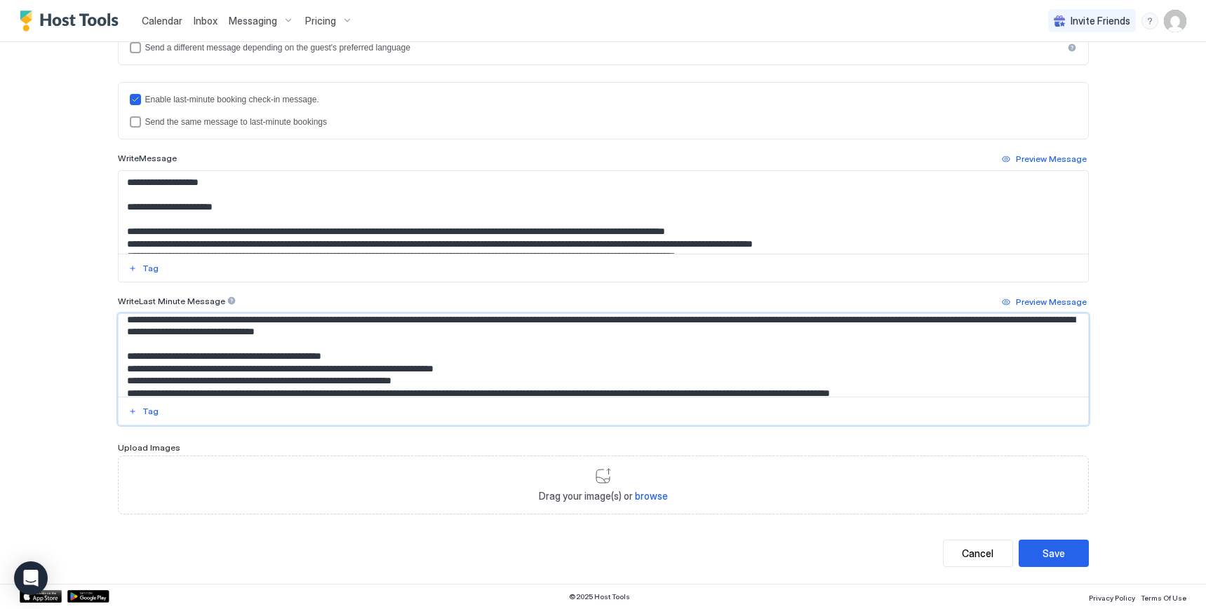
click at [121, 370] on textarea "Input Field" at bounding box center [603, 355] width 969 height 83
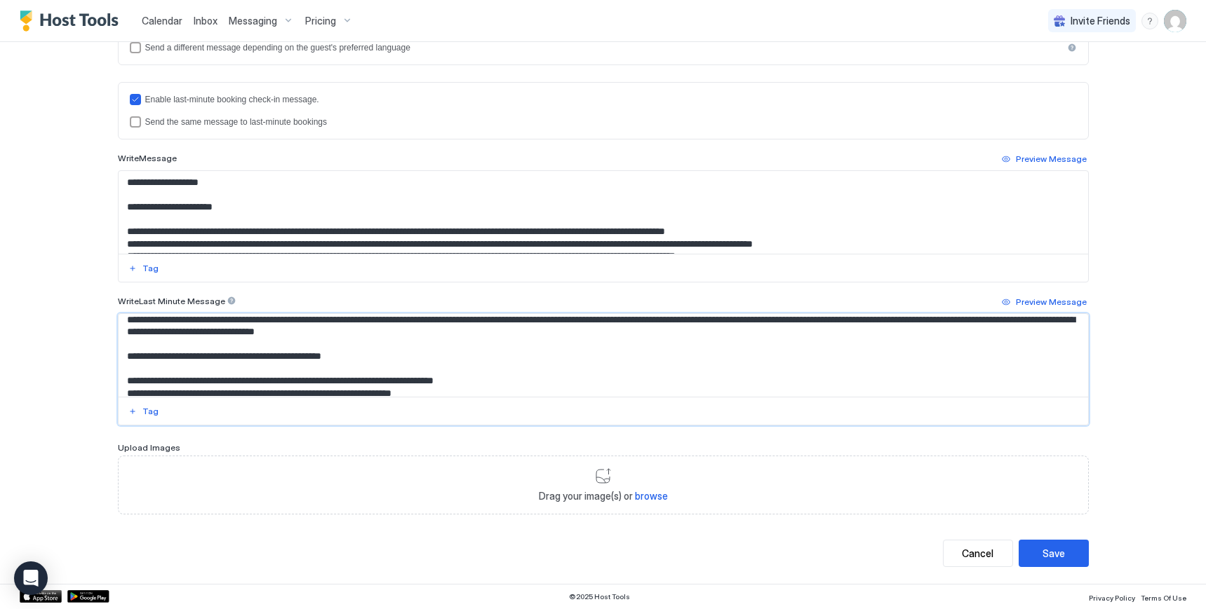
scroll to position [162, 0]
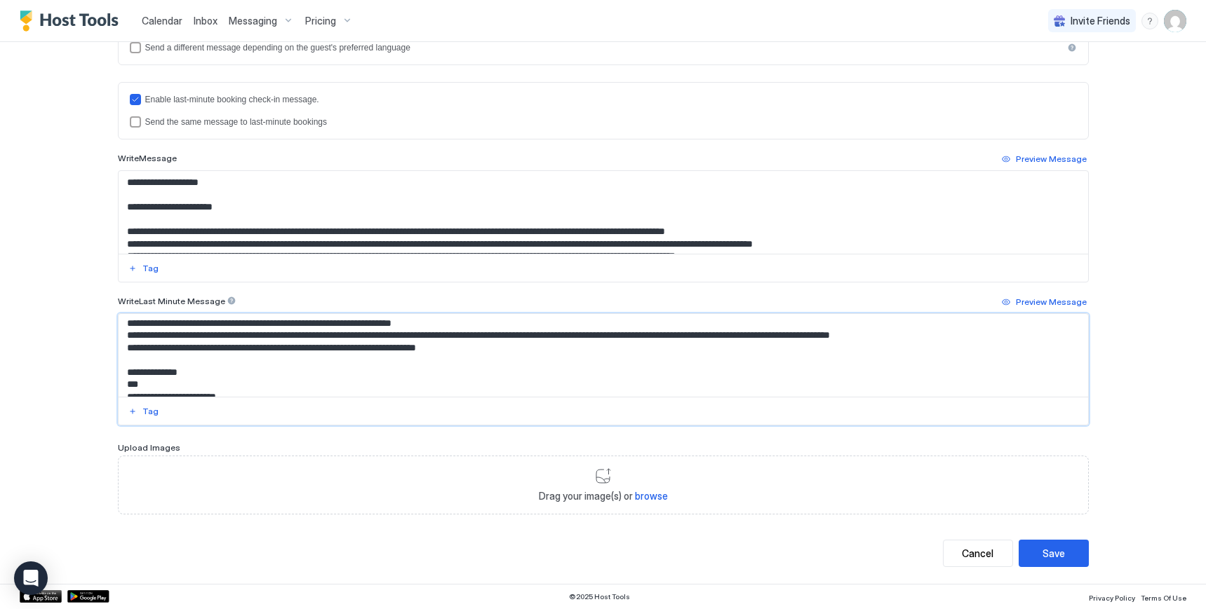
click at [121, 324] on textarea "Input Field" at bounding box center [603, 355] width 969 height 83
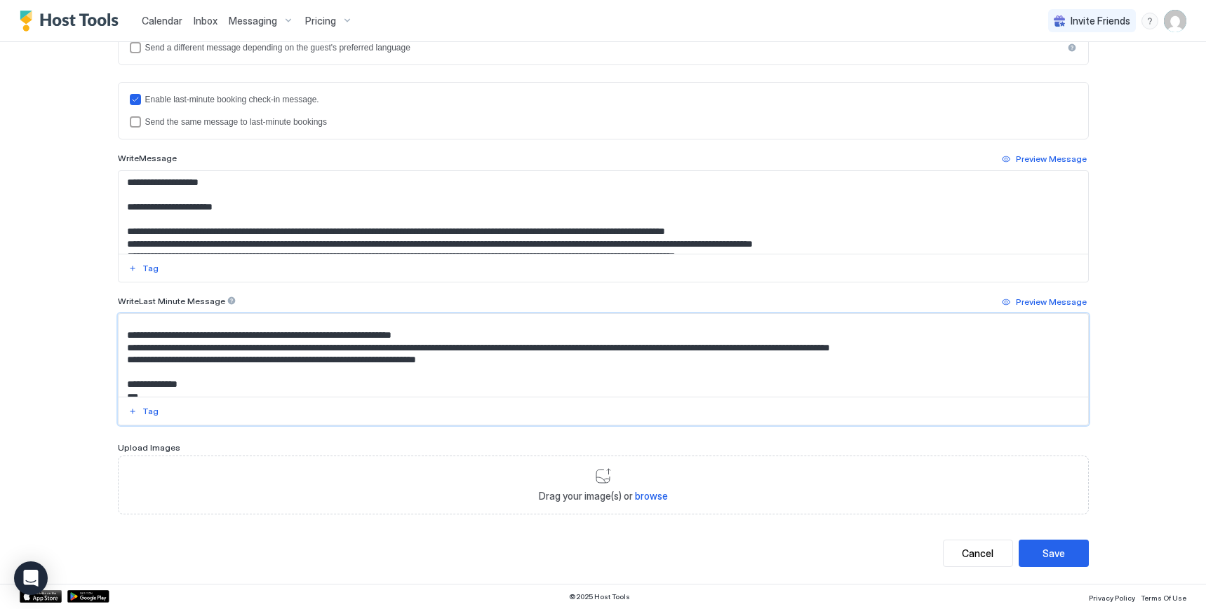
click at [120, 349] on textarea "Input Field" at bounding box center [603, 355] width 969 height 83
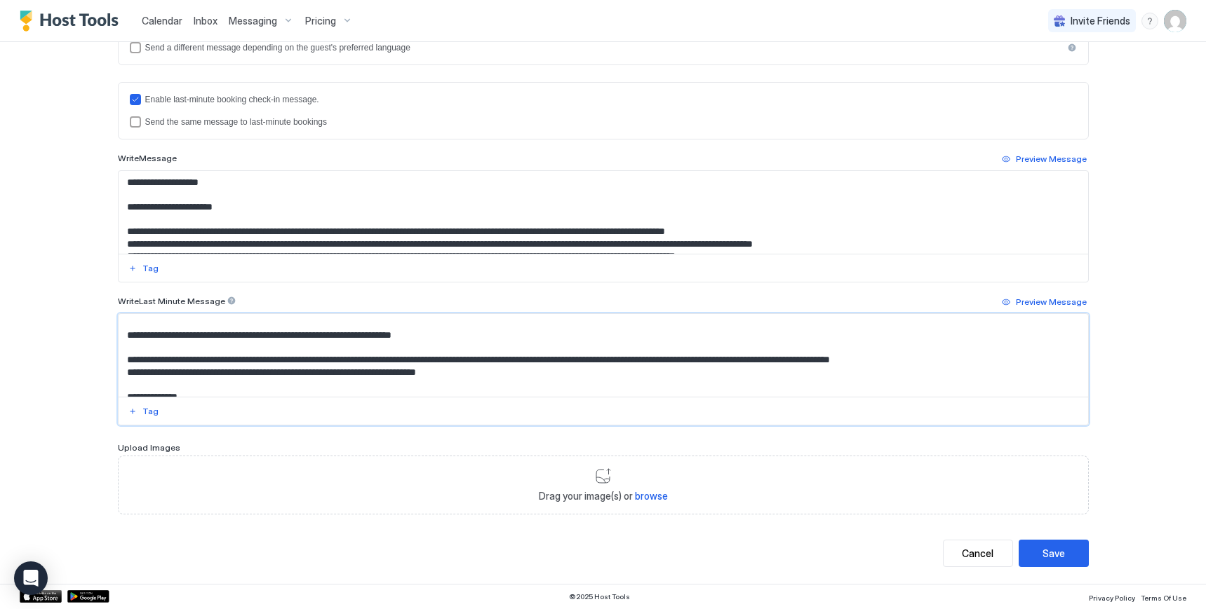
click at [121, 374] on textarea "Input Field" at bounding box center [603, 355] width 969 height 83
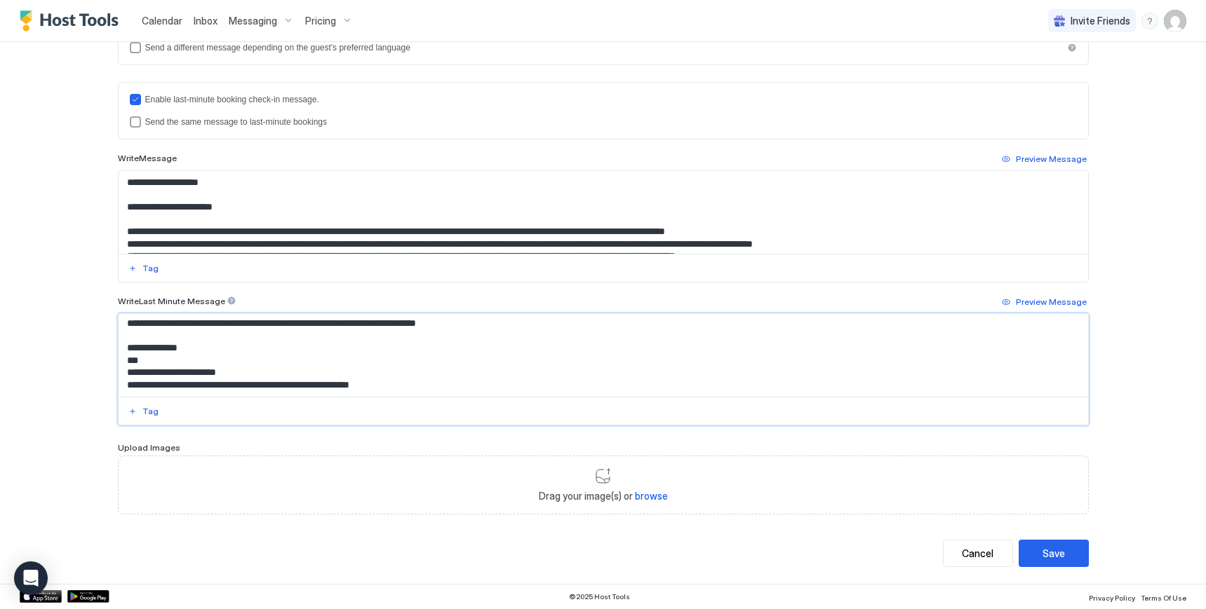
drag, startPoint x: 116, startPoint y: 377, endPoint x: 424, endPoint y: 394, distance: 308.3
click at [424, 394] on textarea "Input Field" at bounding box center [603, 355] width 969 height 83
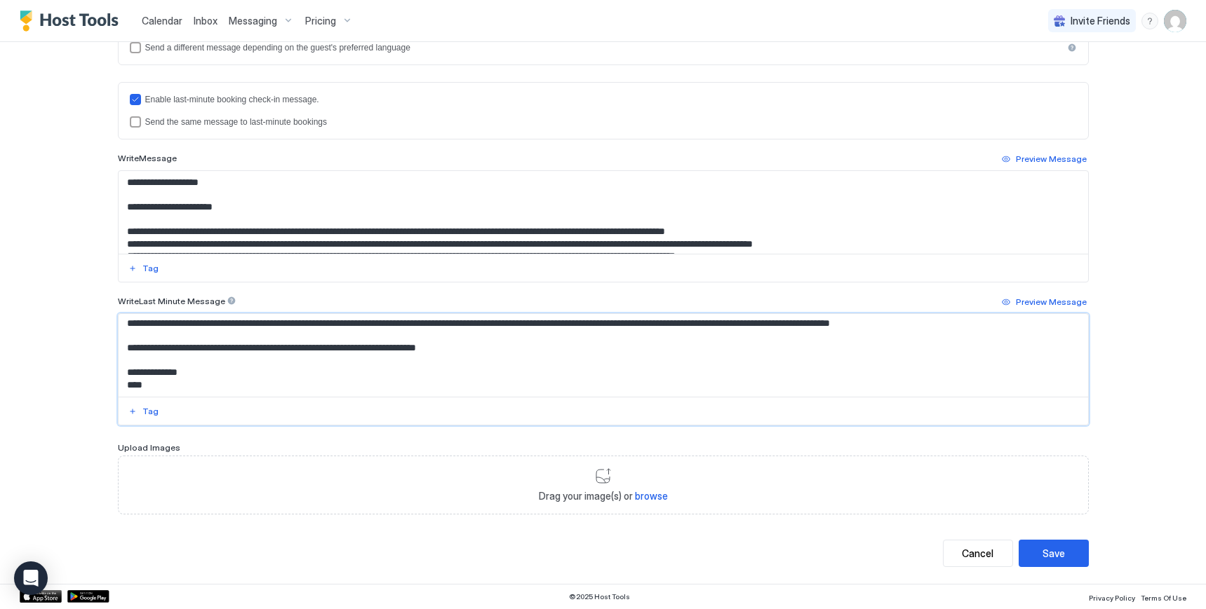
scroll to position [211, 0]
type textarea "**********"
click at [1047, 554] on div "Save" at bounding box center [1053, 553] width 22 height 15
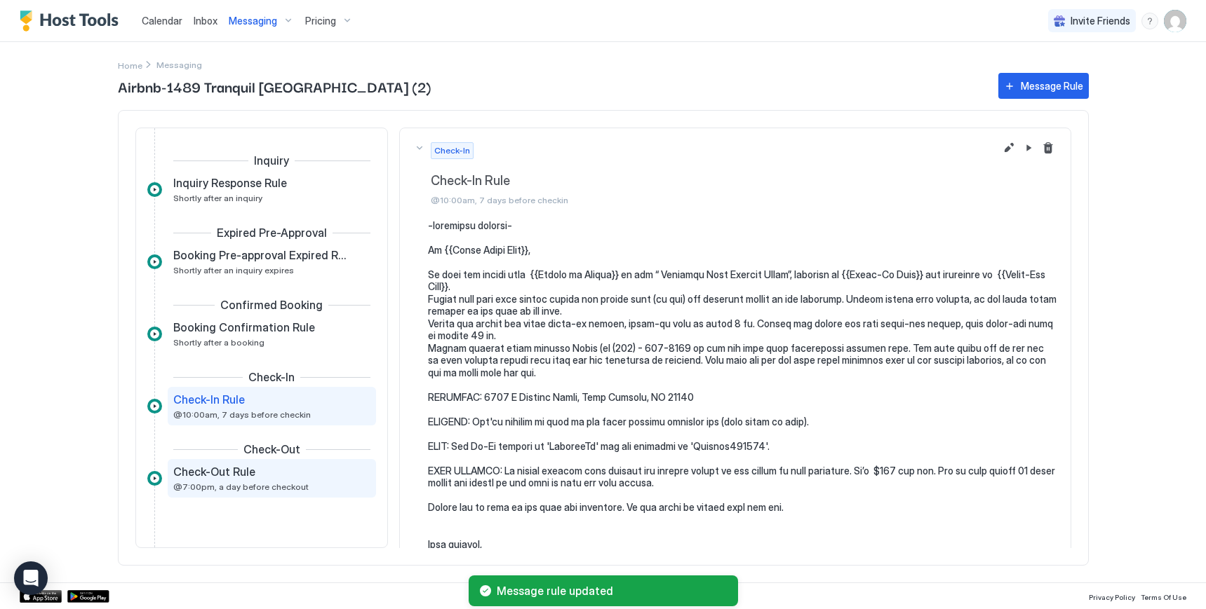
click at [259, 492] on span "@7:00pm, a day before checkout" at bounding box center [240, 487] width 135 height 11
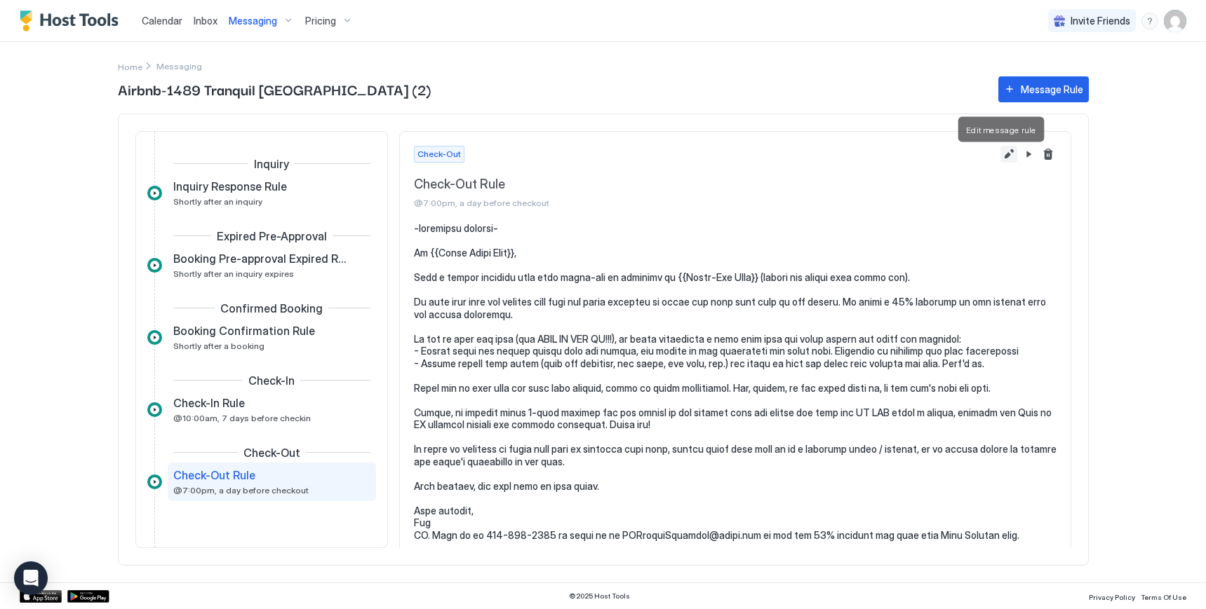
click at [1000, 157] on button "Edit message rule" at bounding box center [1008, 154] width 17 height 17
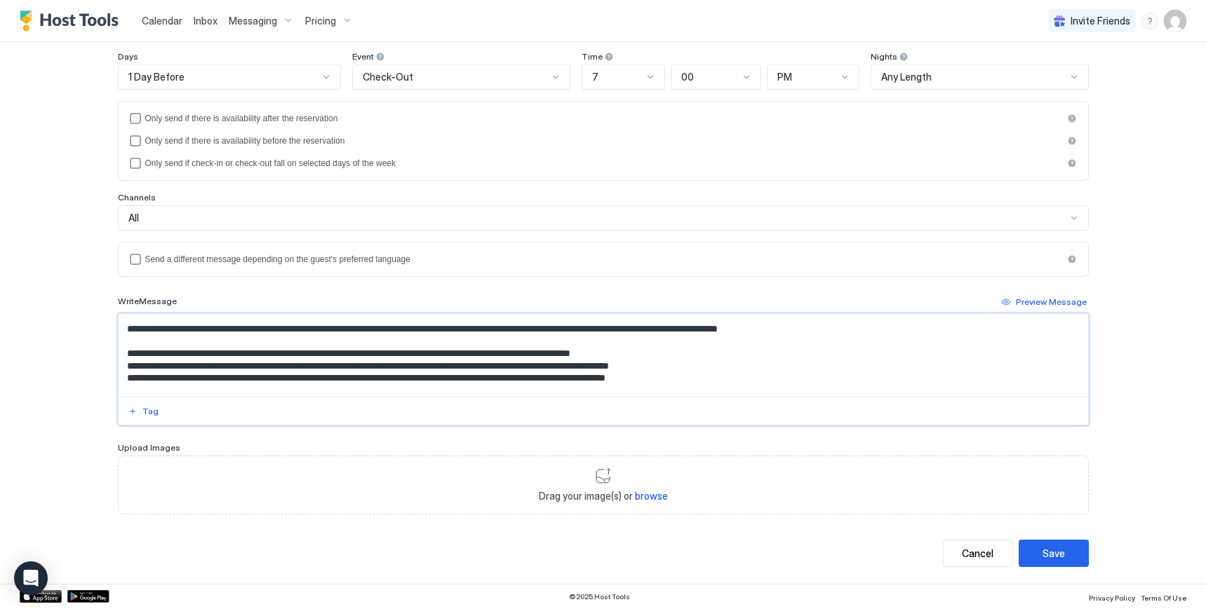
scroll to position [211, 0]
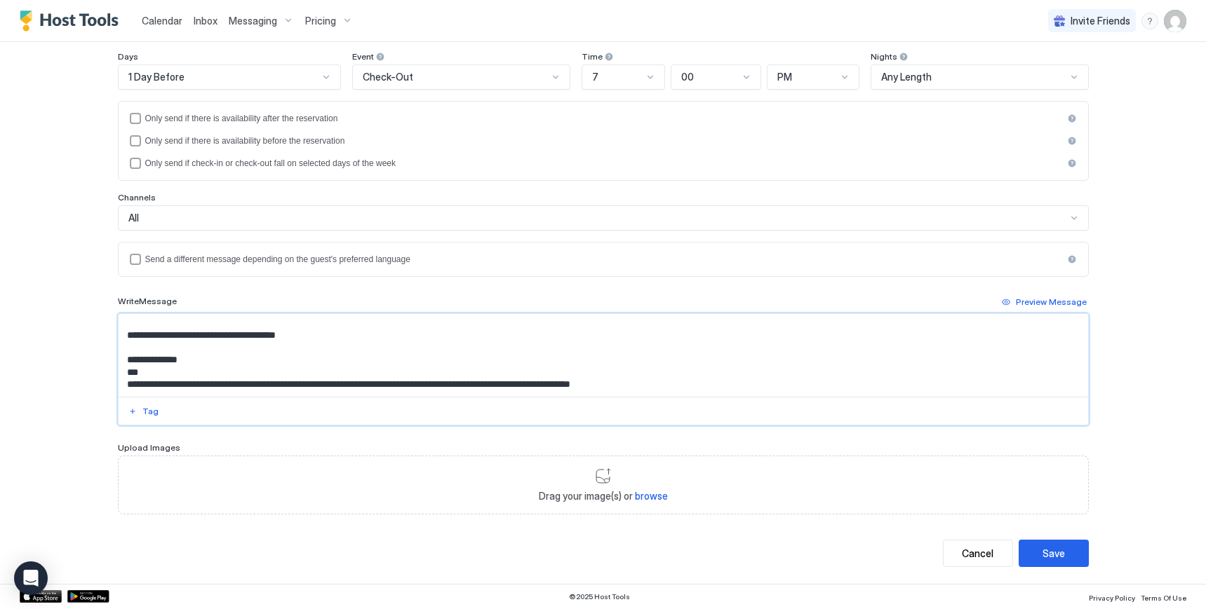
drag, startPoint x: 116, startPoint y: 377, endPoint x: 326, endPoint y: 344, distance: 213.1
click at [326, 344] on textarea "Input Field" at bounding box center [603, 355] width 969 height 83
paste textarea "**********"
drag, startPoint x: 121, startPoint y: 382, endPoint x: 709, endPoint y: 403, distance: 588.8
click at [709, 403] on div at bounding box center [603, 369] width 971 height 112
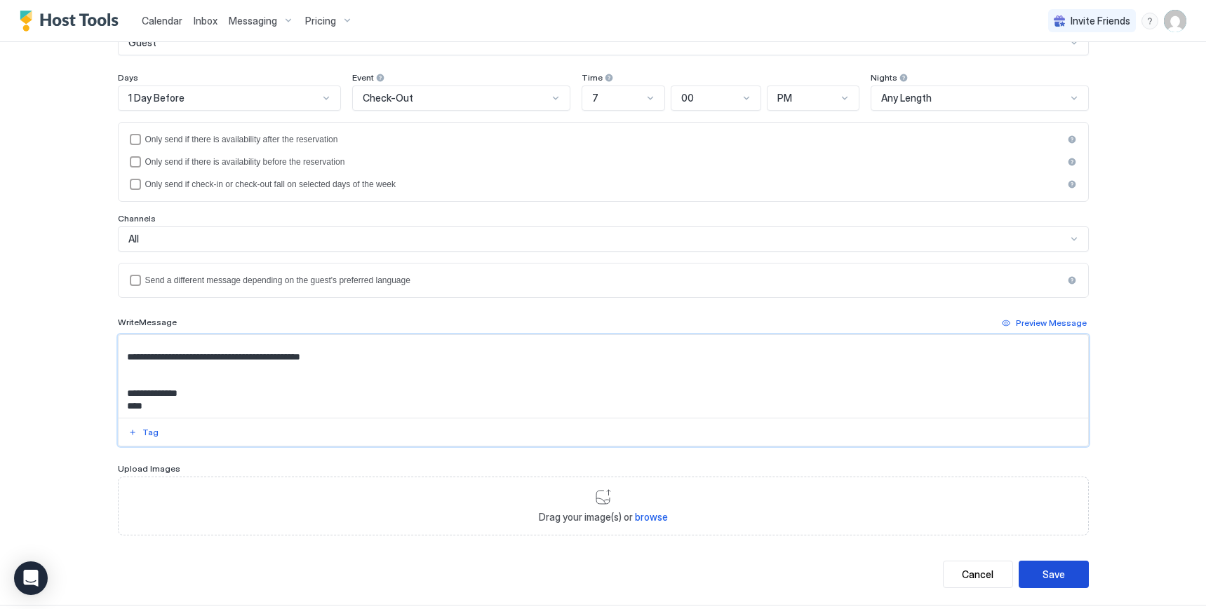
scroll to position [175, 0]
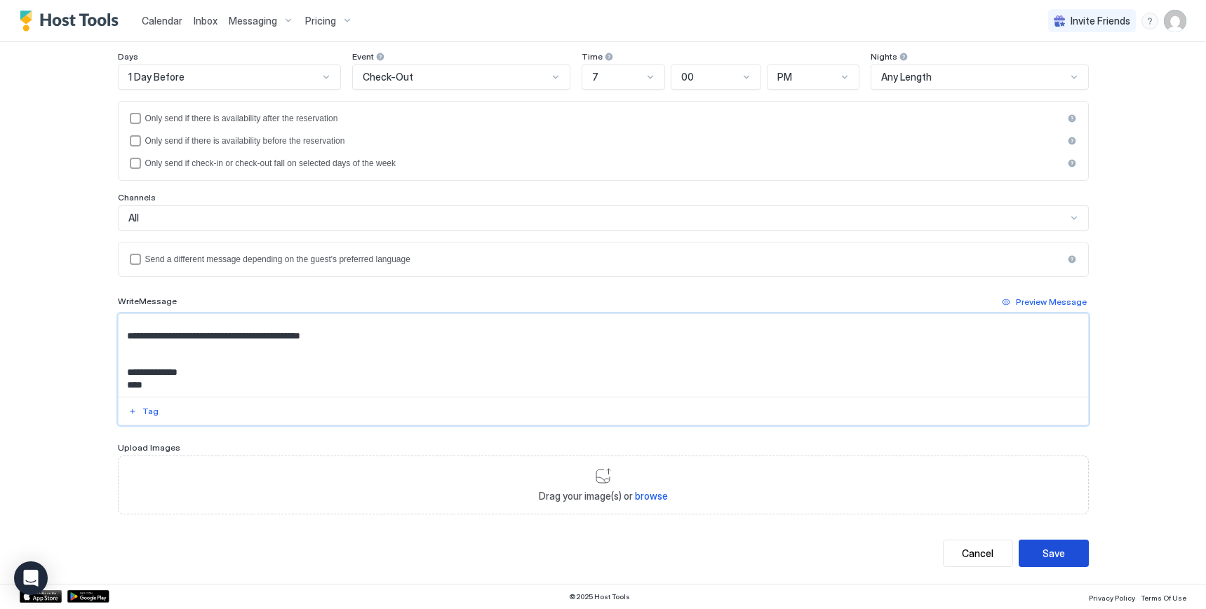
type textarea "**********"
click at [1053, 558] on div "Save" at bounding box center [1053, 553] width 22 height 15
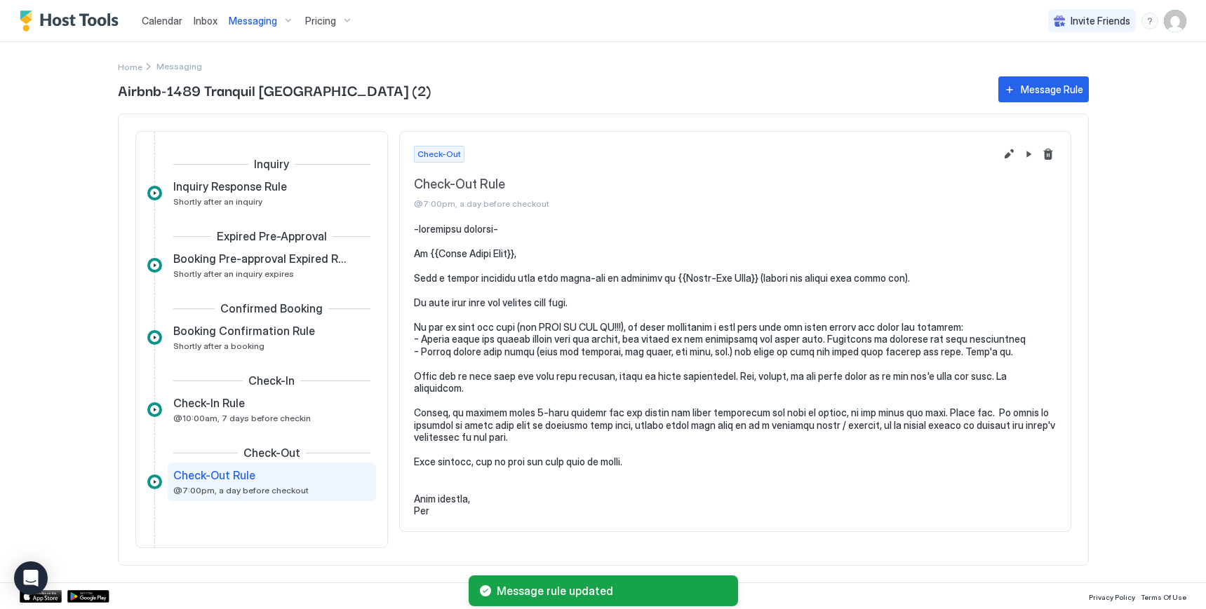
click at [267, 22] on span "Messaging" at bounding box center [253, 21] width 48 height 13
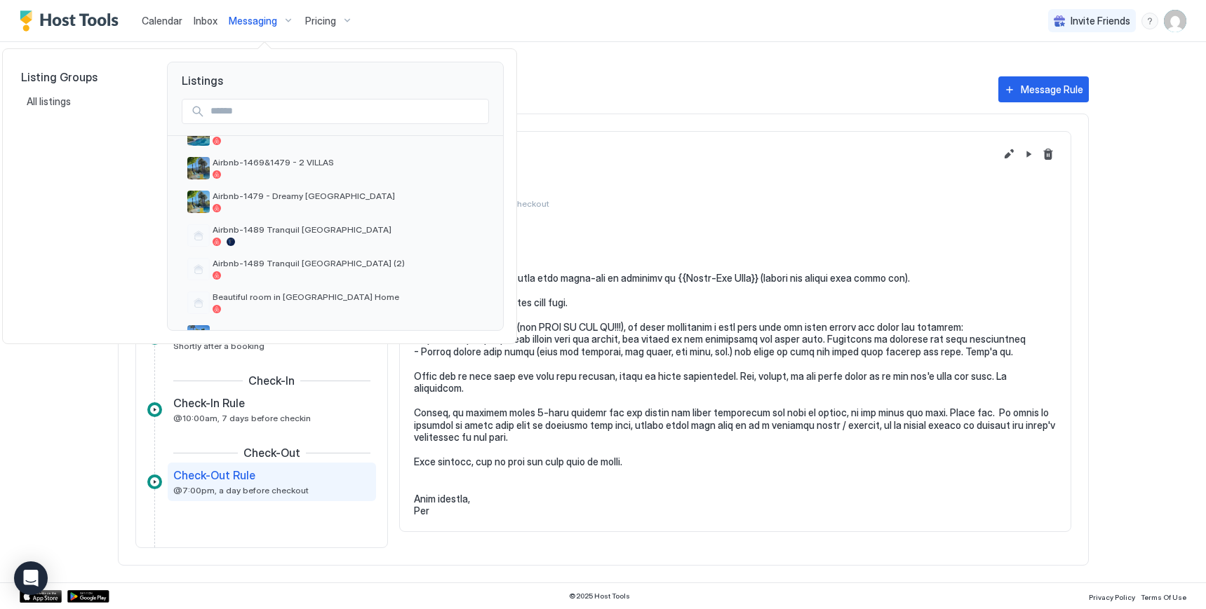
scroll to position [259, 0]
click at [264, 196] on span "Airbnb-1479 - Dreamy [GEOGRAPHIC_DATA]" at bounding box center [348, 199] width 271 height 11
